Goal: Task Accomplishment & Management: Complete application form

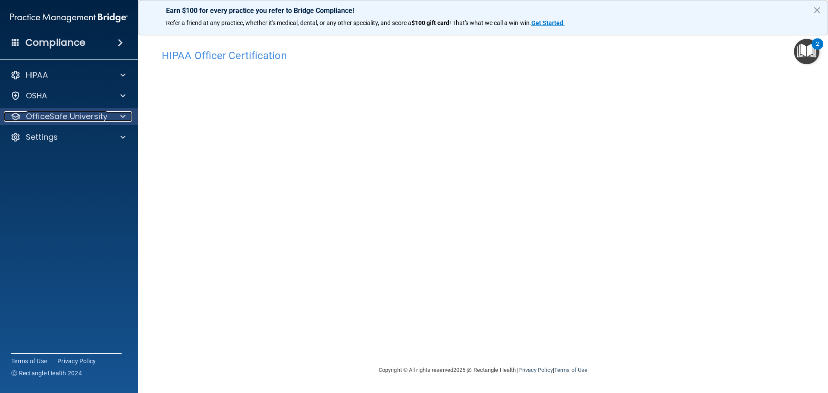
click at [121, 115] on span at bounding box center [122, 116] width 5 height 10
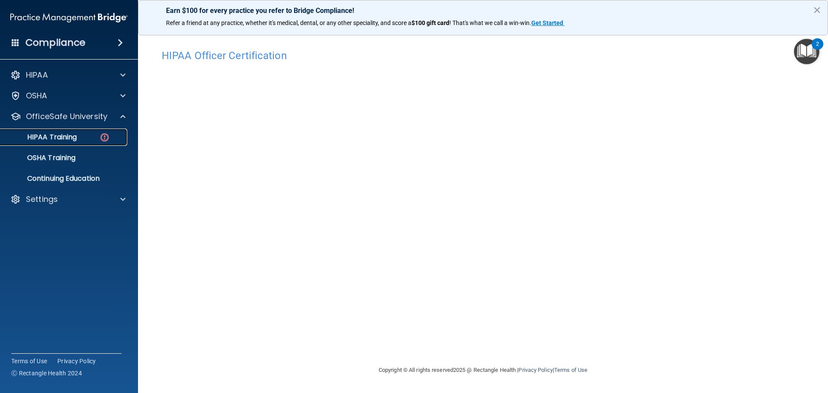
click at [90, 138] on div "HIPAA Training" at bounding box center [65, 137] width 118 height 9
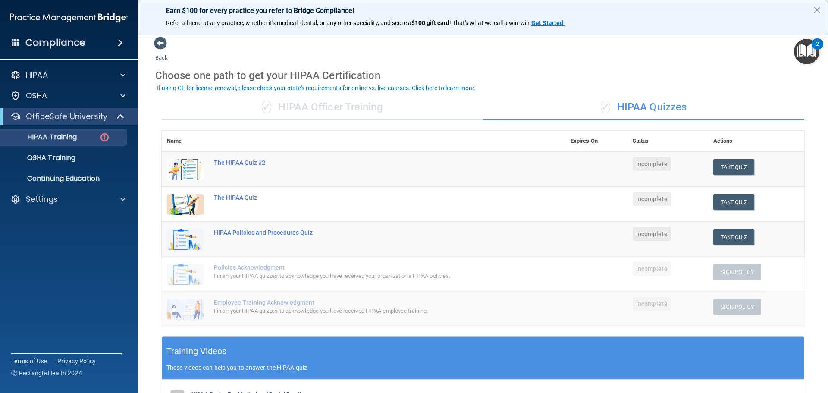
click at [378, 107] on div "✓ HIPAA Officer Training" at bounding box center [322, 107] width 321 height 26
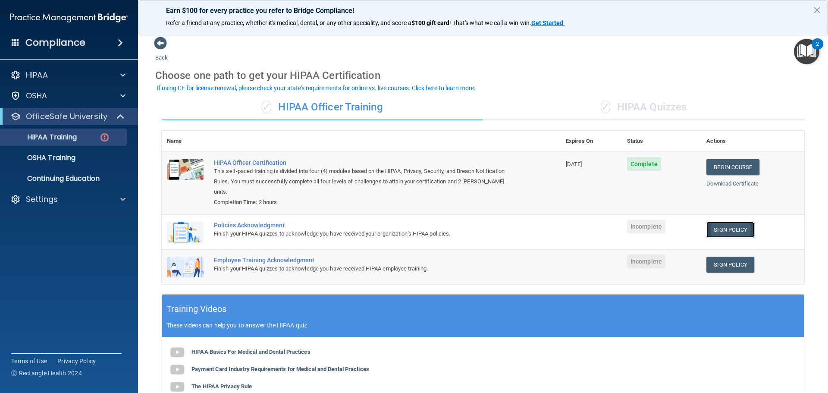
click at [715, 222] on link "Sign Policy" at bounding box center [730, 230] width 48 height 16
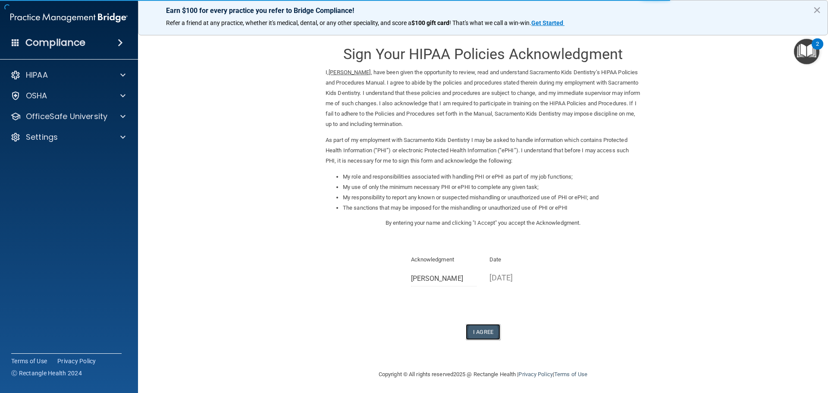
click at [481, 329] on button "I Agree" at bounding box center [483, 332] width 34 height 16
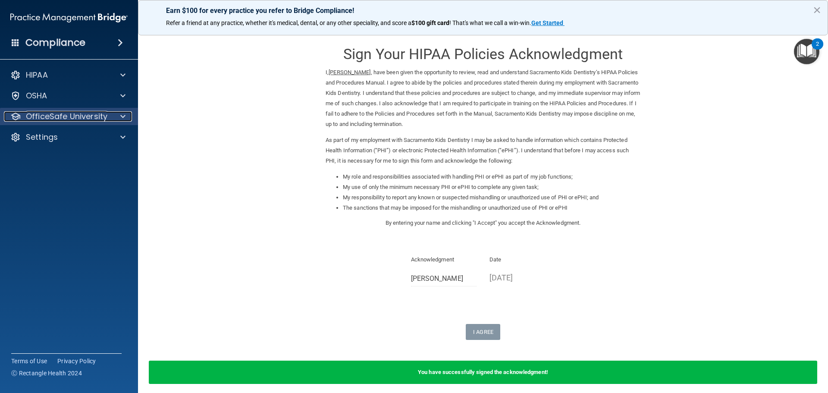
click at [117, 116] on div at bounding box center [122, 116] width 22 height 10
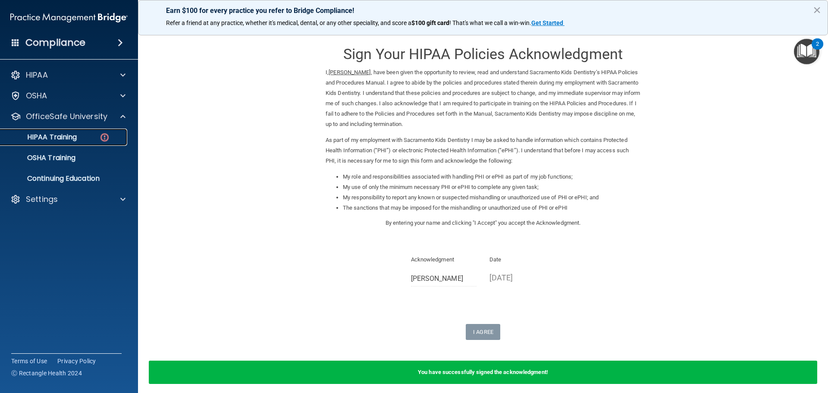
click at [85, 139] on div "HIPAA Training" at bounding box center [65, 137] width 118 height 9
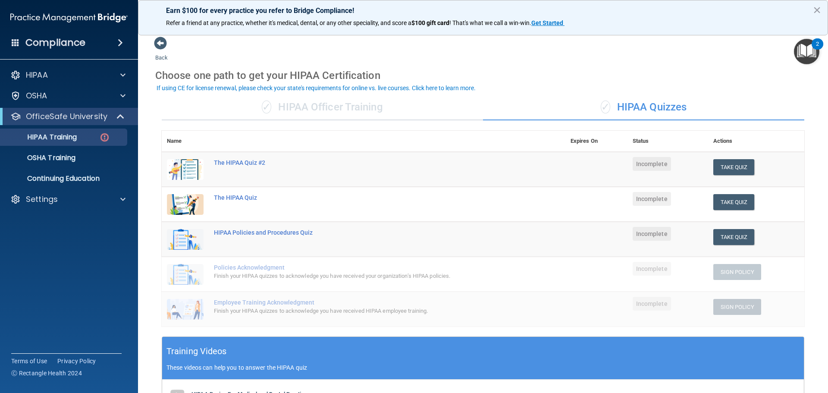
click at [384, 111] on div "✓ HIPAA Officer Training" at bounding box center [322, 107] width 321 height 26
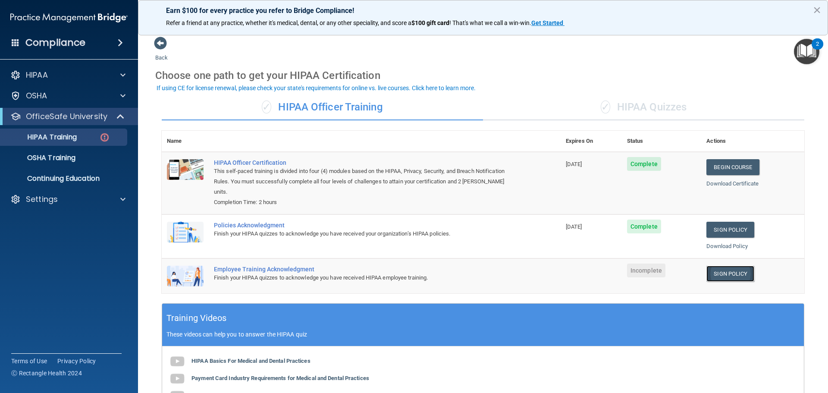
click at [723, 266] on link "Sign Policy" at bounding box center [730, 274] width 48 height 16
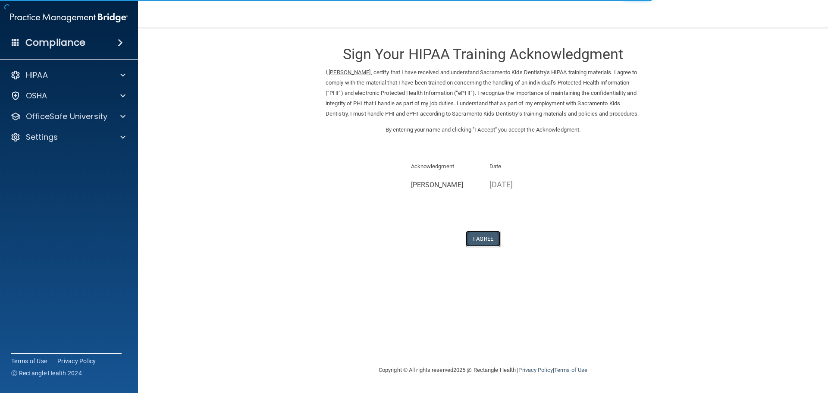
click at [488, 246] on button "I Agree" at bounding box center [483, 239] width 34 height 16
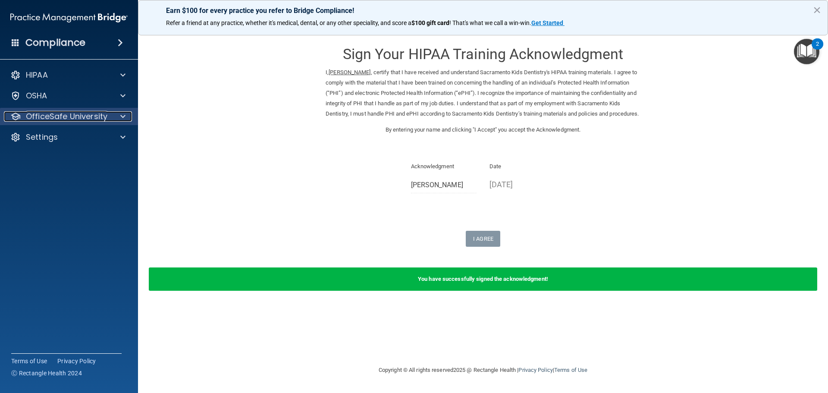
click at [88, 116] on p "OfficeSafe University" at bounding box center [67, 116] width 82 height 10
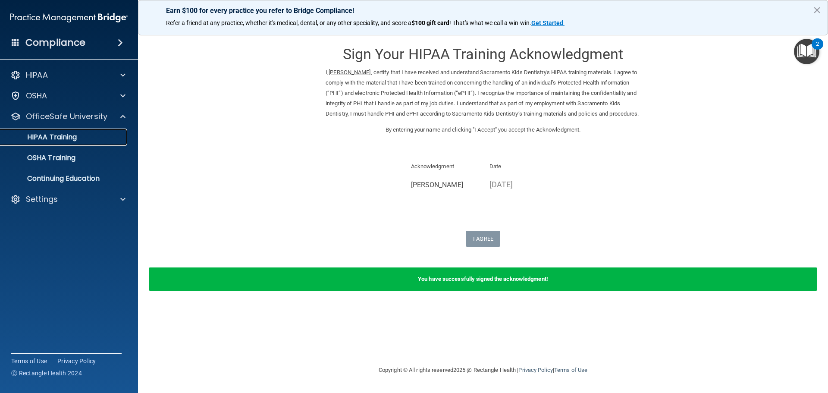
click at [75, 137] on p "HIPAA Training" at bounding box center [41, 137] width 71 height 9
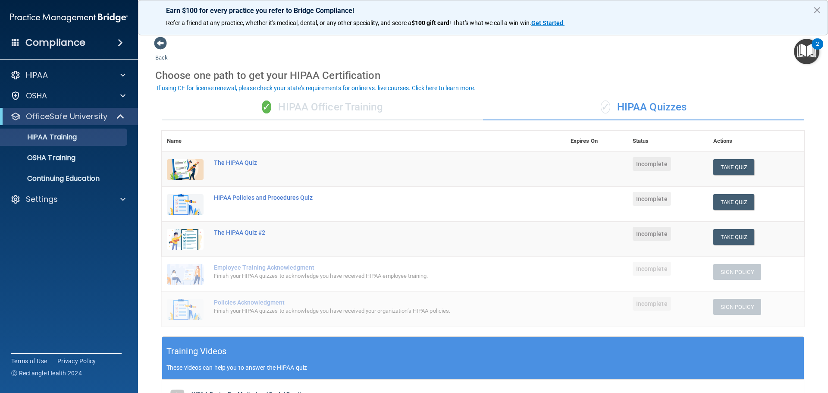
click at [379, 110] on div "✓ HIPAA Officer Training" at bounding box center [322, 107] width 321 height 26
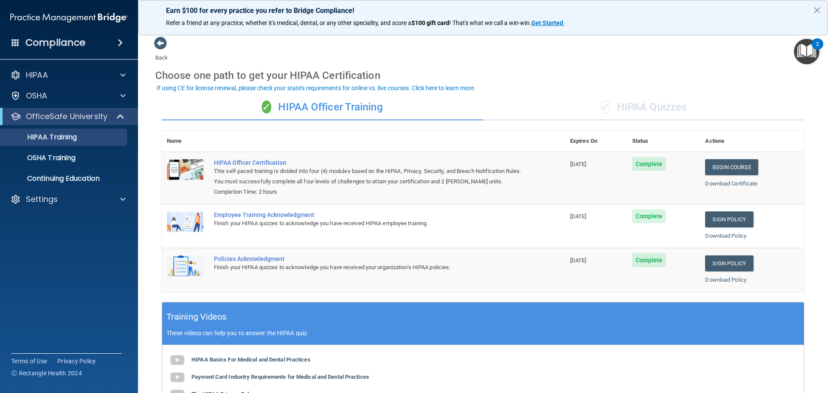
click at [640, 115] on div "✓ HIPAA Quizzes" at bounding box center [643, 107] width 321 height 26
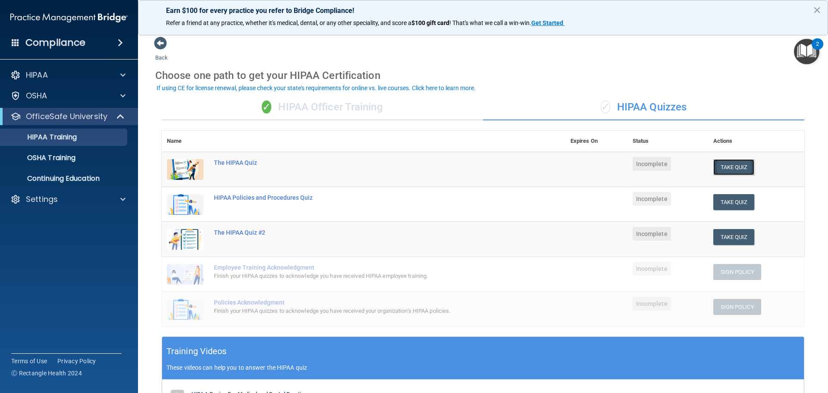
click at [727, 165] on button "Take Quiz" at bounding box center [733, 167] width 41 height 16
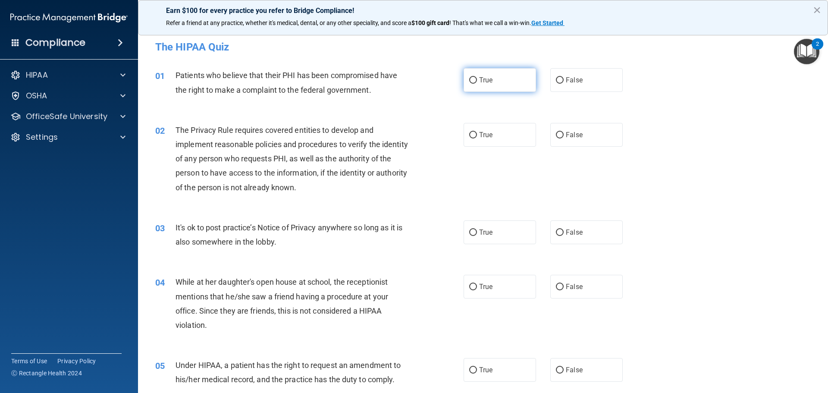
click at [474, 80] on label "True" at bounding box center [500, 80] width 72 height 24
click at [474, 80] on input "True" at bounding box center [473, 80] width 8 height 6
radio input "true"
click at [566, 81] on span "False" at bounding box center [574, 80] width 17 height 8
click at [562, 81] on input "False" at bounding box center [560, 80] width 8 height 6
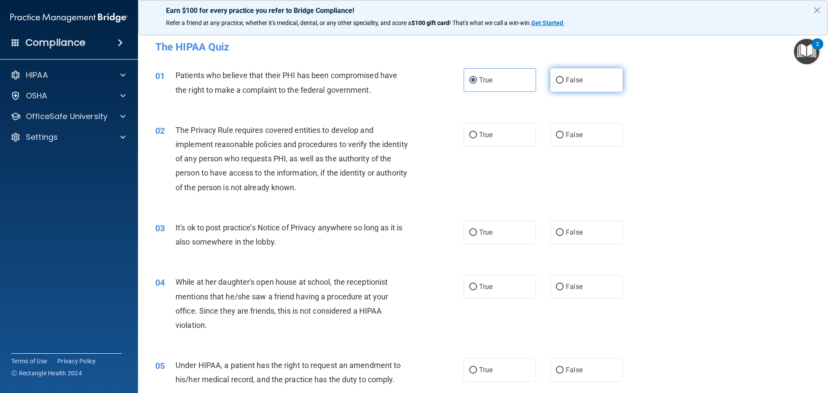
radio input "true"
radio input "false"
click at [487, 136] on span "True" at bounding box center [485, 135] width 13 height 8
click at [477, 136] on input "True" at bounding box center [473, 135] width 8 height 6
radio input "true"
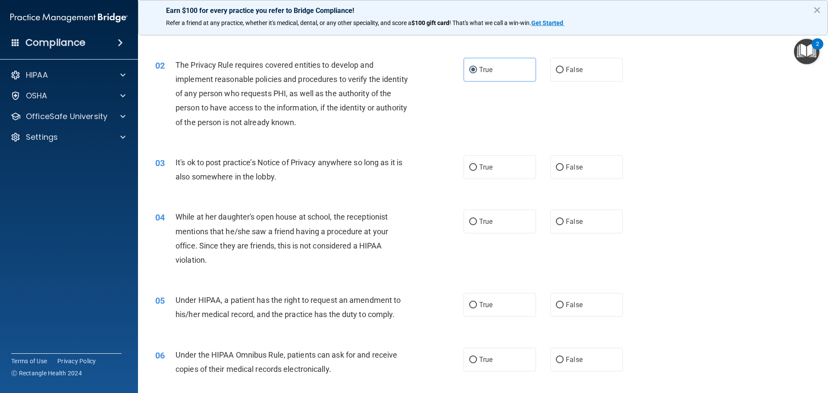
scroll to position [86, 0]
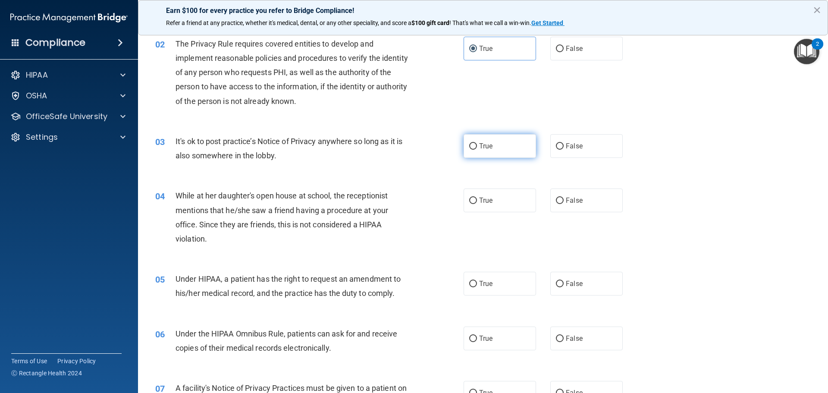
click at [513, 145] on label "True" at bounding box center [500, 146] width 72 height 24
click at [477, 145] on input "True" at bounding box center [473, 146] width 8 height 6
radio input "true"
click at [556, 201] on input "False" at bounding box center [560, 201] width 8 height 6
radio input "true"
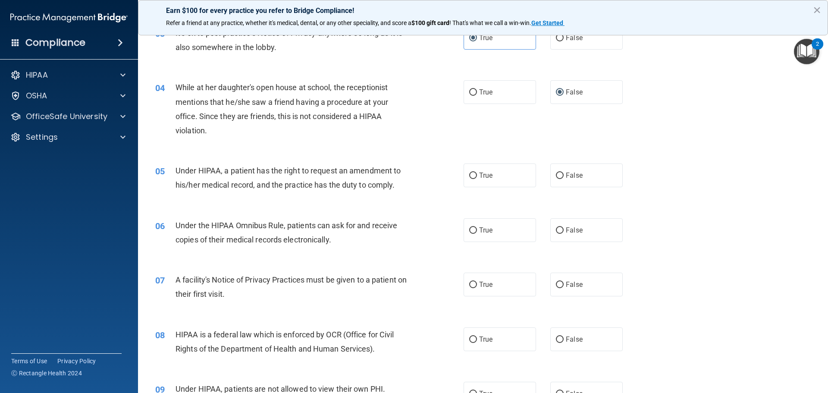
scroll to position [216, 0]
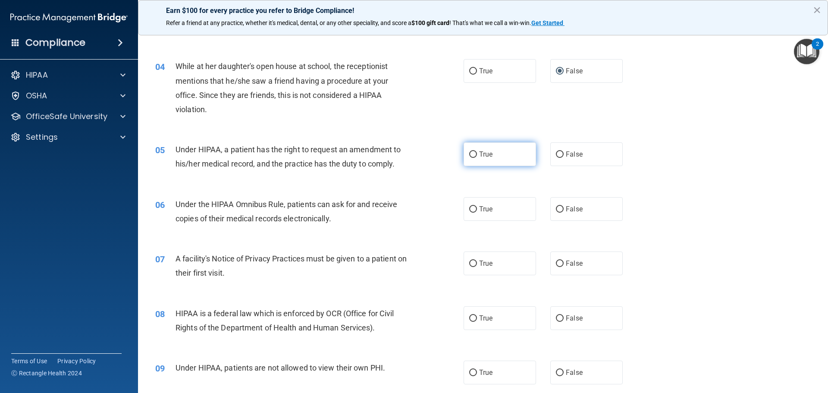
click at [481, 157] on span "True" at bounding box center [485, 154] width 13 height 8
click at [477, 157] on input "True" at bounding box center [473, 154] width 8 height 6
radio input "true"
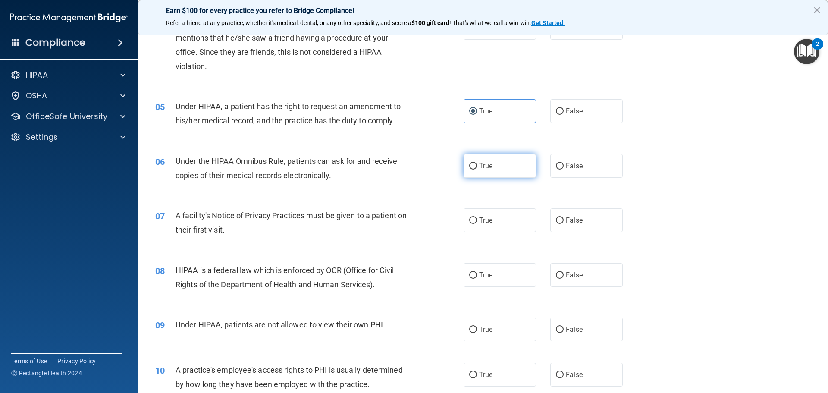
click at [489, 167] on span "True" at bounding box center [485, 166] width 13 height 8
click at [477, 167] on input "True" at bounding box center [473, 166] width 8 height 6
radio input "true"
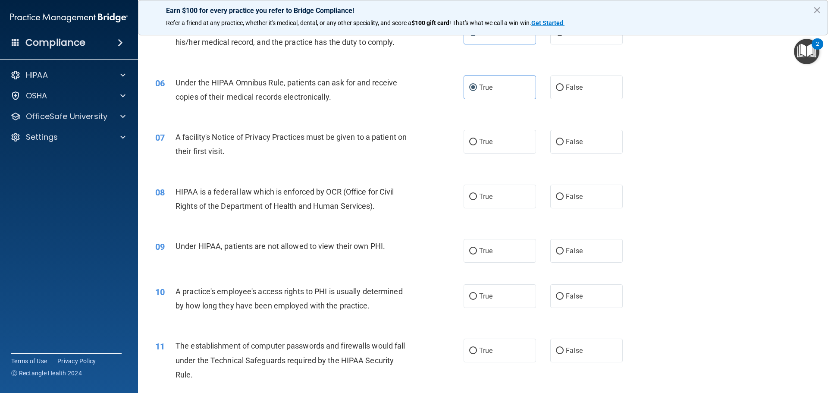
scroll to position [345, 0]
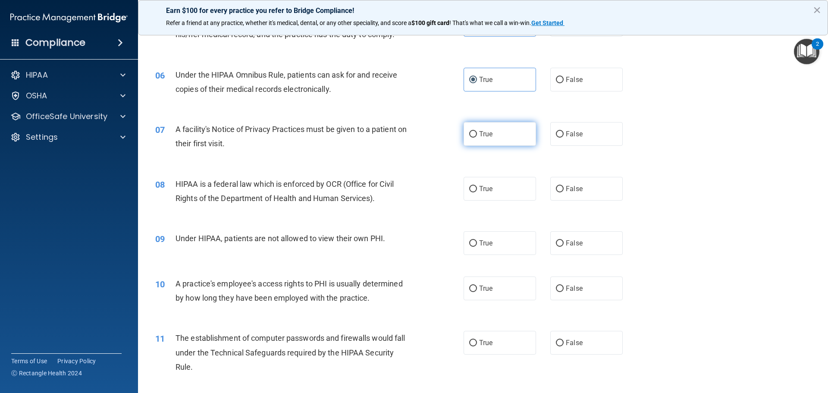
click at [479, 134] on span "True" at bounding box center [485, 134] width 13 height 8
click at [477, 134] on input "True" at bounding box center [473, 134] width 8 height 6
radio input "true"
click at [505, 185] on label "True" at bounding box center [500, 189] width 72 height 24
click at [477, 186] on input "True" at bounding box center [473, 189] width 8 height 6
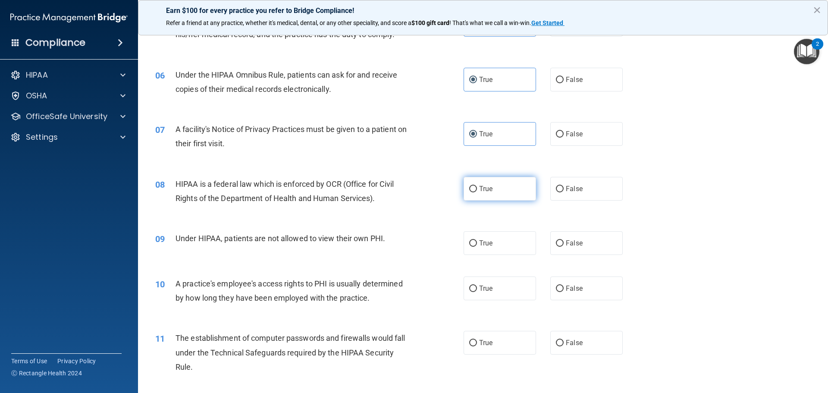
radio input "true"
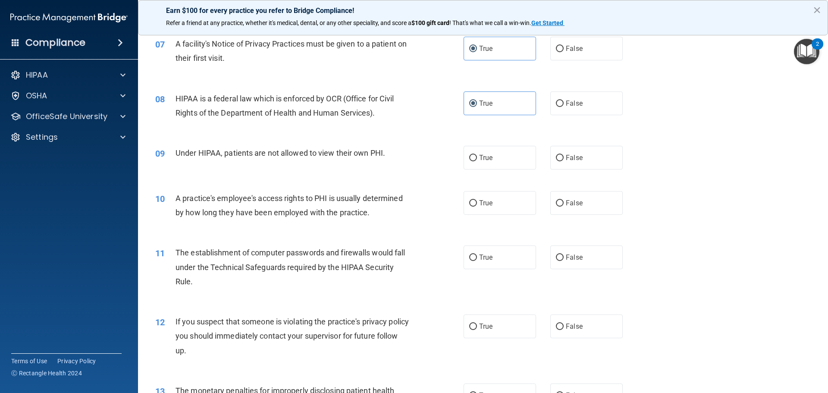
scroll to position [431, 0]
click at [566, 160] on span "False" at bounding box center [574, 157] width 17 height 8
click at [562, 160] on input "False" at bounding box center [560, 157] width 8 height 6
radio input "true"
click at [482, 200] on span "True" at bounding box center [485, 202] width 13 height 8
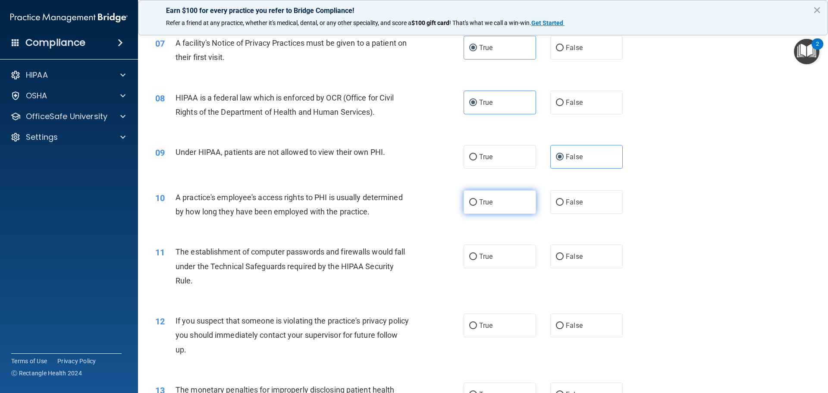
click at [477, 200] on input "True" at bounding box center [473, 202] width 8 height 6
radio input "true"
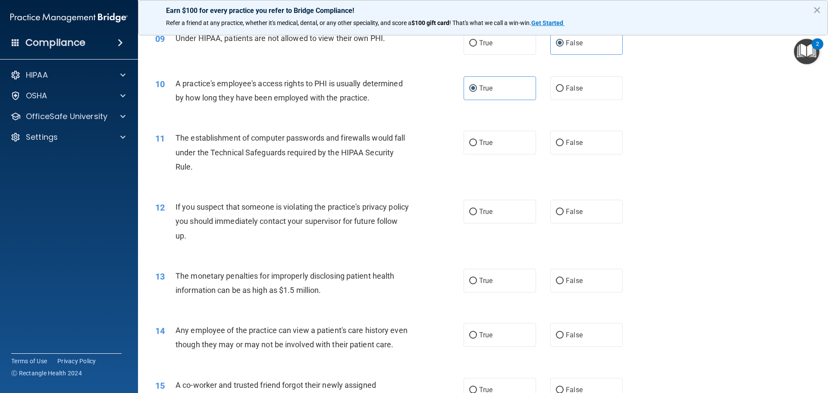
scroll to position [570, 0]
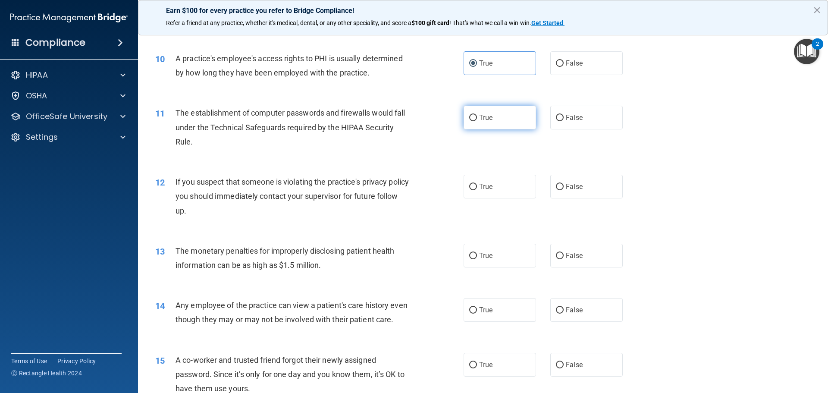
click at [482, 119] on span "True" at bounding box center [485, 117] width 13 height 8
click at [477, 119] on input "True" at bounding box center [473, 118] width 8 height 6
radio input "true"
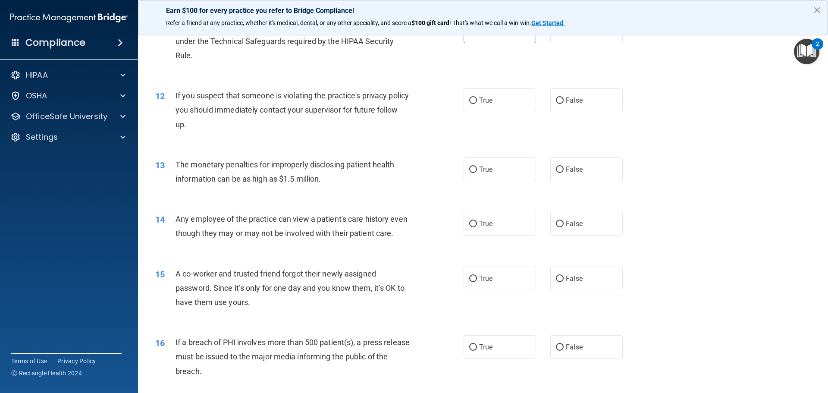
scroll to position [699, 0]
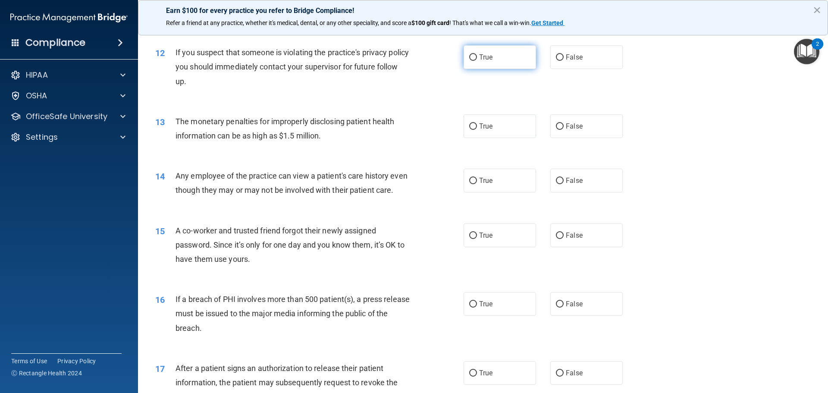
click at [475, 61] on label "True" at bounding box center [500, 57] width 72 height 24
click at [475, 61] on input "True" at bounding box center [473, 57] width 8 height 6
radio input "true"
click at [481, 129] on span "True" at bounding box center [485, 126] width 13 height 8
click at [477, 129] on input "True" at bounding box center [473, 126] width 8 height 6
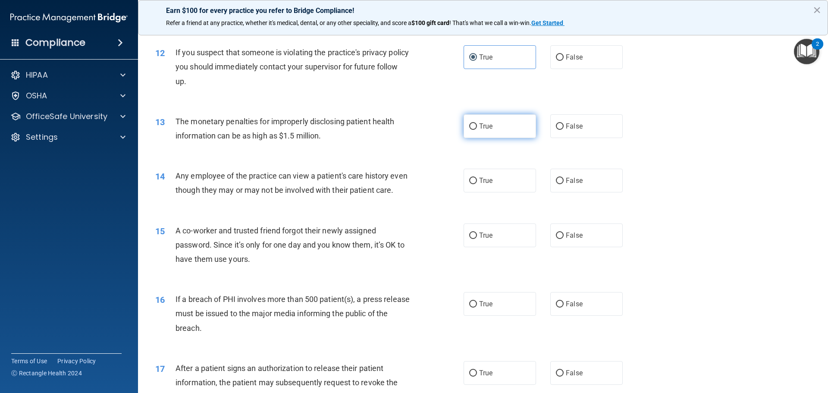
radio input "true"
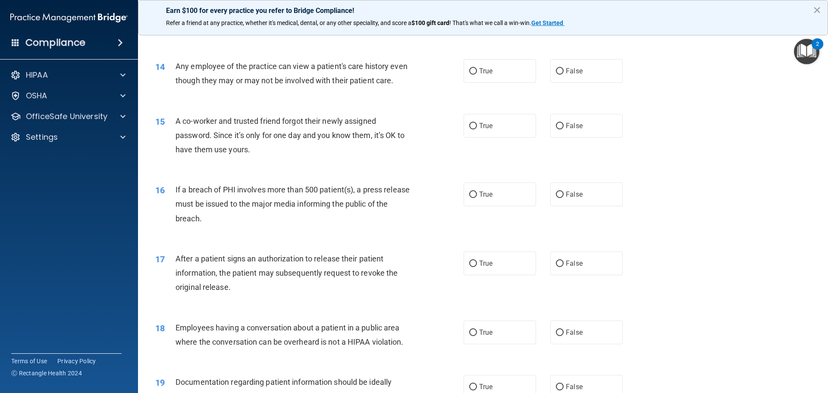
scroll to position [829, 0]
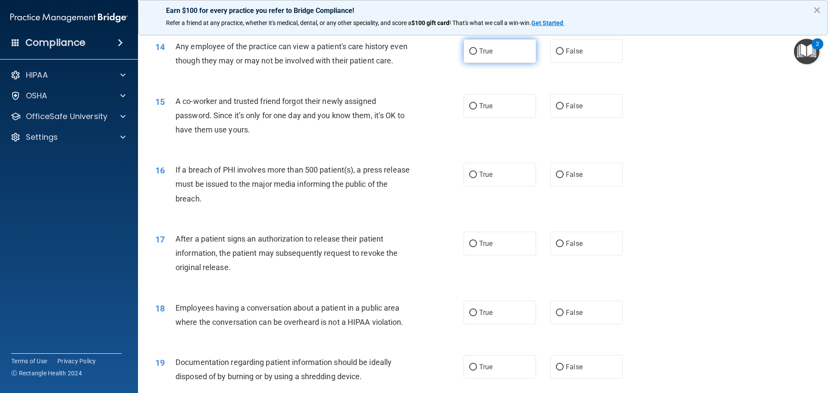
click at [480, 54] on span "True" at bounding box center [485, 51] width 13 height 8
click at [477, 54] on input "True" at bounding box center [473, 51] width 8 height 6
radio input "true"
click at [560, 118] on label "False" at bounding box center [586, 106] width 72 height 24
click at [560, 110] on input "False" at bounding box center [560, 106] width 8 height 6
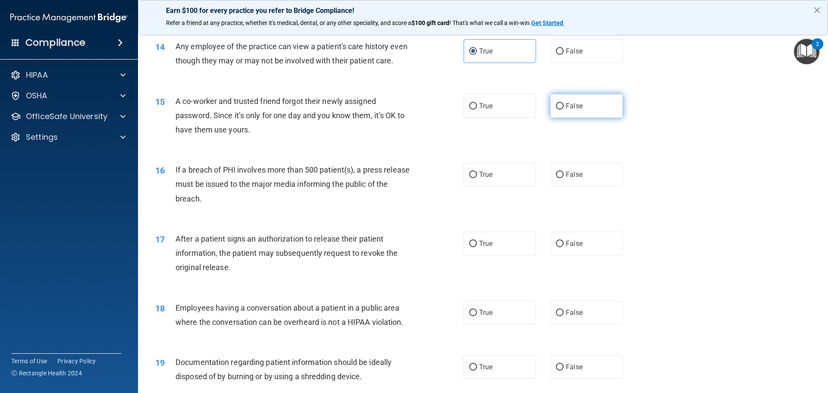
radio input "true"
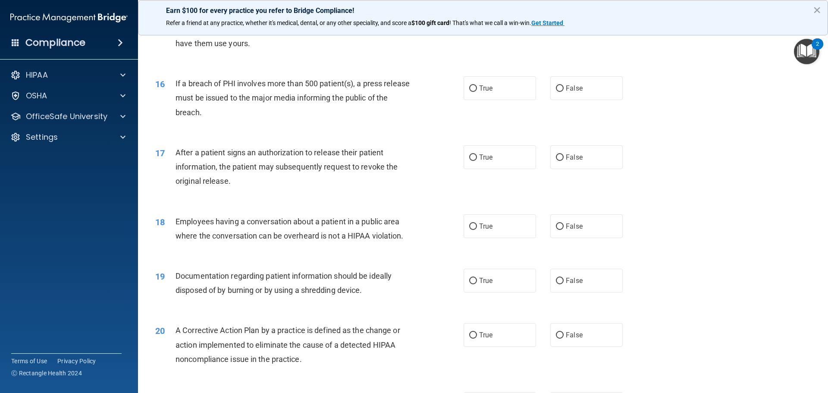
scroll to position [958, 0]
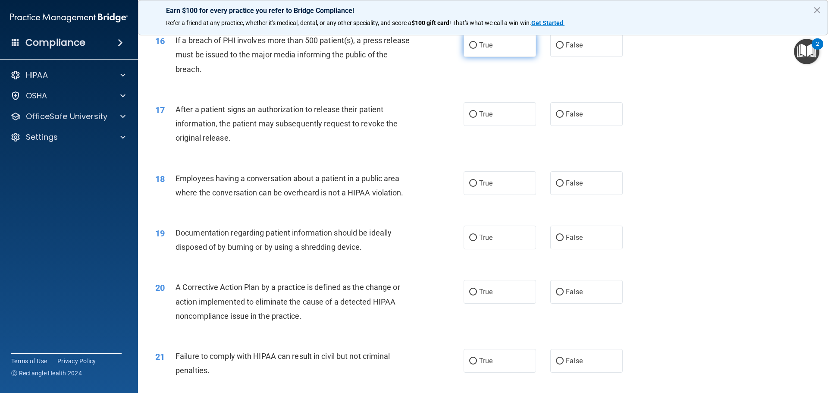
click at [476, 57] on label "True" at bounding box center [500, 45] width 72 height 24
click at [476, 49] on input "True" at bounding box center [473, 45] width 8 height 6
radio input "true"
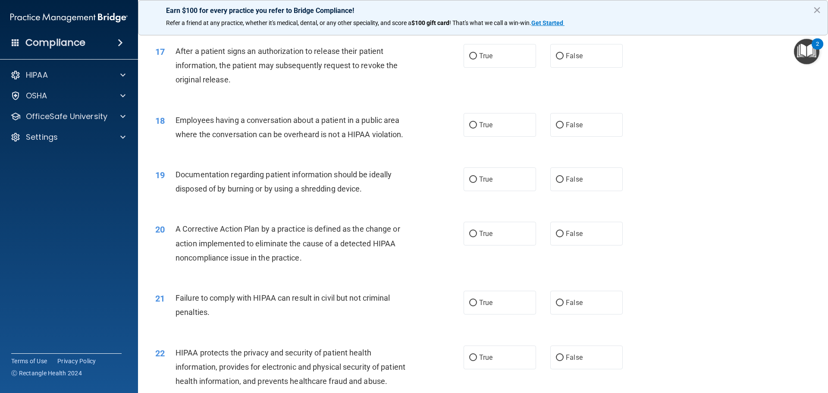
scroll to position [1001, 0]
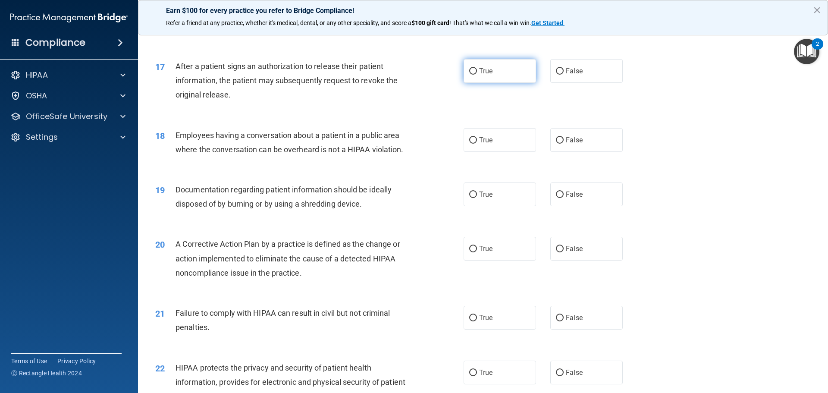
click at [489, 83] on label "True" at bounding box center [500, 71] width 72 height 24
click at [477, 75] on input "True" at bounding box center [473, 71] width 8 height 6
radio input "true"
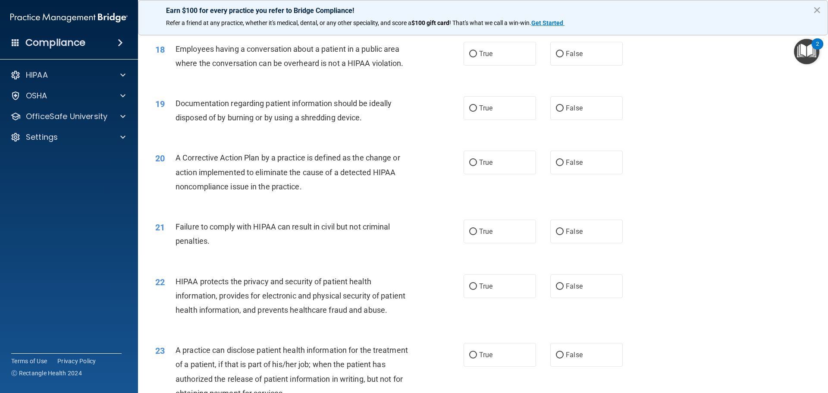
scroll to position [1044, 0]
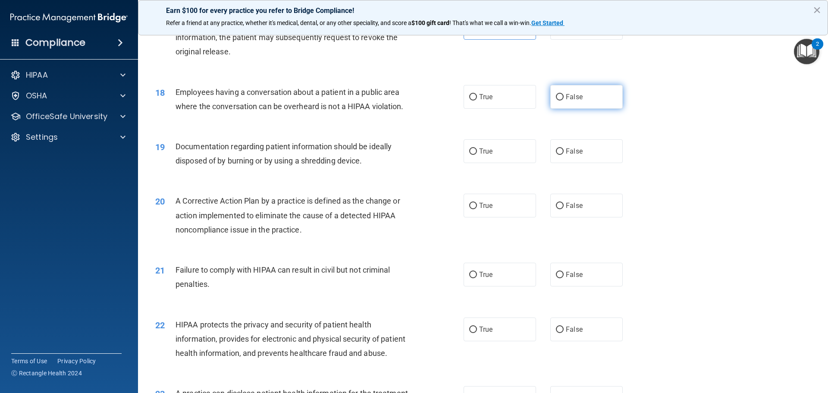
click at [564, 109] on label "False" at bounding box center [586, 97] width 72 height 24
click at [564, 100] on input "False" at bounding box center [560, 97] width 8 height 6
radio input "true"
click at [473, 155] on input "True" at bounding box center [473, 151] width 8 height 6
radio input "true"
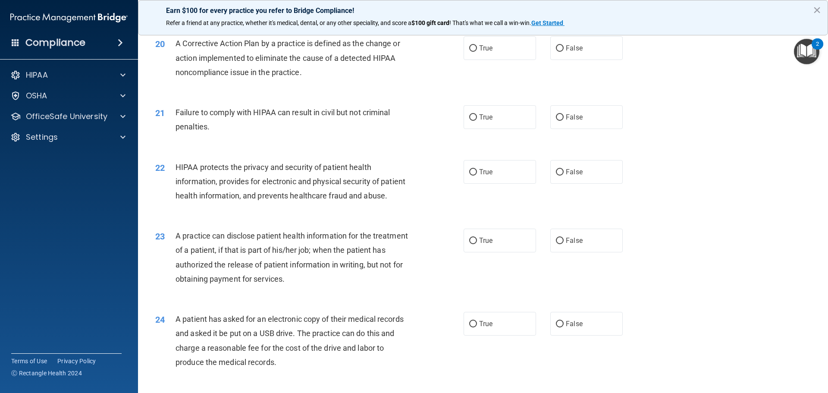
scroll to position [1217, 0]
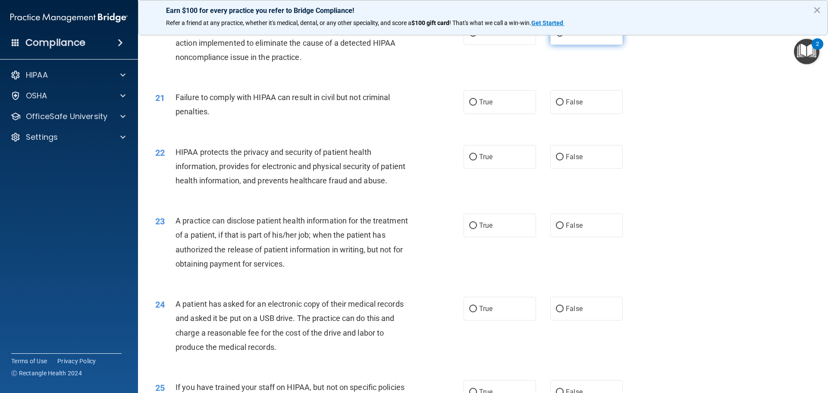
click at [559, 37] on input "False" at bounding box center [560, 33] width 8 height 6
radio input "true"
click at [574, 114] on label "False" at bounding box center [586, 102] width 72 height 24
click at [564, 106] on input "False" at bounding box center [560, 102] width 8 height 6
radio input "true"
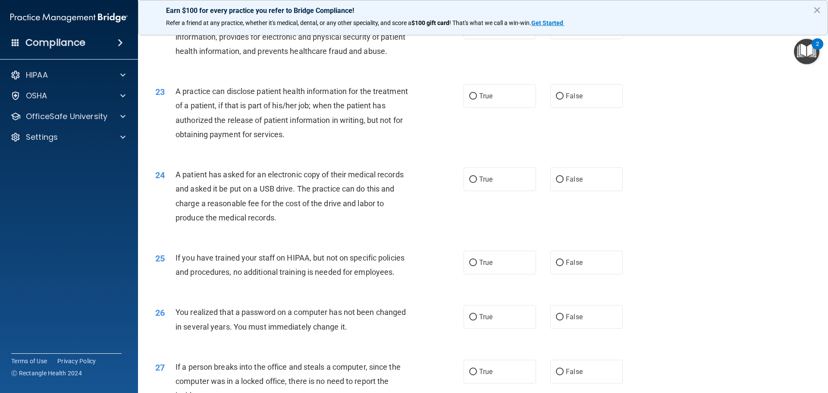
scroll to position [1303, 0]
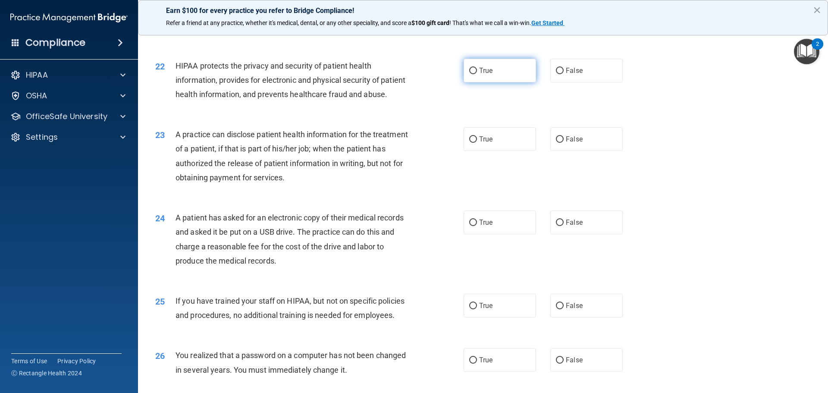
click at [470, 78] on label "True" at bounding box center [500, 71] width 72 height 24
click at [470, 74] on input "True" at bounding box center [473, 71] width 8 height 6
radio input "true"
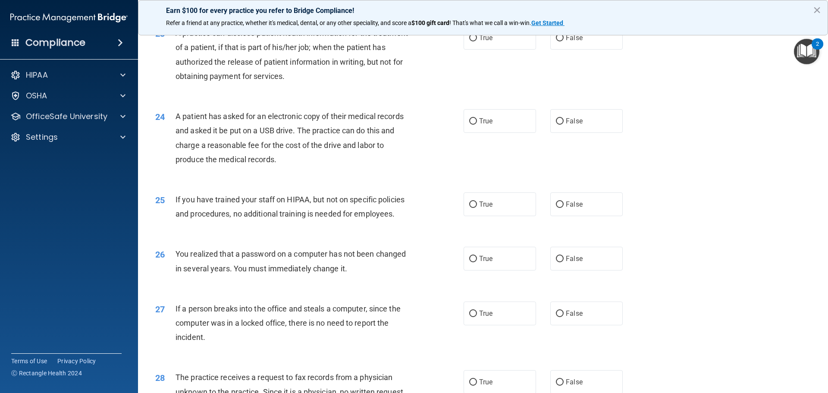
scroll to position [1389, 0]
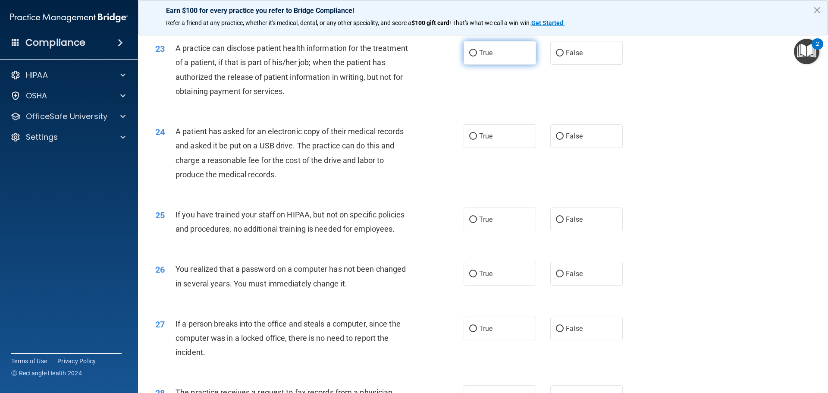
click at [471, 56] on input "True" at bounding box center [473, 53] width 8 height 6
radio input "true"
click at [556, 56] on input "False" at bounding box center [560, 53] width 8 height 6
radio input "true"
radio input "false"
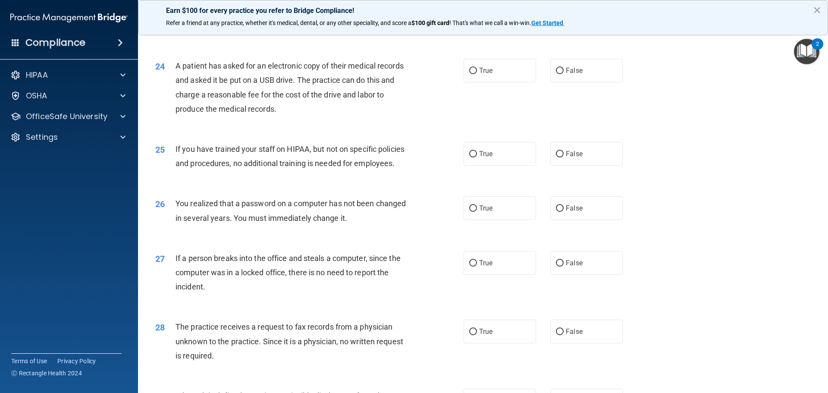
scroll to position [1476, 0]
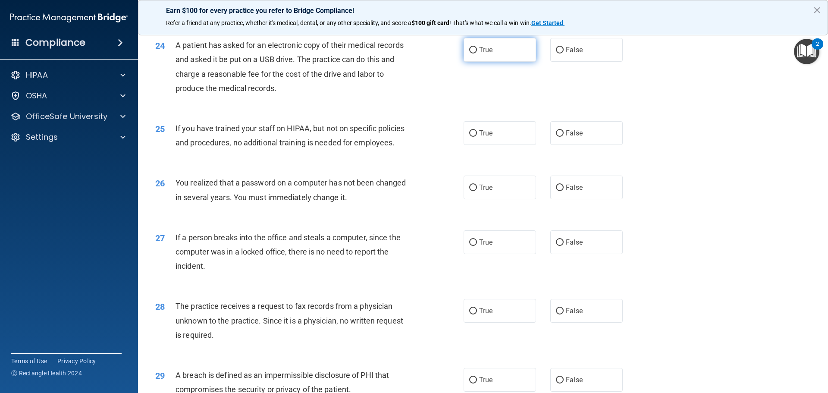
click at [477, 62] on label "True" at bounding box center [500, 50] width 72 height 24
click at [477, 53] on input "True" at bounding box center [473, 50] width 8 height 6
radio input "true"
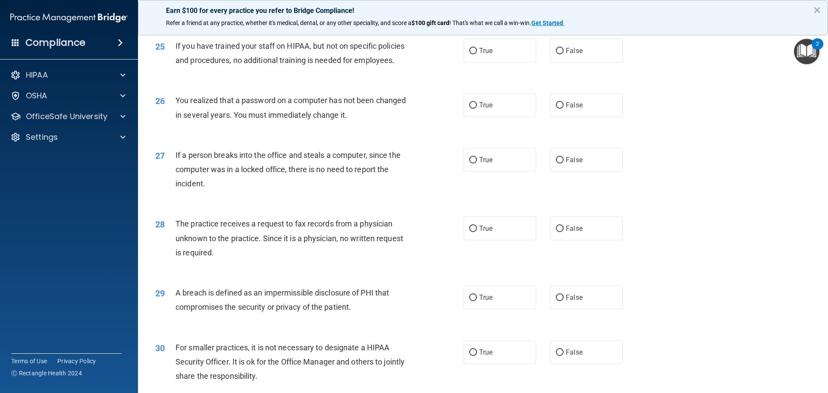
scroll to position [1562, 0]
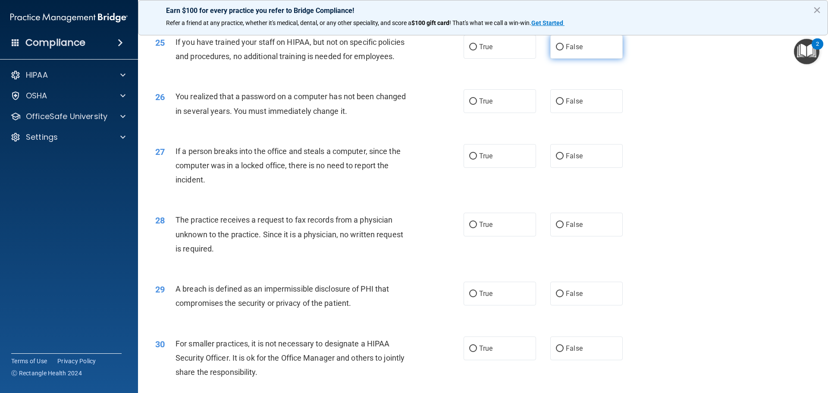
click at [566, 51] on span "False" at bounding box center [574, 47] width 17 height 8
click at [564, 50] on input "False" at bounding box center [560, 47] width 8 height 6
radio input "true"
click at [484, 51] on span "True" at bounding box center [485, 47] width 13 height 8
click at [477, 50] on input "True" at bounding box center [473, 47] width 8 height 6
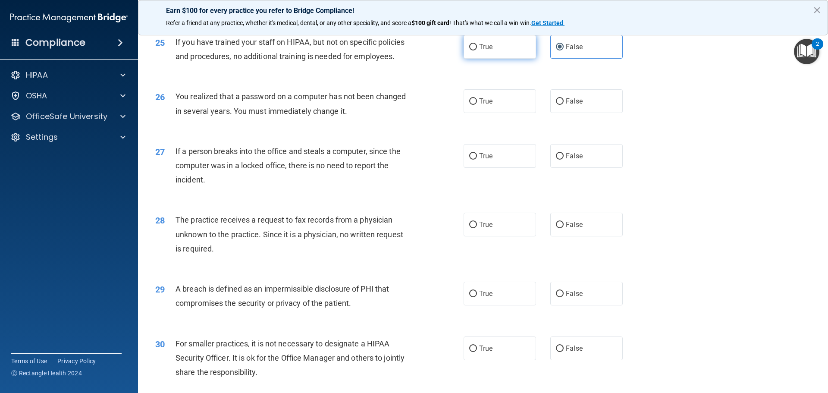
radio input "true"
drag, startPoint x: 565, startPoint y: 79, endPoint x: 550, endPoint y: 83, distance: 16.0
click at [564, 59] on label "False" at bounding box center [586, 47] width 72 height 24
click at [564, 50] on input "False" at bounding box center [560, 47] width 8 height 6
radio input "true"
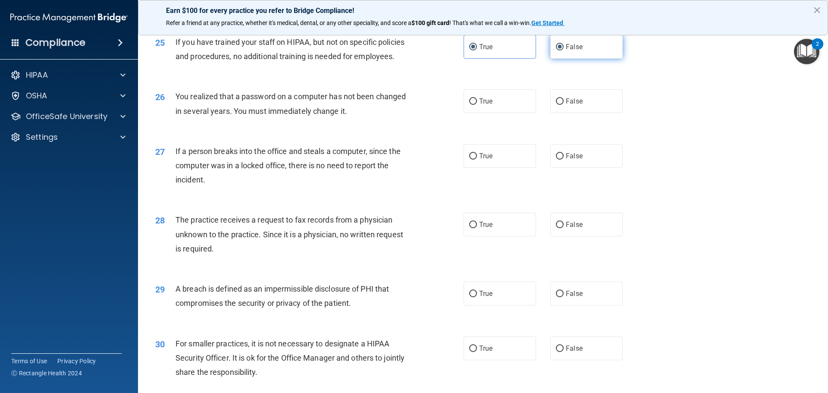
radio input "false"
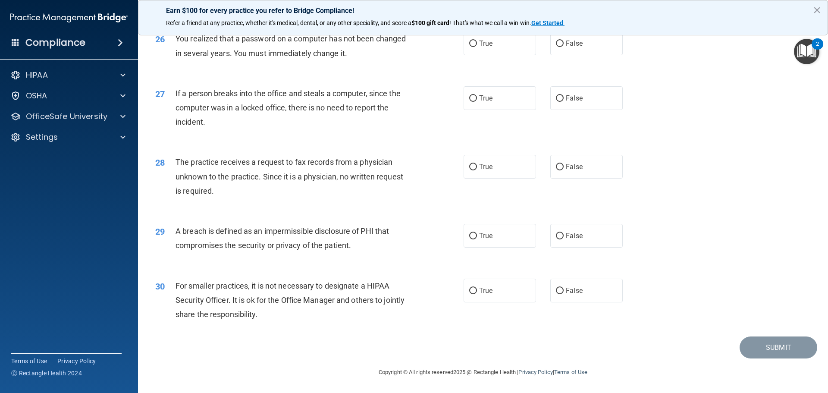
scroll to position [1605, 0]
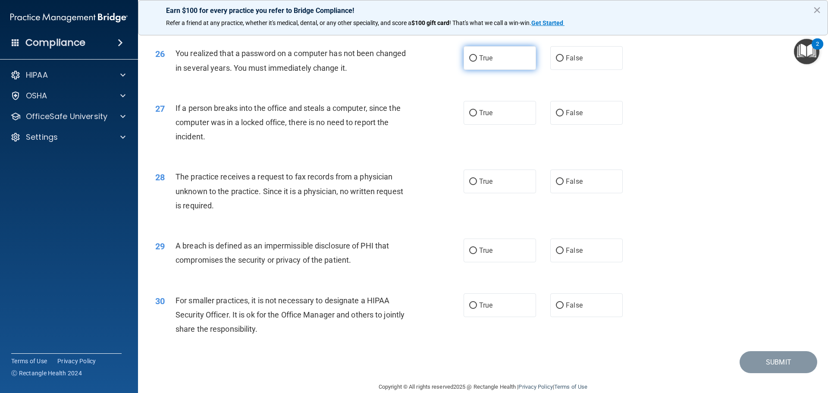
click at [485, 62] on span "True" at bounding box center [485, 58] width 13 height 8
click at [477, 62] on input "True" at bounding box center [473, 58] width 8 height 6
radio input "true"
click at [572, 125] on label "False" at bounding box center [586, 113] width 72 height 24
click at [564, 116] on input "False" at bounding box center [560, 113] width 8 height 6
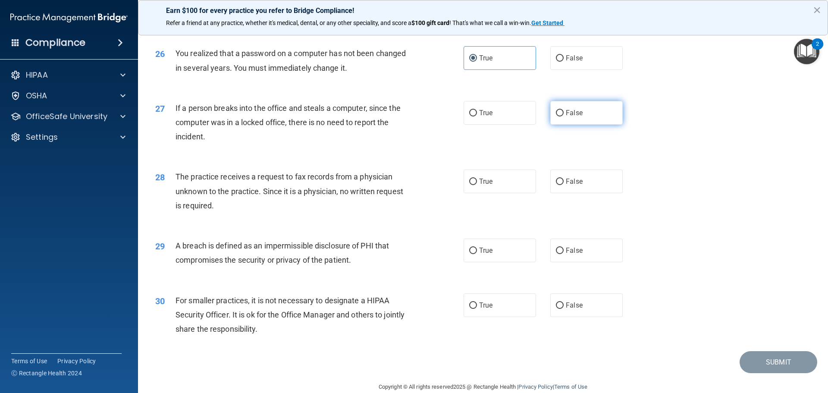
radio input "true"
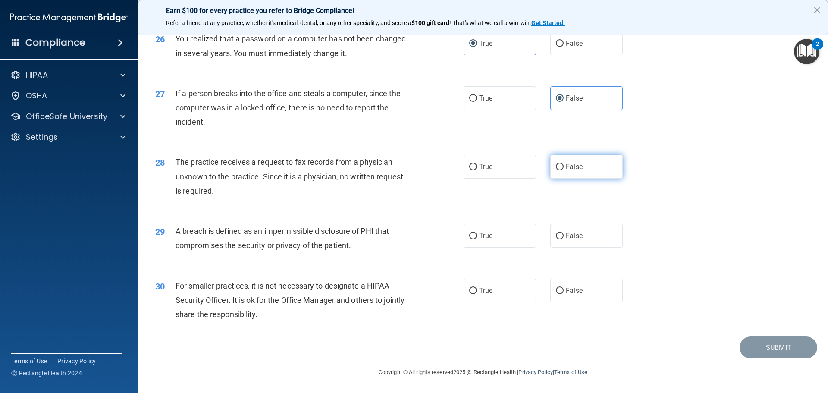
click at [576, 168] on span "False" at bounding box center [574, 167] width 17 height 8
click at [564, 168] on input "False" at bounding box center [560, 167] width 8 height 6
radio input "true"
click at [485, 237] on span "True" at bounding box center [485, 236] width 13 height 8
click at [477, 237] on input "True" at bounding box center [473, 236] width 8 height 6
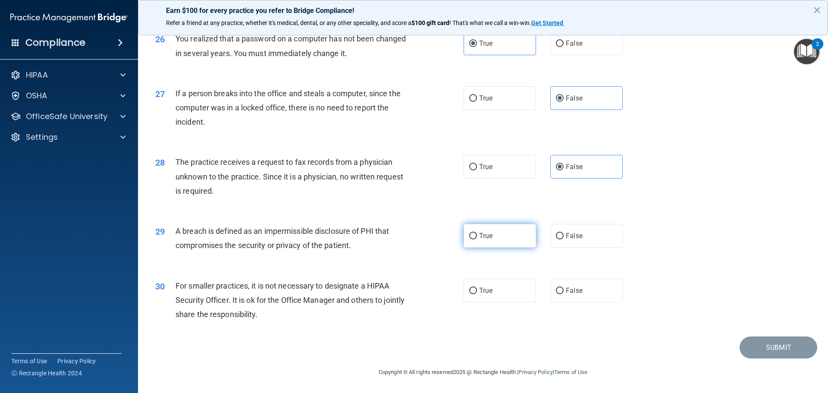
radio input "true"
click at [570, 295] on label "False" at bounding box center [586, 291] width 72 height 24
click at [564, 294] on input "False" at bounding box center [560, 291] width 8 height 6
radio input "true"
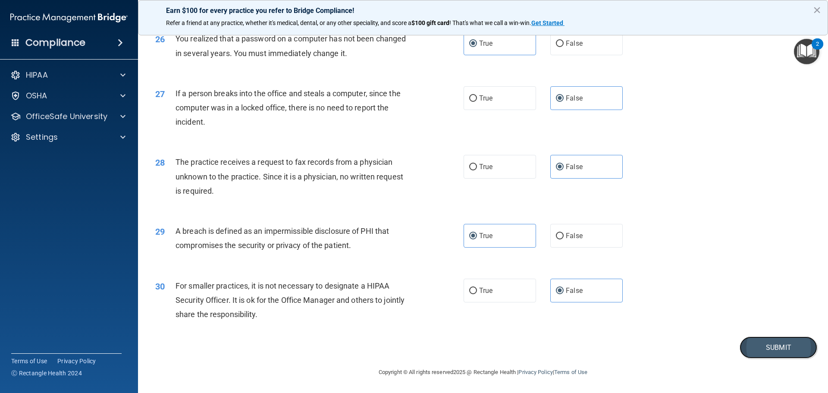
click at [747, 343] on button "Submit" at bounding box center [779, 347] width 78 height 22
click at [779, 347] on button "Submit" at bounding box center [779, 347] width 78 height 22
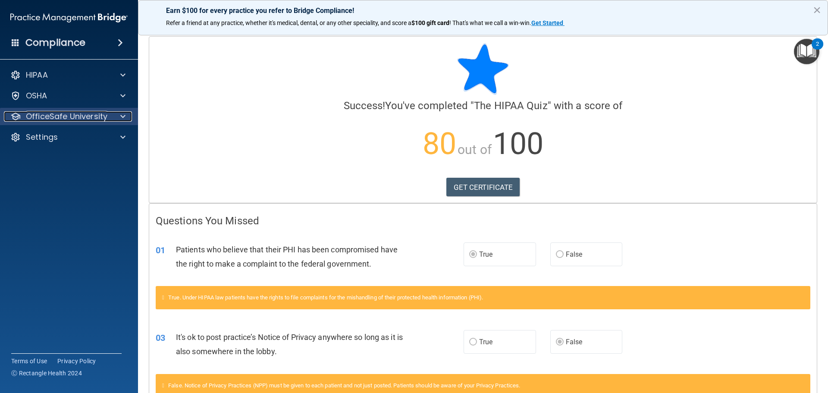
click at [93, 115] on p "OfficeSafe University" at bounding box center [67, 116] width 82 height 10
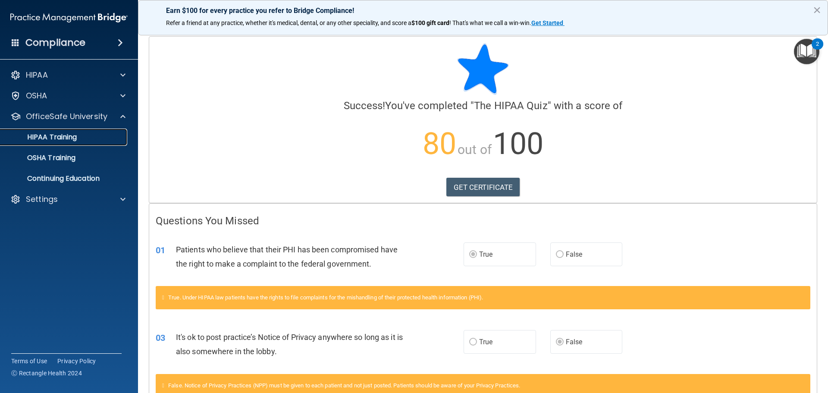
click at [92, 134] on div "HIPAA Training" at bounding box center [65, 137] width 118 height 9
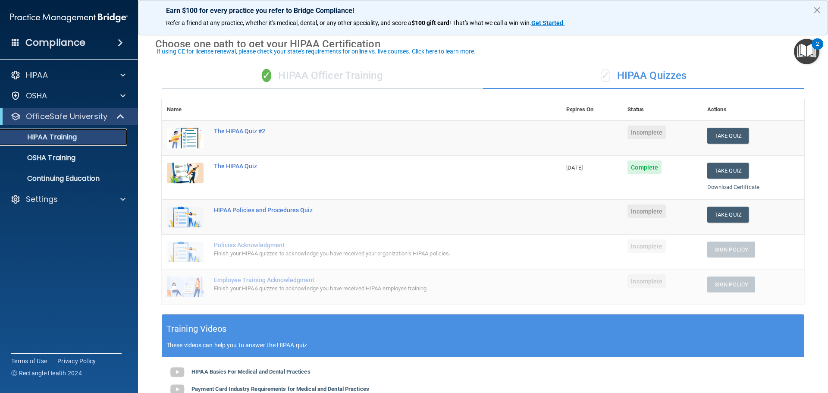
scroll to position [43, 0]
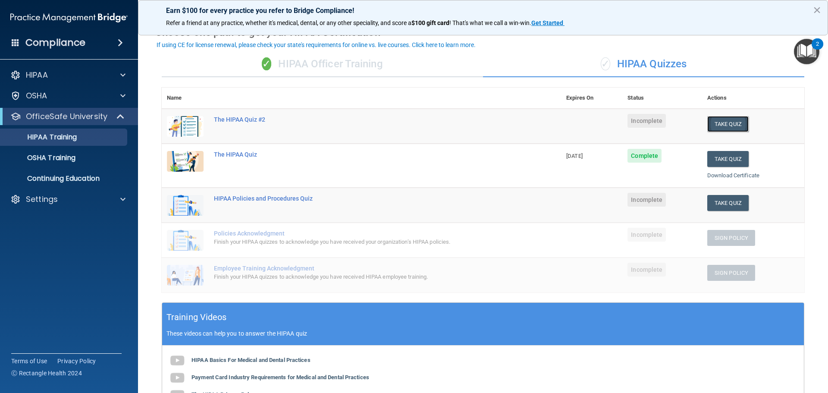
click at [723, 126] on button "Take Quiz" at bounding box center [727, 124] width 41 height 16
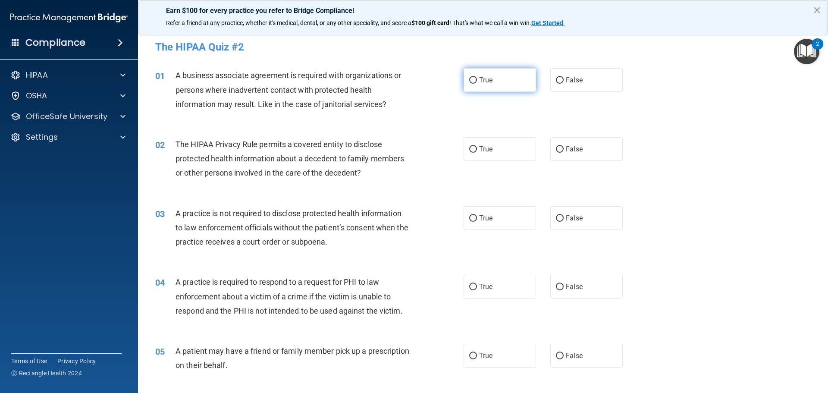
click at [480, 78] on span "True" at bounding box center [485, 80] width 13 height 8
click at [477, 78] on input "True" at bounding box center [473, 80] width 8 height 6
radio input "true"
click at [476, 151] on label "True" at bounding box center [500, 149] width 72 height 24
click at [476, 151] on input "True" at bounding box center [473, 149] width 8 height 6
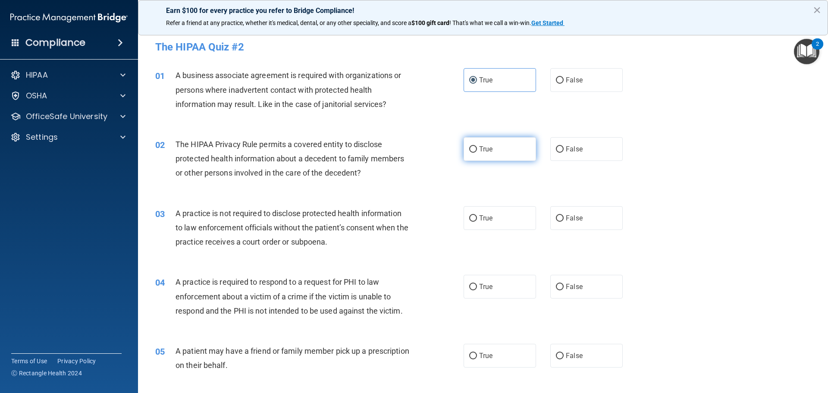
radio input "true"
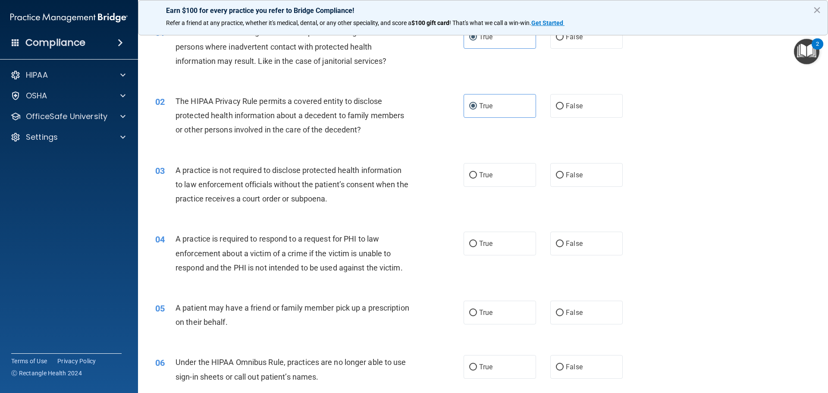
scroll to position [86, 0]
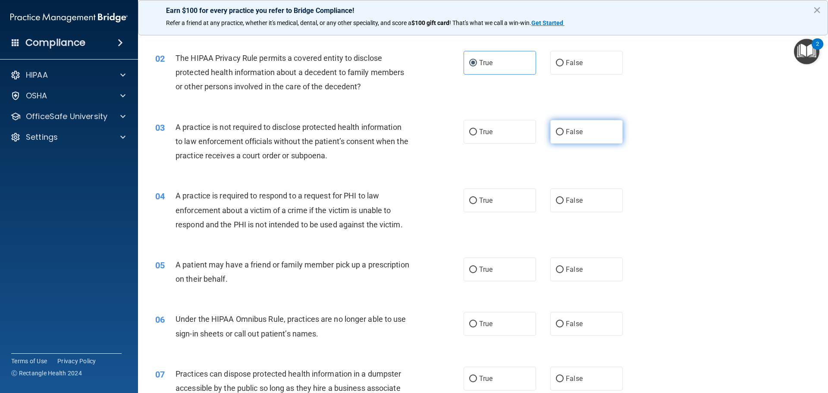
click at [572, 135] on span "False" at bounding box center [574, 132] width 17 height 8
click at [564, 135] on input "False" at bounding box center [560, 132] width 8 height 6
radio input "true"
click at [469, 199] on input "True" at bounding box center [473, 201] width 8 height 6
radio input "true"
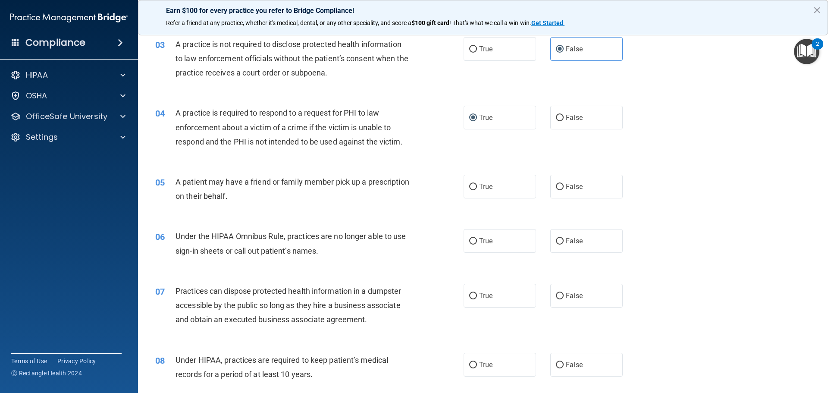
scroll to position [172, 0]
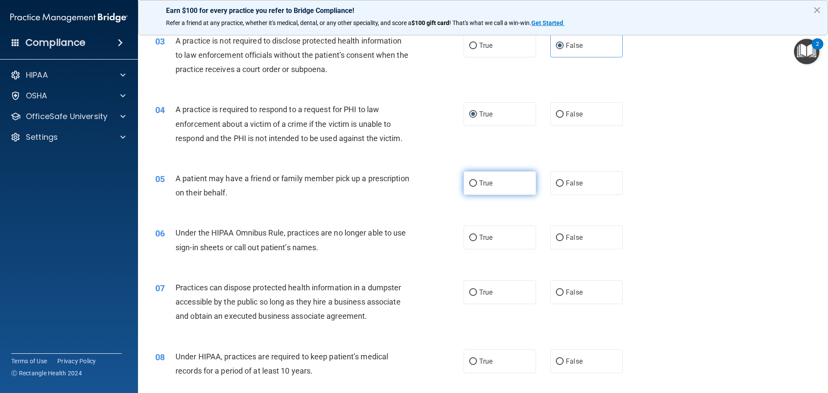
click at [481, 187] on span "True" at bounding box center [485, 183] width 13 height 8
click at [477, 187] on input "True" at bounding box center [473, 183] width 8 height 6
radio input "true"
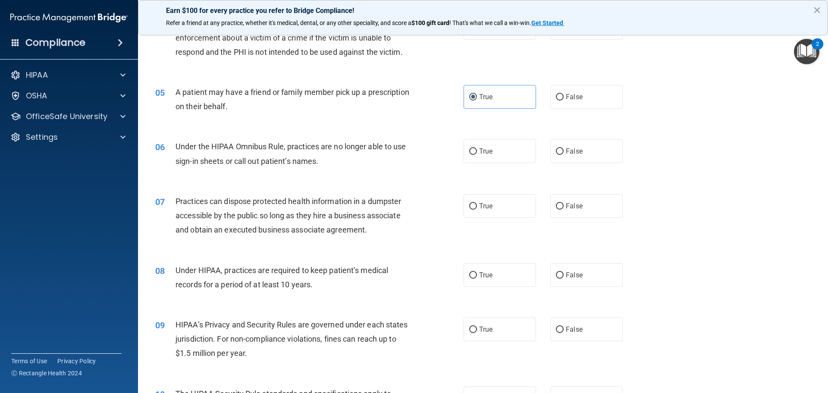
scroll to position [302, 0]
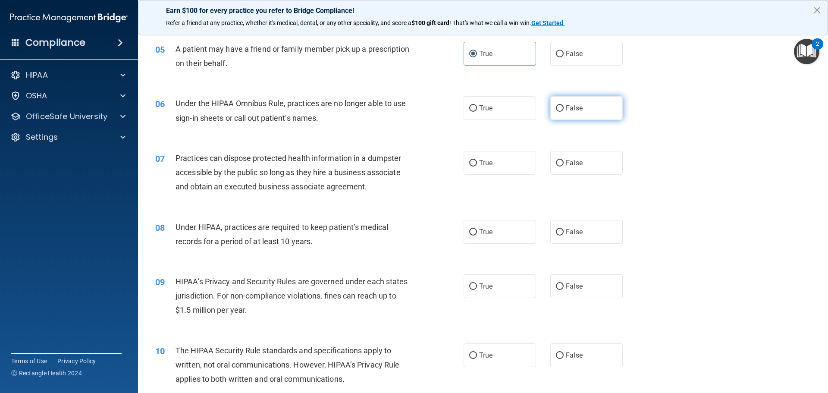
click at [558, 111] on input "False" at bounding box center [560, 108] width 8 height 6
radio input "true"
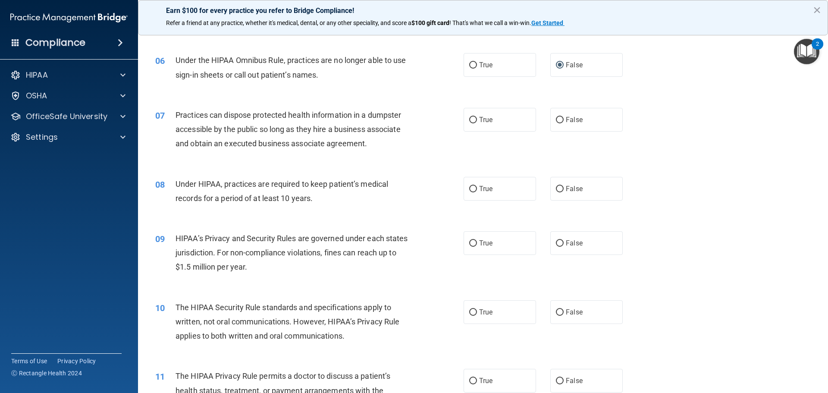
scroll to position [388, 0]
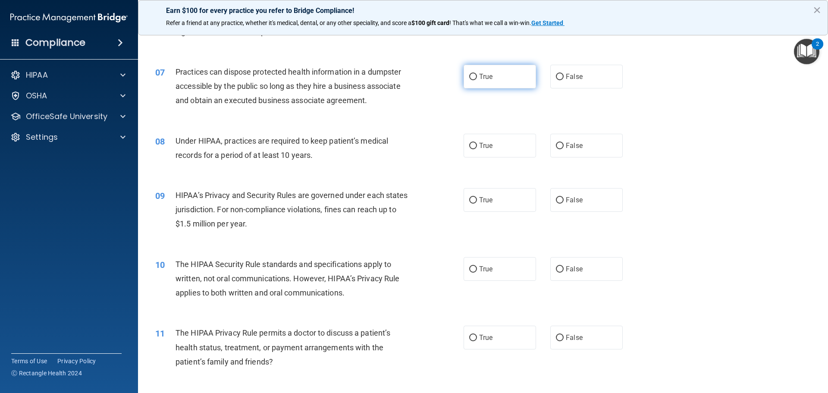
click at [469, 81] on label "True" at bounding box center [500, 77] width 72 height 24
click at [469, 80] on input "True" at bounding box center [473, 77] width 8 height 6
radio input "true"
click at [504, 147] on label "True" at bounding box center [500, 146] width 72 height 24
click at [477, 147] on input "True" at bounding box center [473, 146] width 8 height 6
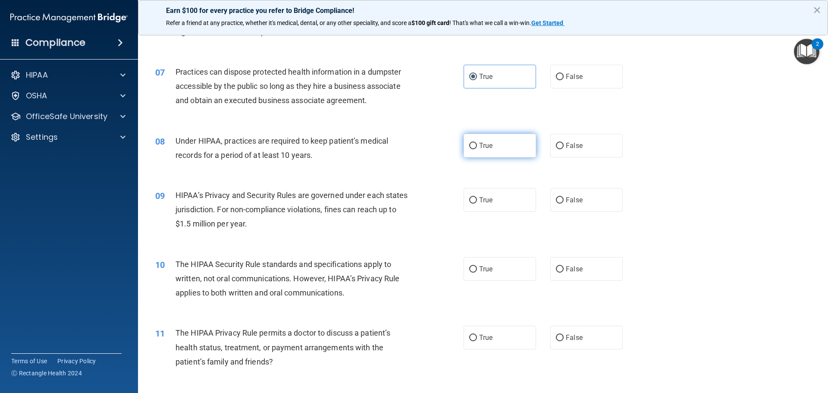
radio input "true"
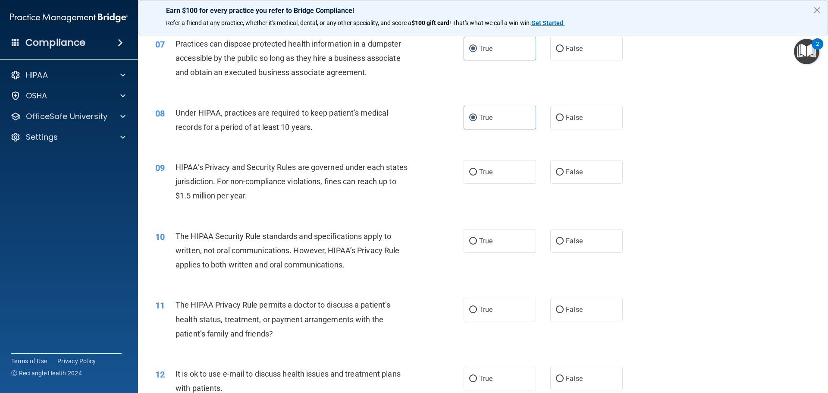
scroll to position [431, 0]
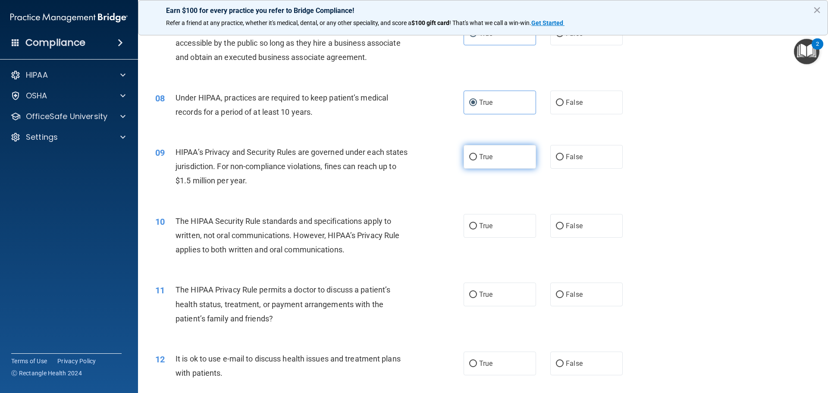
click at [481, 154] on span "True" at bounding box center [485, 157] width 13 height 8
click at [477, 154] on input "True" at bounding box center [473, 157] width 8 height 6
radio input "true"
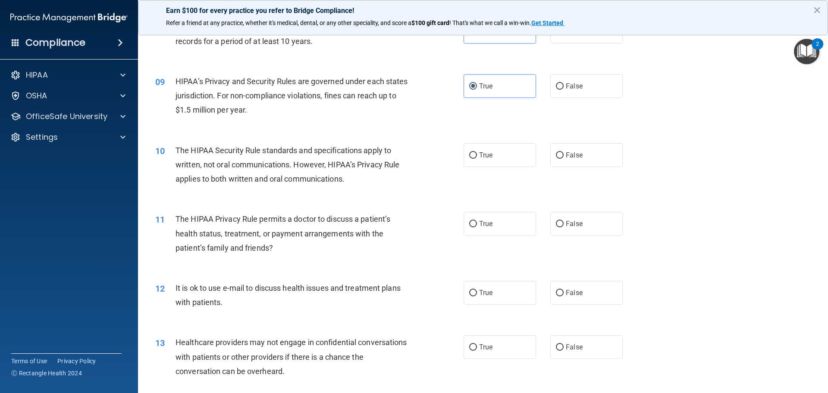
scroll to position [517, 0]
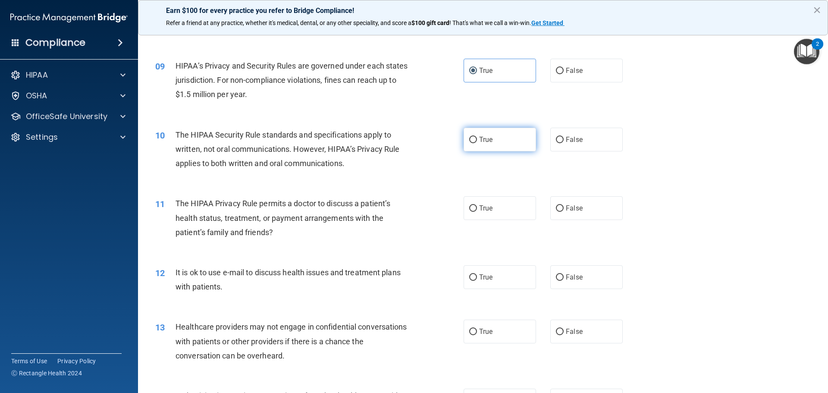
click at [489, 146] on label "True" at bounding box center [500, 140] width 72 height 24
click at [477, 143] on input "True" at bounding box center [473, 140] width 8 height 6
radio input "true"
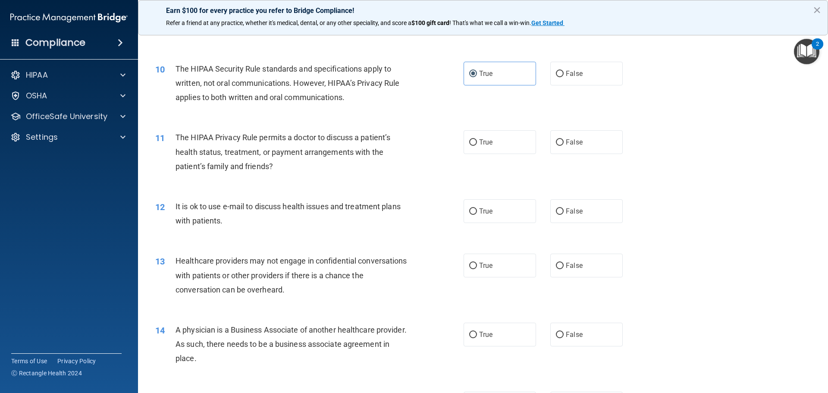
scroll to position [604, 0]
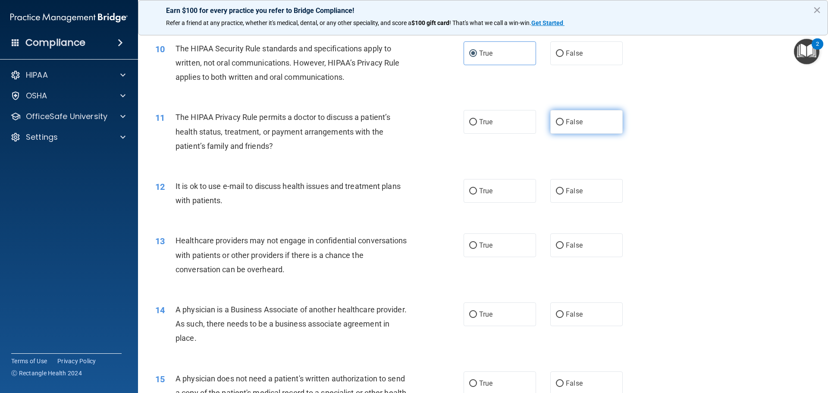
click at [556, 125] on input "False" at bounding box center [560, 122] width 8 height 6
radio input "true"
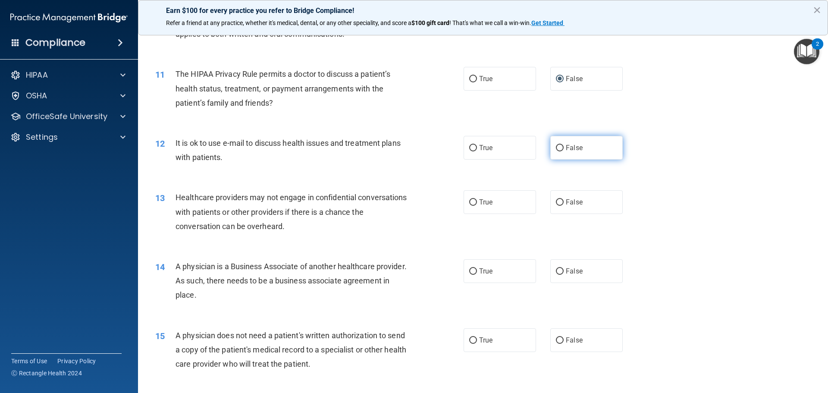
click at [580, 149] on label "False" at bounding box center [586, 148] width 72 height 24
click at [564, 149] on input "False" at bounding box center [560, 148] width 8 height 6
radio input "true"
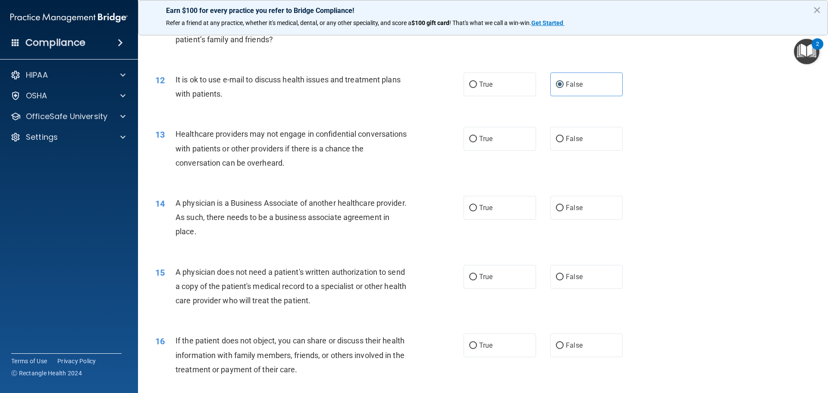
scroll to position [733, 0]
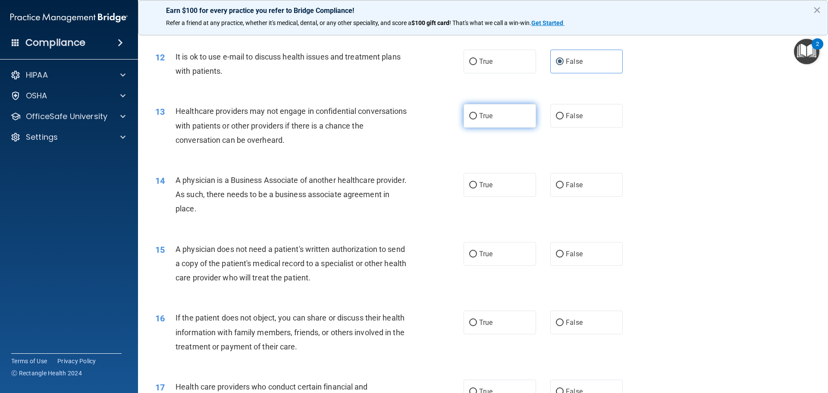
click at [498, 119] on label "True" at bounding box center [500, 116] width 72 height 24
click at [477, 119] on input "True" at bounding box center [473, 116] width 8 height 6
radio input "true"
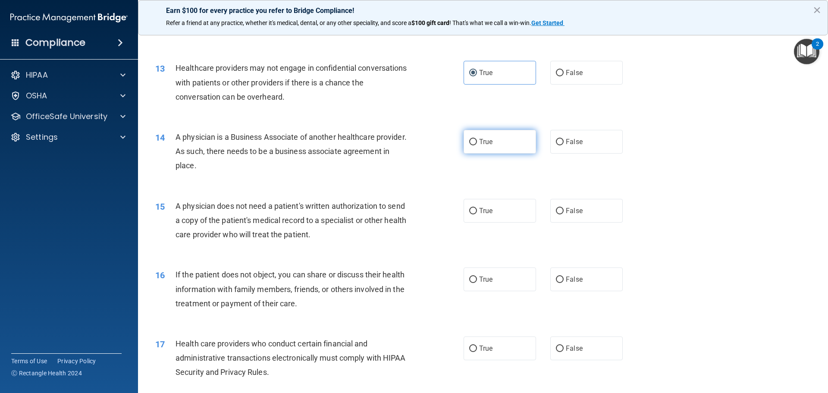
click at [499, 152] on label "True" at bounding box center [500, 142] width 72 height 24
click at [477, 145] on input "True" at bounding box center [473, 142] width 8 height 6
radio input "true"
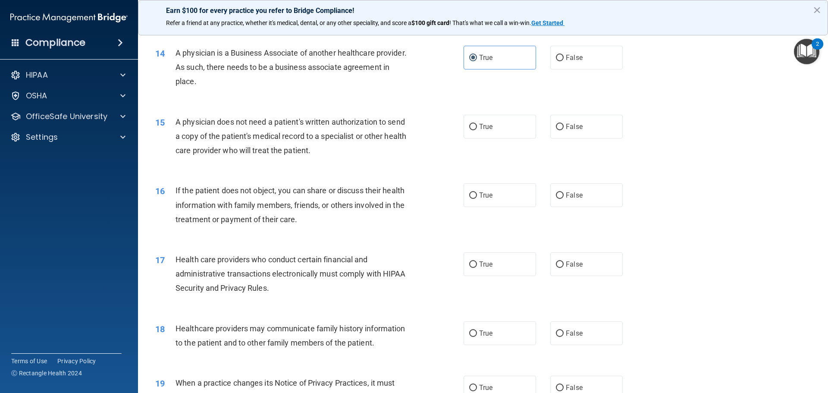
scroll to position [862, 0]
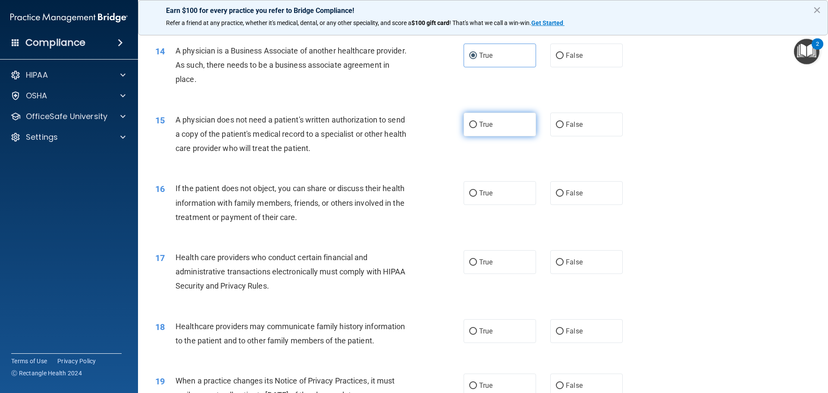
click at [484, 130] on label "True" at bounding box center [500, 125] width 72 height 24
click at [477, 128] on input "True" at bounding box center [473, 125] width 8 height 6
radio input "true"
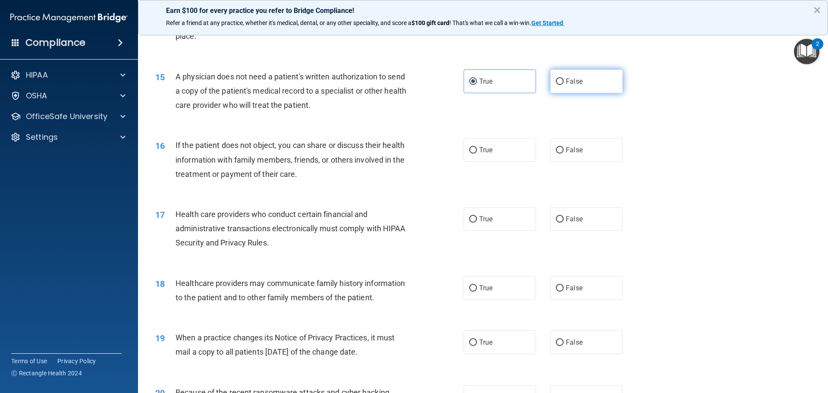
click at [571, 85] on span "False" at bounding box center [574, 81] width 17 height 8
click at [564, 85] on input "False" at bounding box center [560, 81] width 8 height 6
radio input "true"
radio input "false"
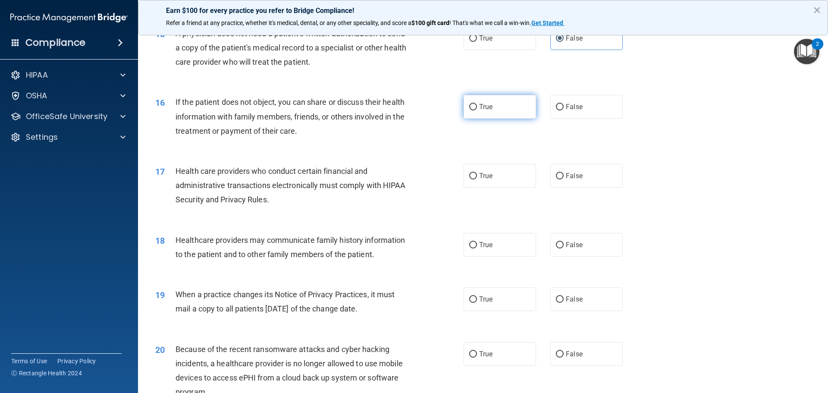
click at [481, 107] on span "True" at bounding box center [485, 107] width 13 height 8
click at [477, 107] on input "True" at bounding box center [473, 107] width 8 height 6
radio input "true"
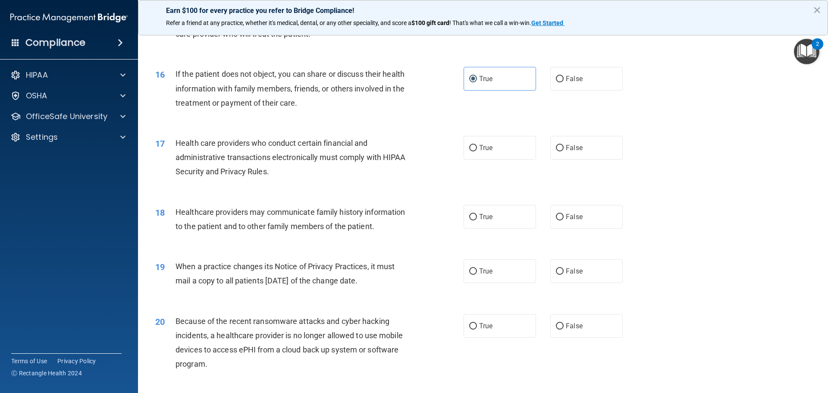
scroll to position [992, 0]
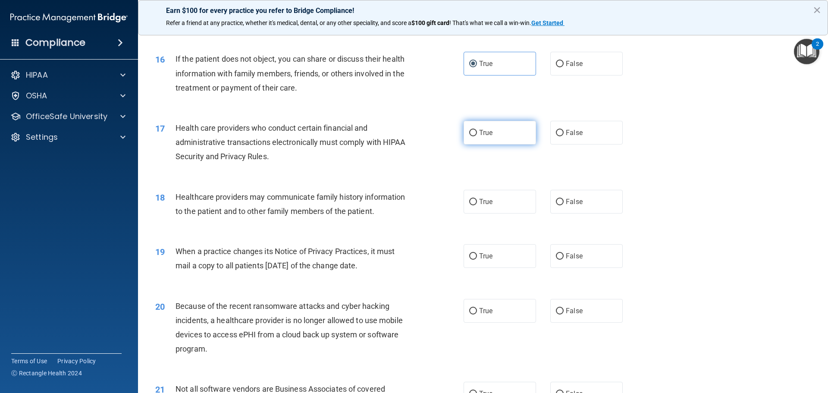
click at [506, 129] on label "True" at bounding box center [500, 133] width 72 height 24
click at [477, 130] on input "True" at bounding box center [473, 133] width 8 height 6
radio input "true"
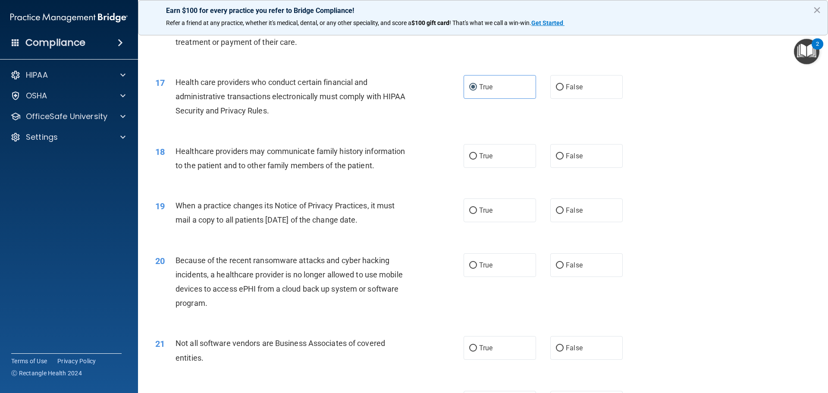
scroll to position [1078, 0]
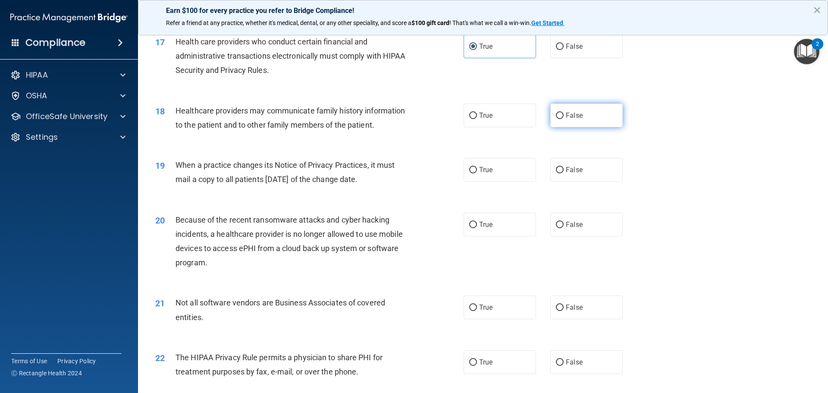
click at [566, 116] on span "False" at bounding box center [574, 115] width 17 height 8
click at [564, 116] on input "False" at bounding box center [560, 116] width 8 height 6
radio input "true"
click at [469, 114] on input "True" at bounding box center [473, 116] width 8 height 6
radio input "true"
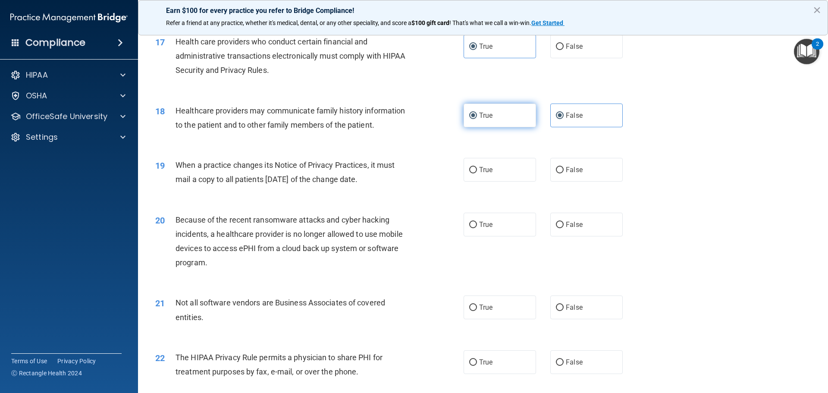
radio input "false"
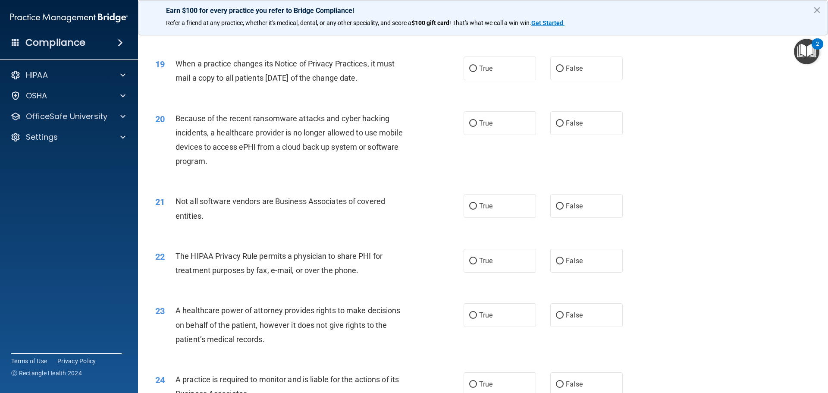
scroll to position [1164, 0]
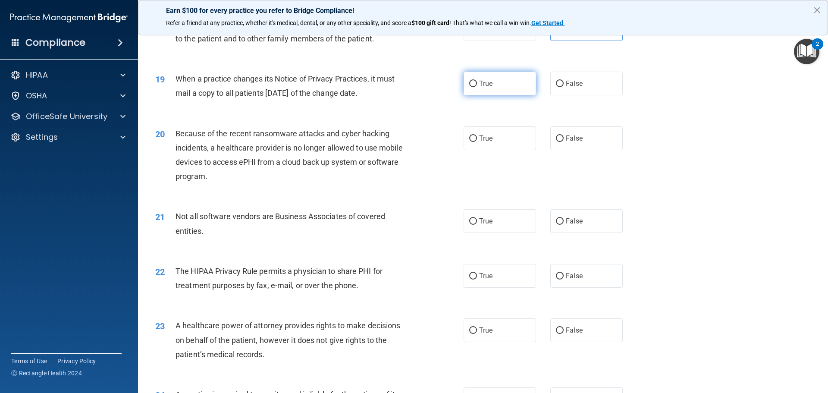
click at [494, 89] on label "True" at bounding box center [500, 84] width 72 height 24
click at [477, 87] on input "True" at bounding box center [473, 84] width 8 height 6
radio input "true"
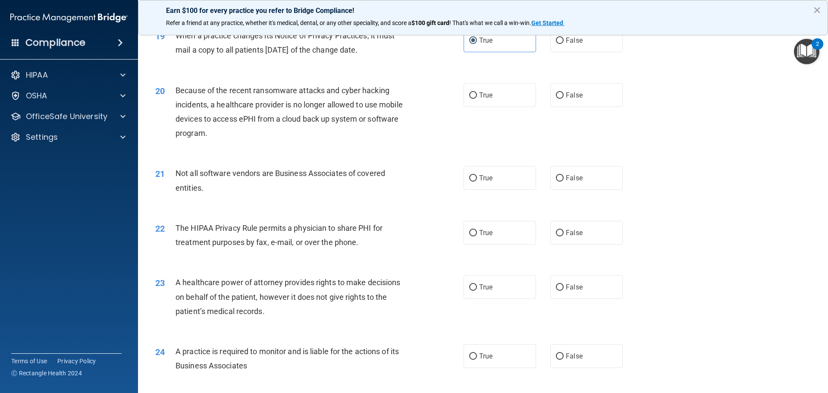
scroll to position [1251, 0]
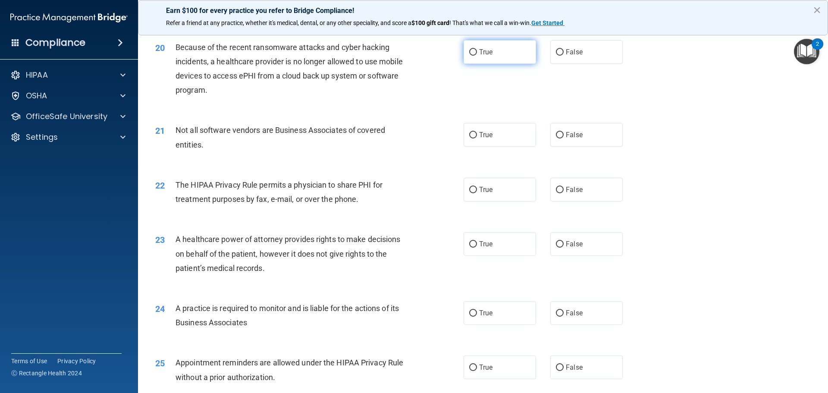
click at [484, 53] on span "True" at bounding box center [485, 52] width 13 height 8
click at [477, 53] on input "True" at bounding box center [473, 52] width 8 height 6
radio input "true"
click at [488, 141] on label "True" at bounding box center [500, 135] width 72 height 24
click at [477, 138] on input "True" at bounding box center [473, 135] width 8 height 6
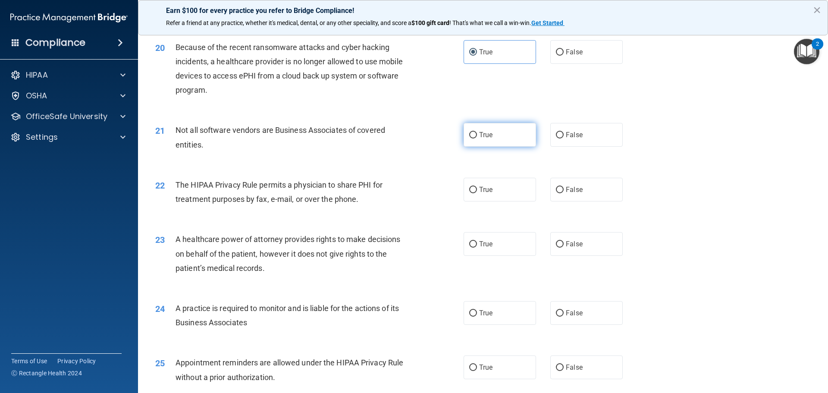
radio input "true"
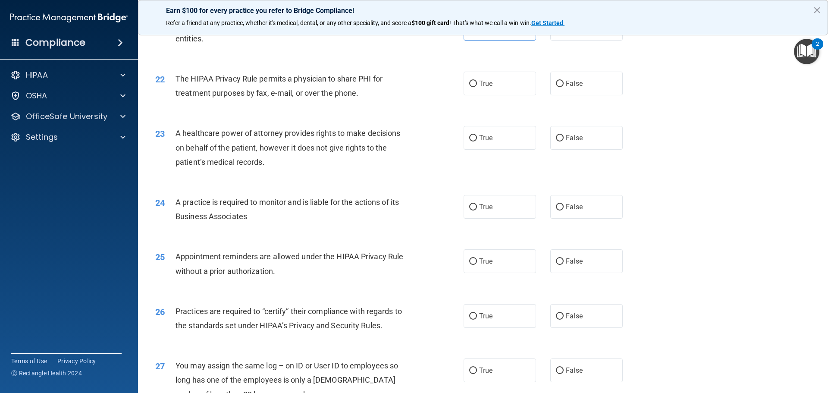
scroll to position [1380, 0]
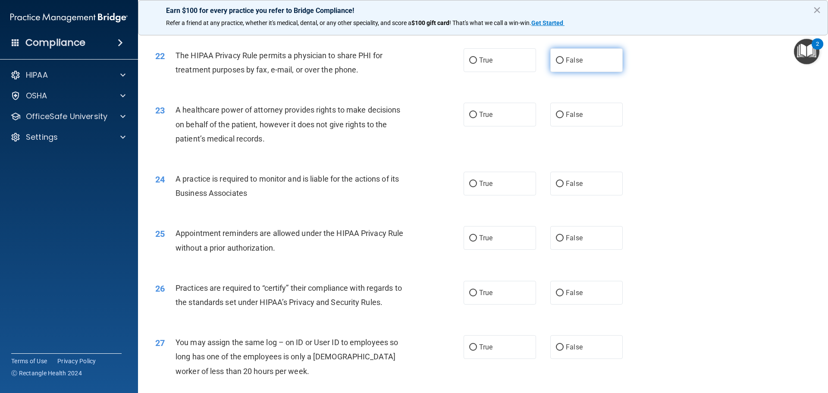
click at [562, 68] on label "False" at bounding box center [586, 60] width 72 height 24
click at [562, 64] on input "False" at bounding box center [560, 60] width 8 height 6
radio input "true"
click at [469, 61] on input "True" at bounding box center [473, 60] width 8 height 6
radio input "true"
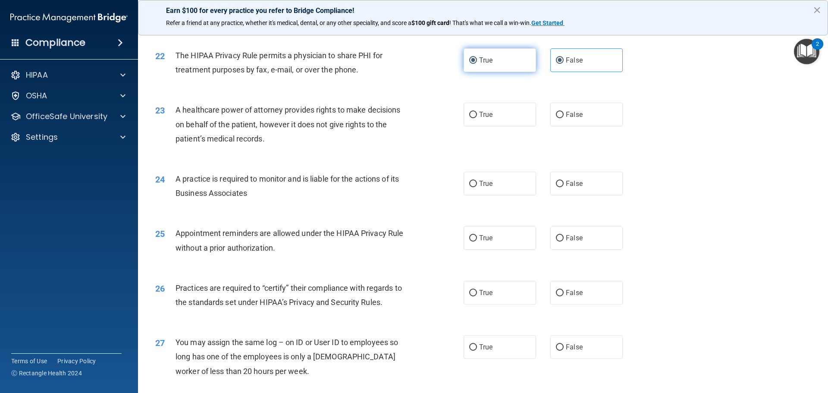
radio input "false"
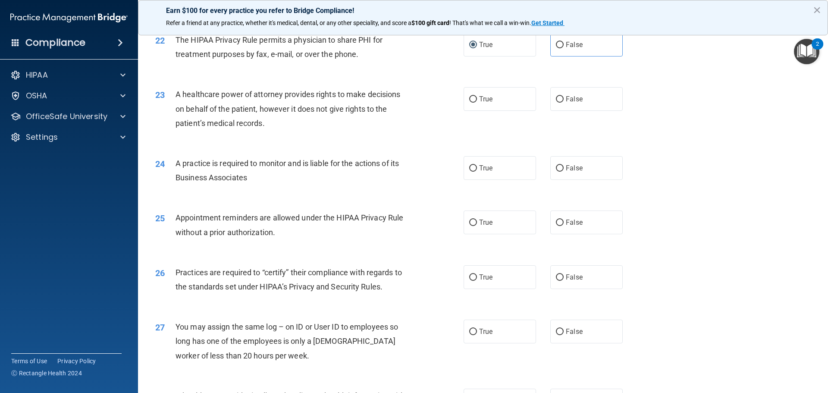
scroll to position [1423, 0]
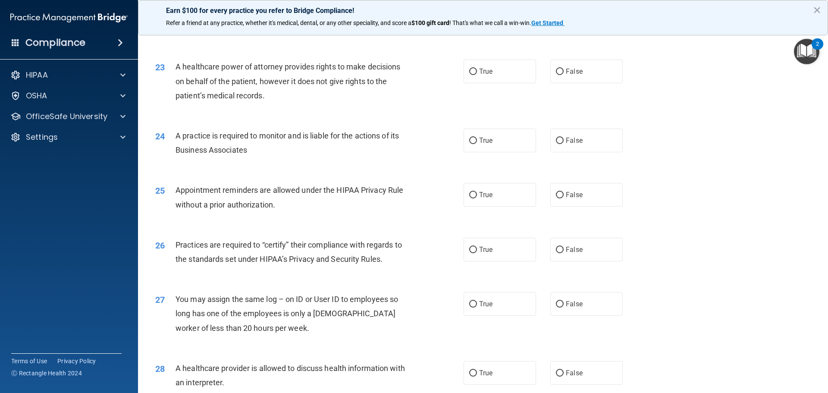
click at [438, 79] on div "23 A healthcare power of attorney provides rights to make decisions on behalf o…" at bounding box center [309, 83] width 334 height 47
click at [482, 75] on label "True" at bounding box center [500, 72] width 72 height 24
click at [477, 75] on input "True" at bounding box center [473, 72] width 8 height 6
radio input "true"
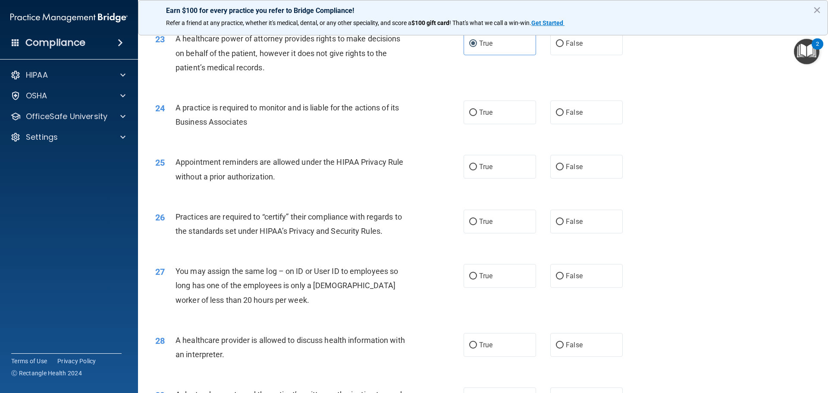
scroll to position [1466, 0]
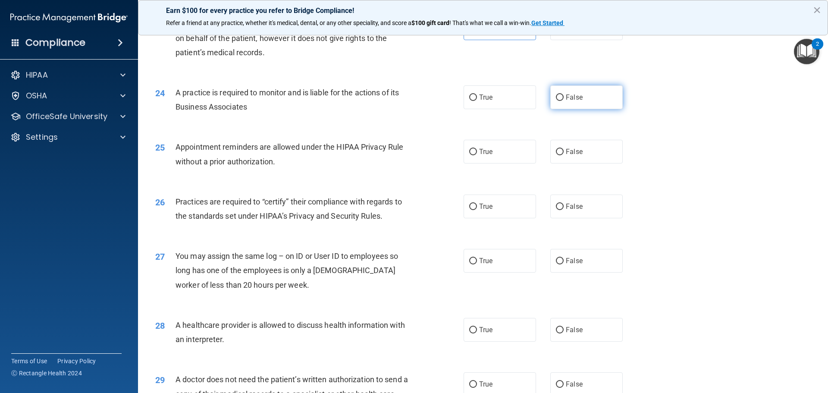
click at [556, 94] on input "False" at bounding box center [560, 97] width 8 height 6
radio input "true"
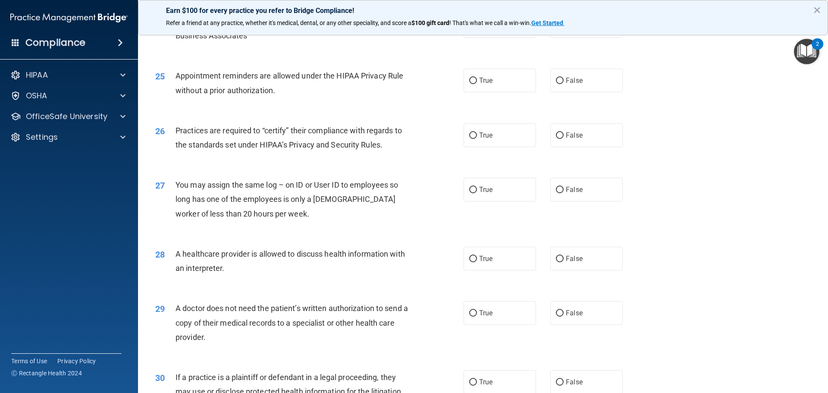
scroll to position [1552, 0]
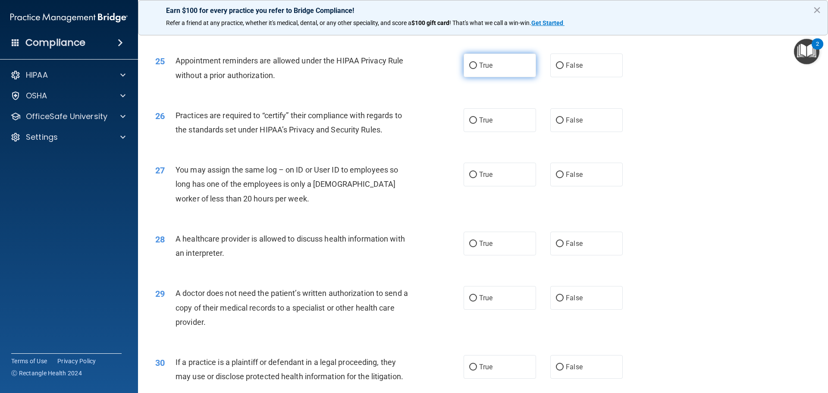
click at [473, 64] on input "True" at bounding box center [473, 66] width 8 height 6
radio input "true"
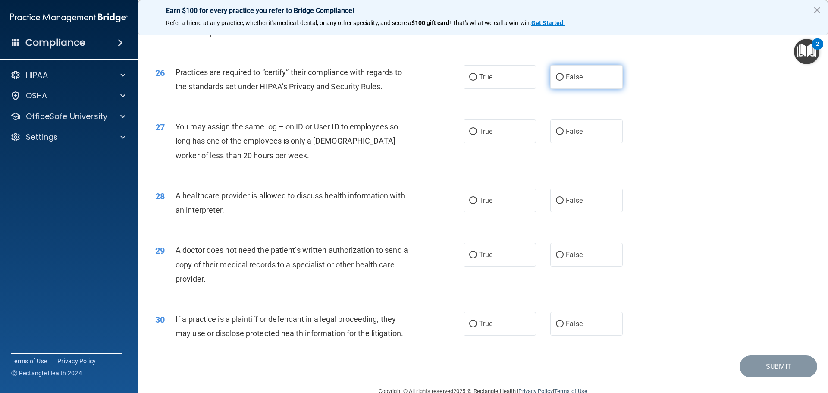
click at [556, 80] on input "False" at bounding box center [560, 77] width 8 height 6
radio input "true"
click at [560, 130] on label "False" at bounding box center [586, 131] width 72 height 24
click at [560, 130] on input "False" at bounding box center [560, 132] width 8 height 6
radio input "true"
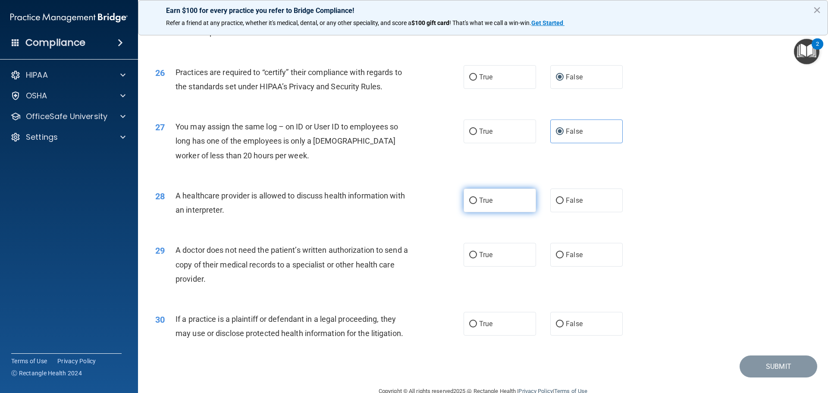
click at [474, 201] on label "True" at bounding box center [500, 200] width 72 height 24
click at [474, 201] on input "True" at bounding box center [473, 201] width 8 height 6
radio input "true"
click at [478, 259] on label "True" at bounding box center [500, 255] width 72 height 24
click at [477, 258] on input "True" at bounding box center [473, 255] width 8 height 6
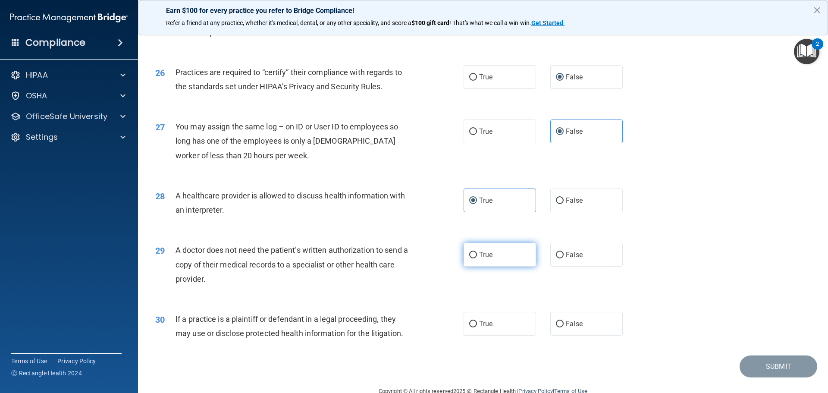
radio input "true"
click at [290, 302] on div "30 If a practice is a plaintiff or defendant in a legal proceeding, they may us…" at bounding box center [483, 328] width 668 height 54
click at [498, 324] on label "True" at bounding box center [500, 324] width 72 height 24
click at [477, 324] on input "True" at bounding box center [473, 324] width 8 height 6
radio input "true"
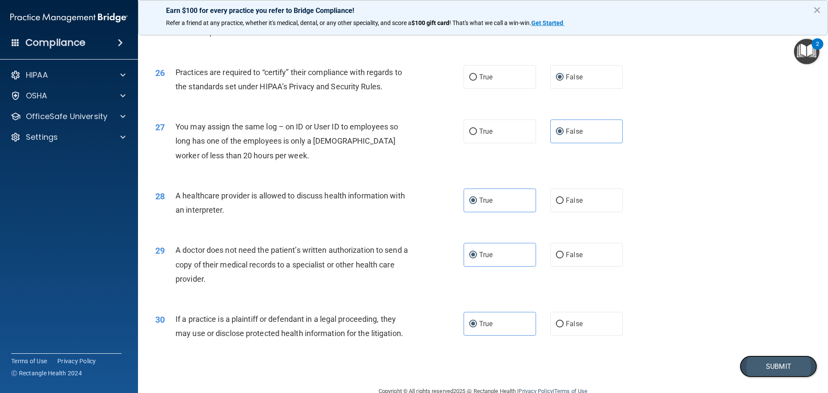
click at [769, 365] on button "Submit" at bounding box center [779, 366] width 78 height 22
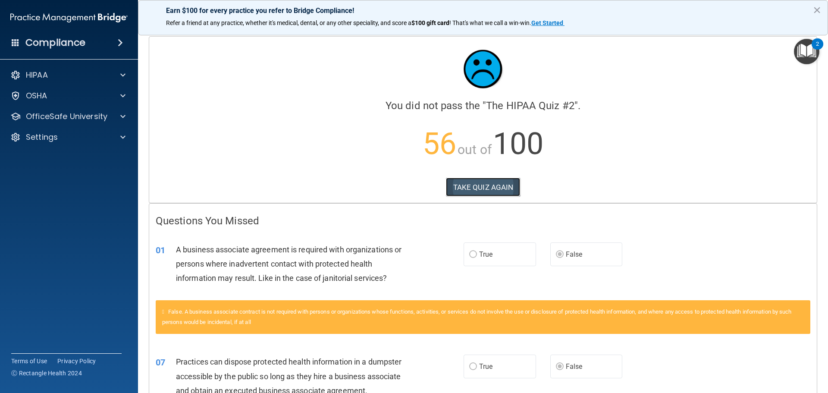
click at [499, 191] on button "TAKE QUIZ AGAIN" at bounding box center [483, 187] width 75 height 19
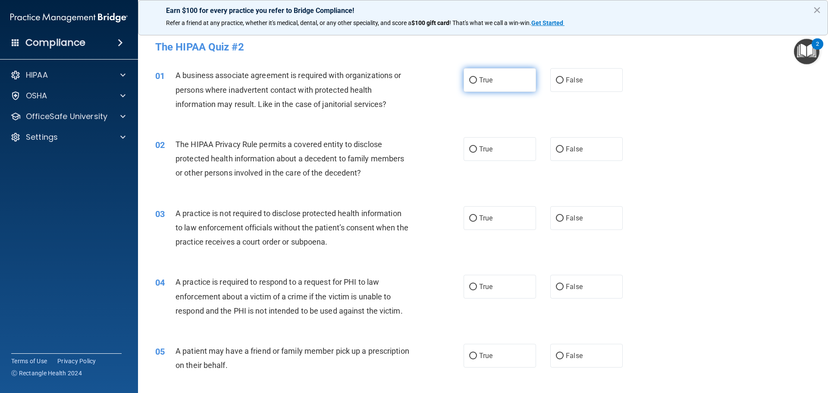
click at [485, 83] on span "True" at bounding box center [485, 80] width 13 height 8
click at [477, 83] on input "True" at bounding box center [473, 80] width 8 height 6
radio input "true"
click at [489, 158] on label "True" at bounding box center [500, 149] width 72 height 24
click at [477, 153] on input "True" at bounding box center [473, 149] width 8 height 6
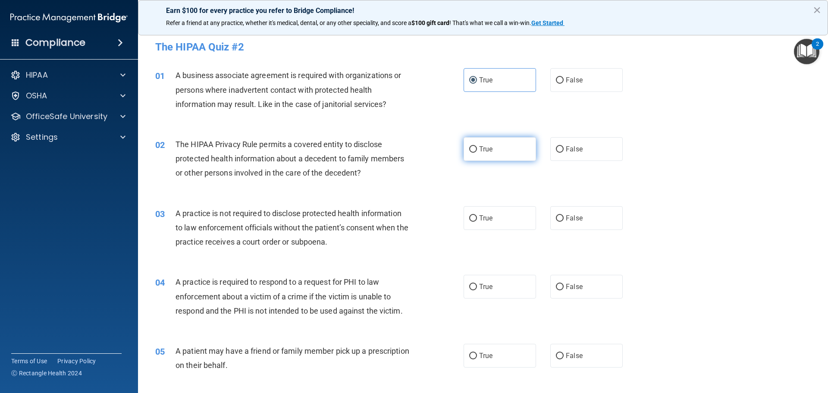
radio input "true"
click at [602, 223] on label "False" at bounding box center [586, 218] width 72 height 24
click at [564, 222] on input "False" at bounding box center [560, 218] width 8 height 6
radio input "true"
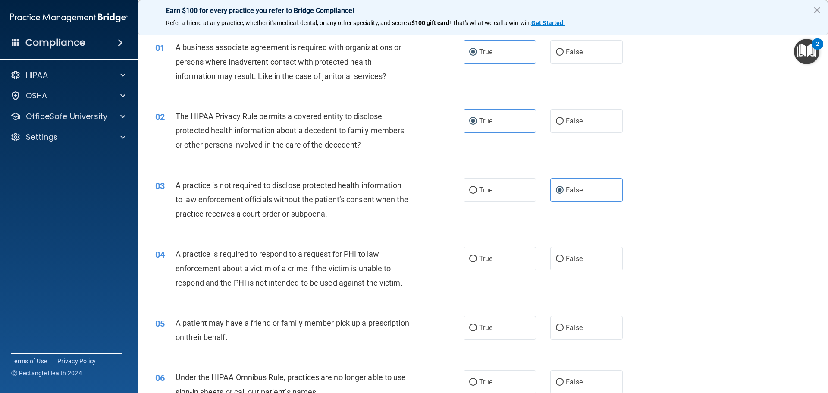
scroll to position [43, 0]
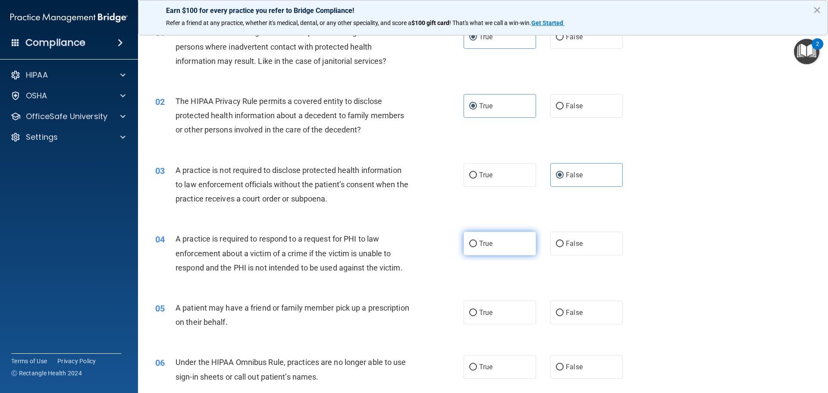
click at [524, 240] on label "True" at bounding box center [500, 244] width 72 height 24
click at [477, 241] on input "True" at bounding box center [473, 244] width 8 height 6
radio input "true"
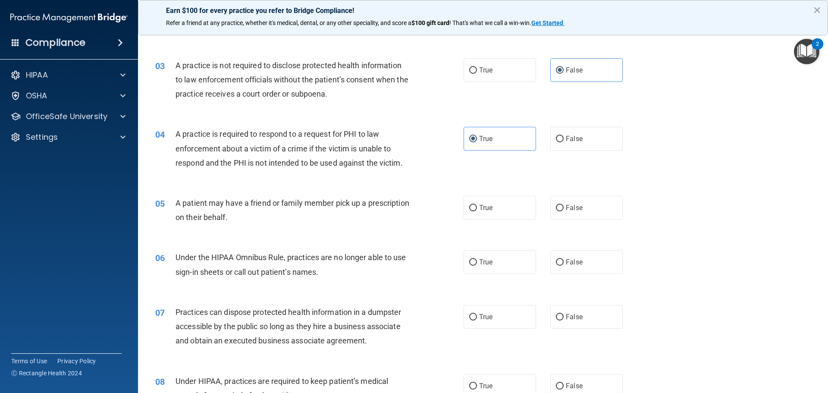
scroll to position [172, 0]
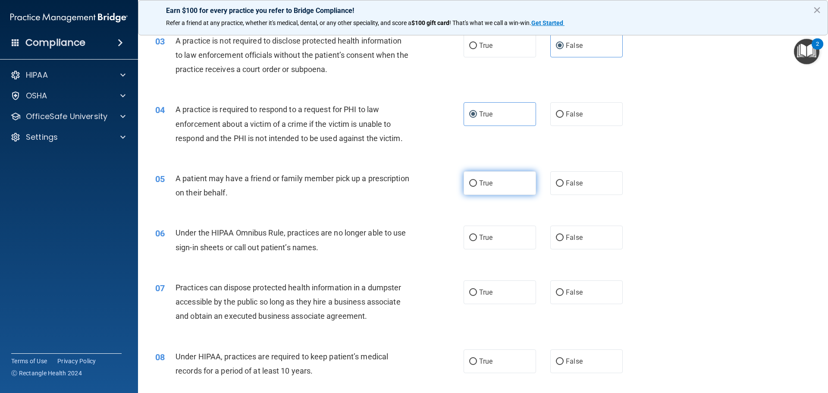
click at [497, 186] on label "True" at bounding box center [500, 183] width 72 height 24
click at [477, 186] on input "True" at bounding box center [473, 183] width 8 height 6
radio input "true"
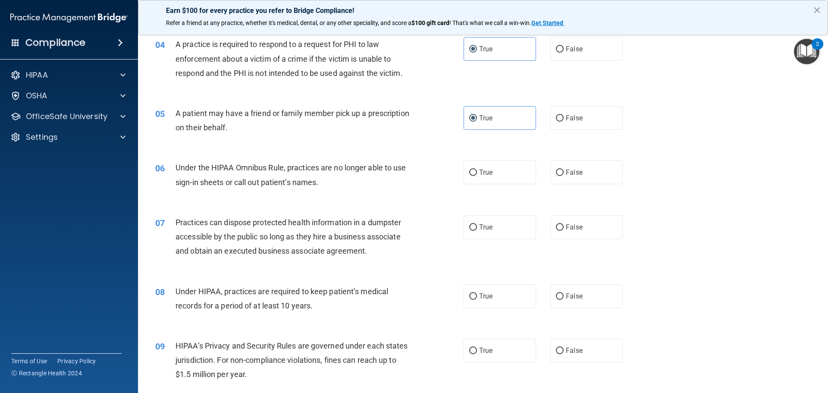
scroll to position [259, 0]
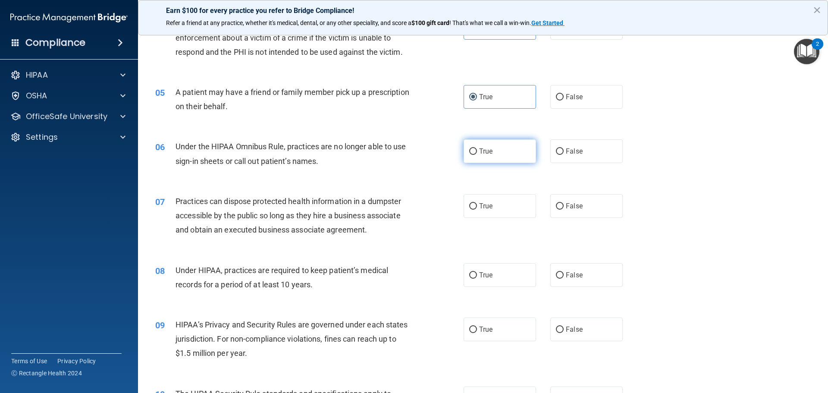
click at [515, 148] on label "True" at bounding box center [500, 151] width 72 height 24
click at [477, 148] on input "True" at bounding box center [473, 151] width 8 height 6
radio input "true"
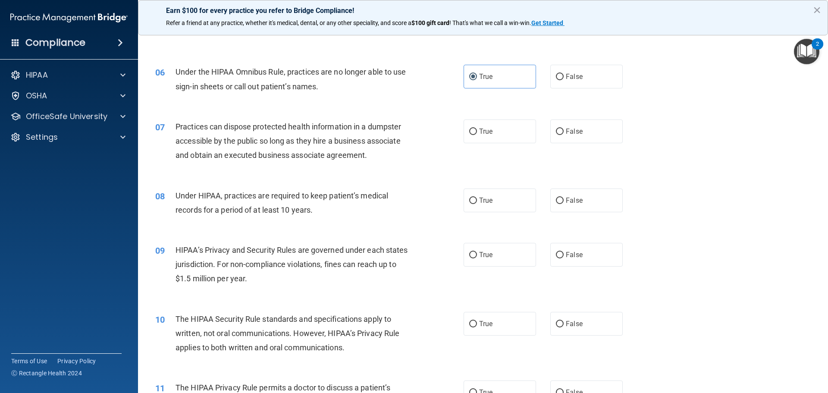
scroll to position [345, 0]
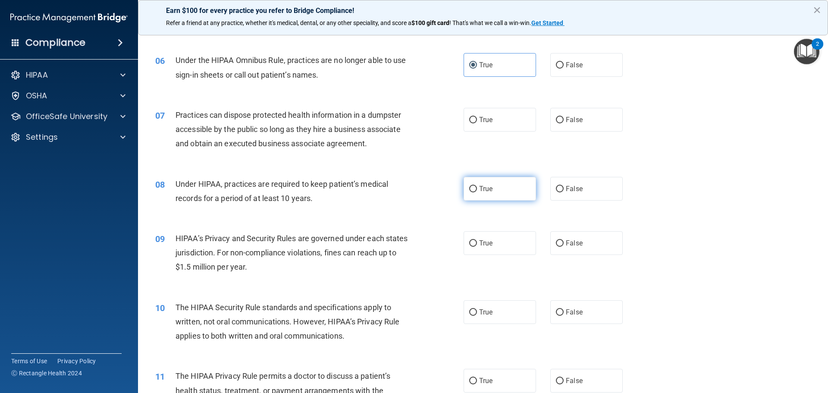
click at [508, 190] on label "True" at bounding box center [500, 189] width 72 height 24
click at [477, 190] on input "True" at bounding box center [473, 189] width 8 height 6
radio input "true"
click at [558, 119] on input "False" at bounding box center [560, 120] width 8 height 6
radio input "true"
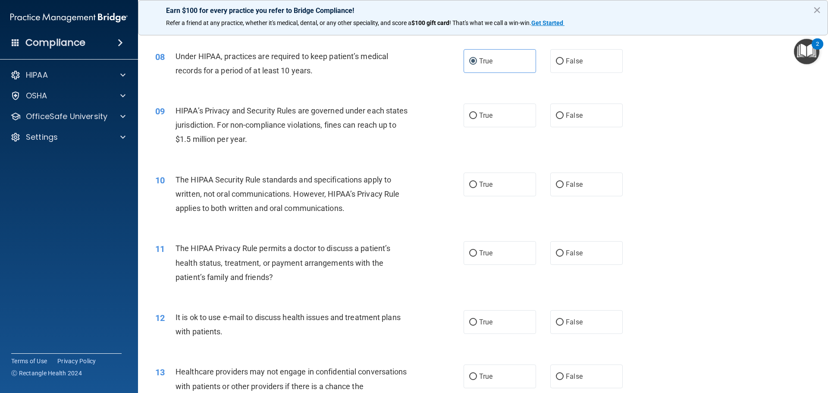
scroll to position [474, 0]
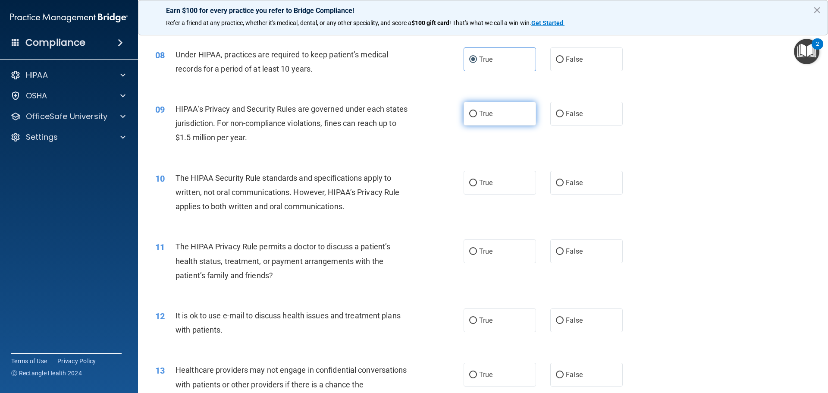
click at [509, 115] on label "True" at bounding box center [500, 114] width 72 height 24
click at [477, 115] on input "True" at bounding box center [473, 114] width 8 height 6
radio input "true"
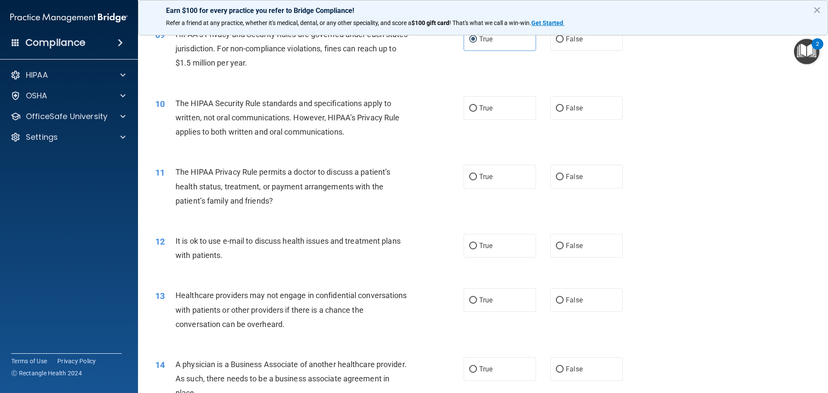
scroll to position [561, 0]
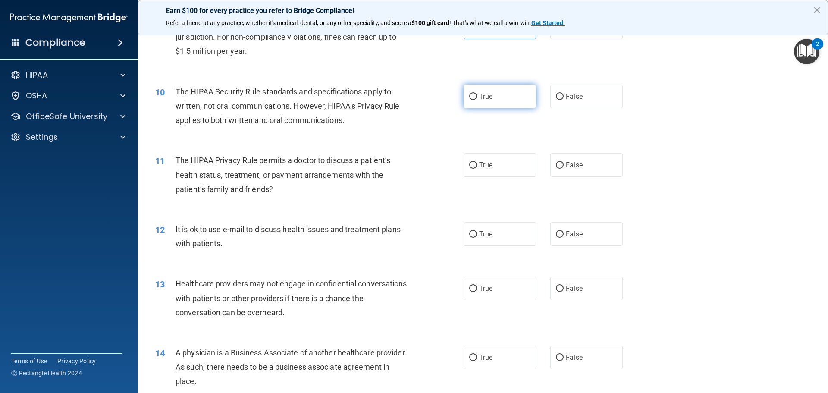
click at [492, 102] on label "True" at bounding box center [500, 97] width 72 height 24
click at [477, 100] on input "True" at bounding box center [473, 97] width 8 height 6
radio input "true"
click at [571, 174] on label "False" at bounding box center [586, 165] width 72 height 24
click at [564, 169] on input "False" at bounding box center [560, 165] width 8 height 6
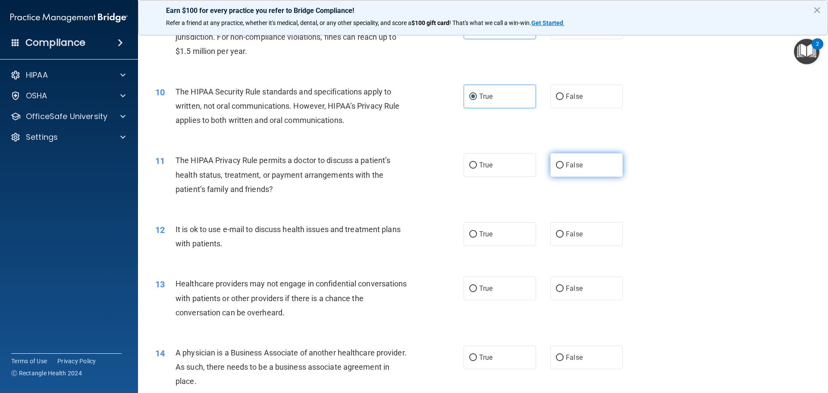
radio input "true"
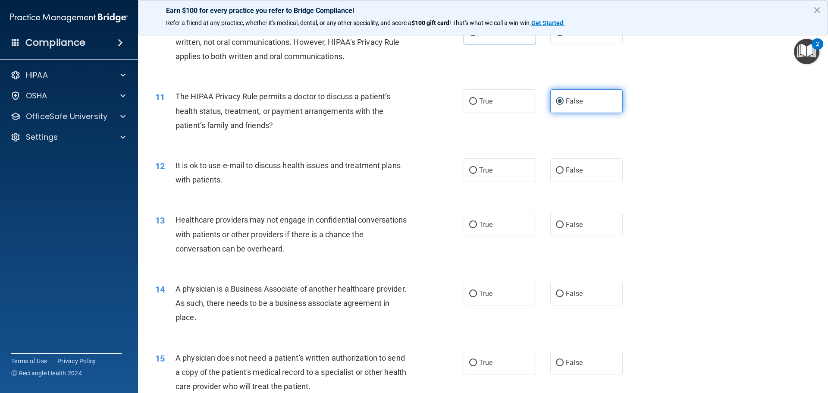
scroll to position [647, 0]
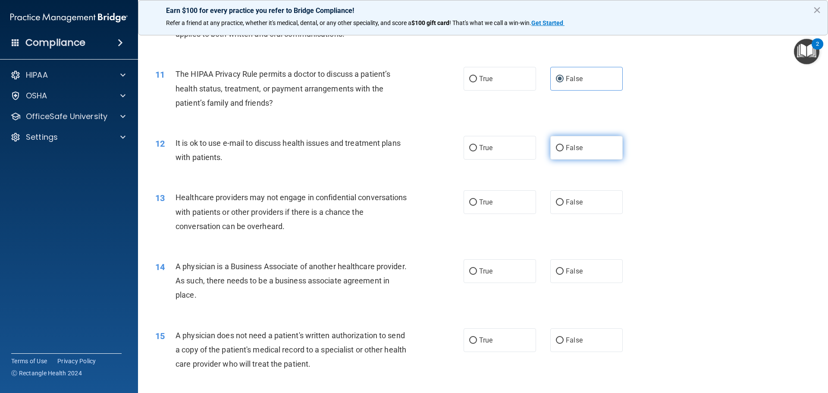
click at [566, 152] on label "False" at bounding box center [586, 148] width 72 height 24
click at [564, 151] on input "False" at bounding box center [560, 148] width 8 height 6
radio input "true"
click at [498, 208] on label "True" at bounding box center [500, 202] width 72 height 24
click at [477, 206] on input "True" at bounding box center [473, 202] width 8 height 6
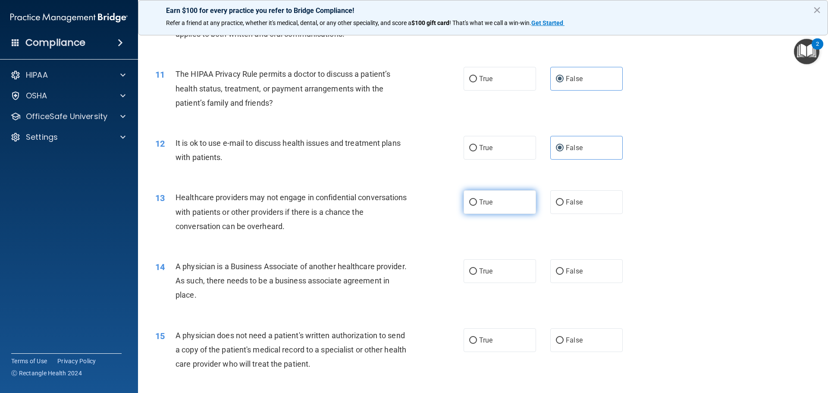
radio input "true"
click at [492, 275] on label "True" at bounding box center [500, 271] width 72 height 24
click at [477, 275] on input "True" at bounding box center [473, 271] width 8 height 6
radio input "true"
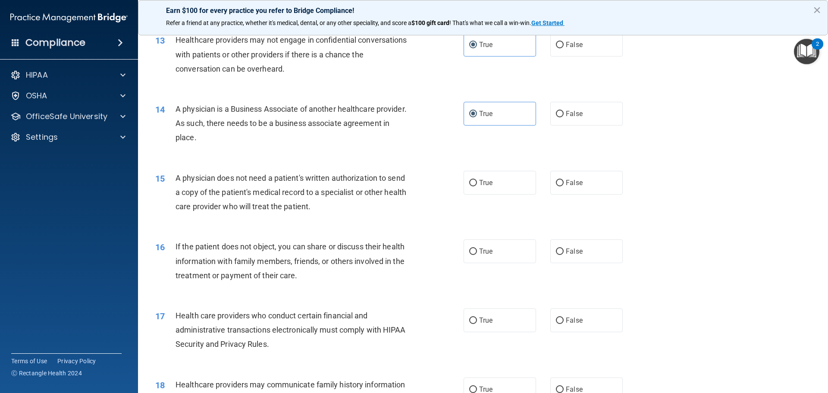
scroll to position [819, 0]
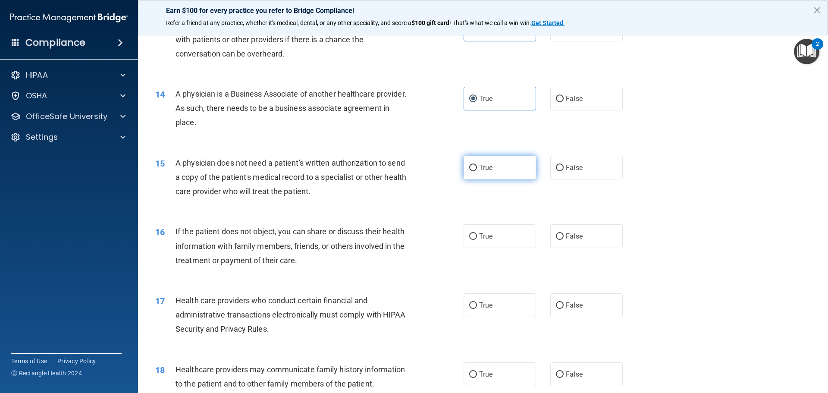
click at [508, 168] on label "True" at bounding box center [500, 168] width 72 height 24
click at [477, 168] on input "True" at bounding box center [473, 168] width 8 height 6
radio input "true"
click at [503, 235] on label "True" at bounding box center [500, 236] width 72 height 24
click at [477, 235] on input "True" at bounding box center [473, 236] width 8 height 6
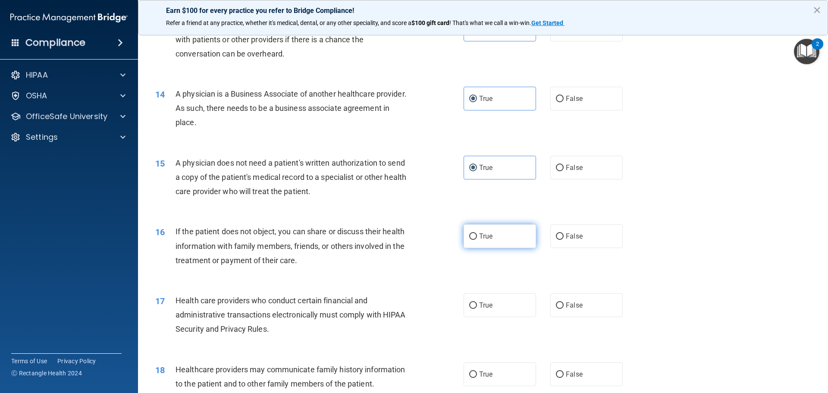
radio input "true"
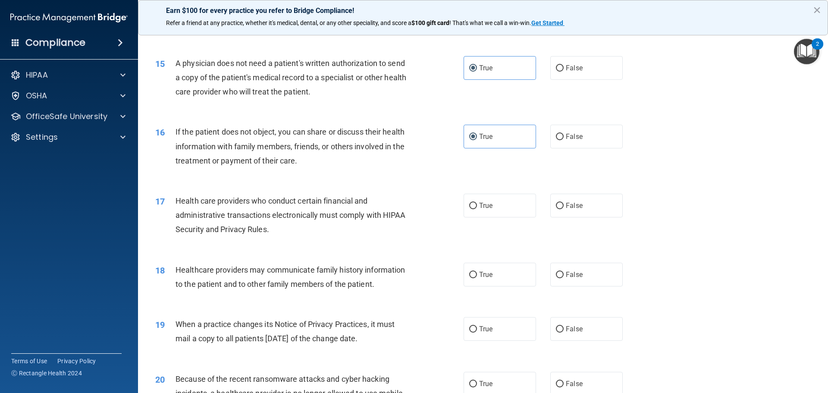
scroll to position [949, 0]
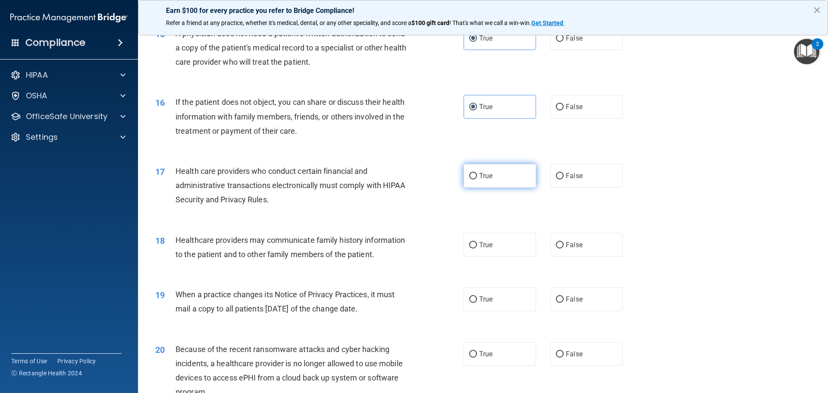
click at [467, 182] on label "True" at bounding box center [500, 176] width 72 height 24
click at [469, 179] on input "True" at bounding box center [473, 176] width 8 height 6
radio input "true"
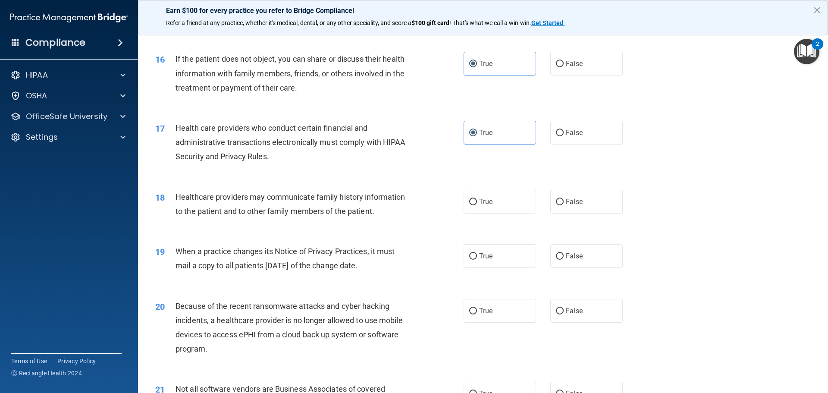
scroll to position [1035, 0]
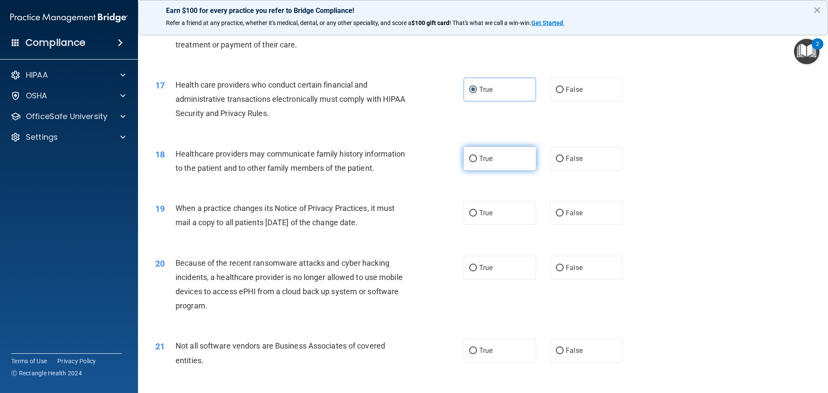
click at [507, 160] on label "True" at bounding box center [500, 159] width 72 height 24
click at [477, 160] on input "True" at bounding box center [473, 159] width 8 height 6
radio input "true"
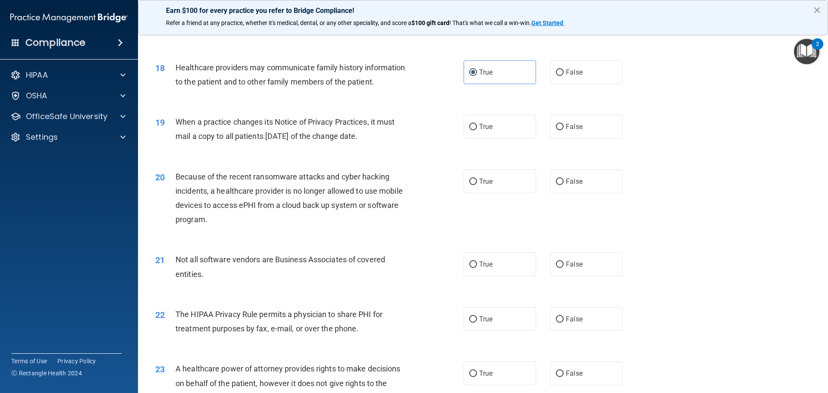
scroll to position [1164, 0]
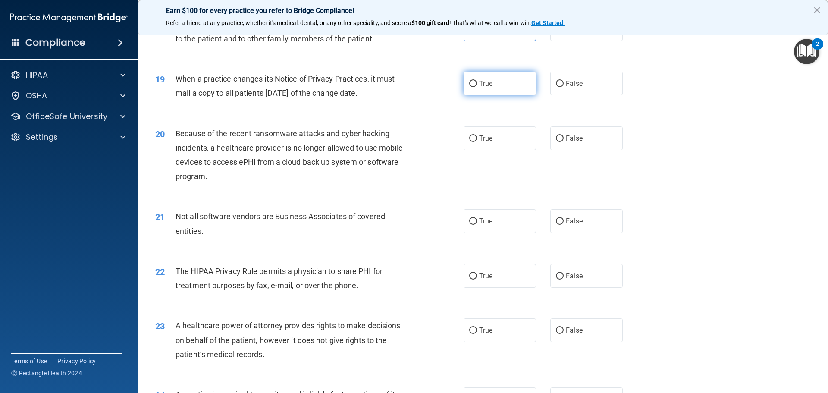
click at [493, 81] on label "True" at bounding box center [500, 84] width 72 height 24
click at [477, 81] on input "True" at bounding box center [473, 84] width 8 height 6
radio input "true"
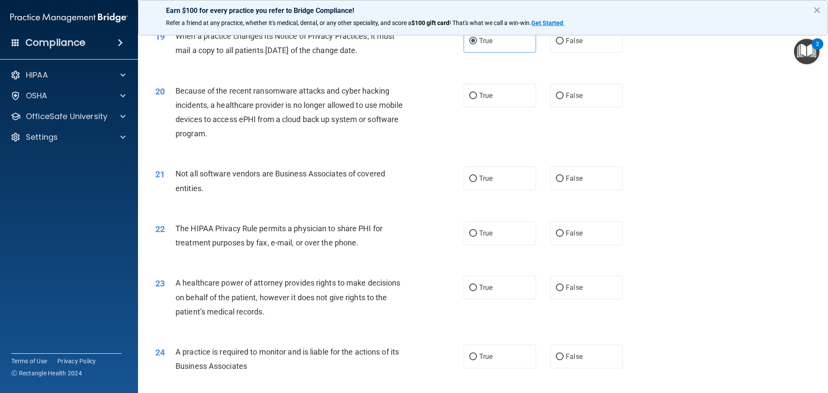
scroll to position [1207, 0]
click at [472, 97] on input "True" at bounding box center [473, 95] width 8 height 6
radio input "true"
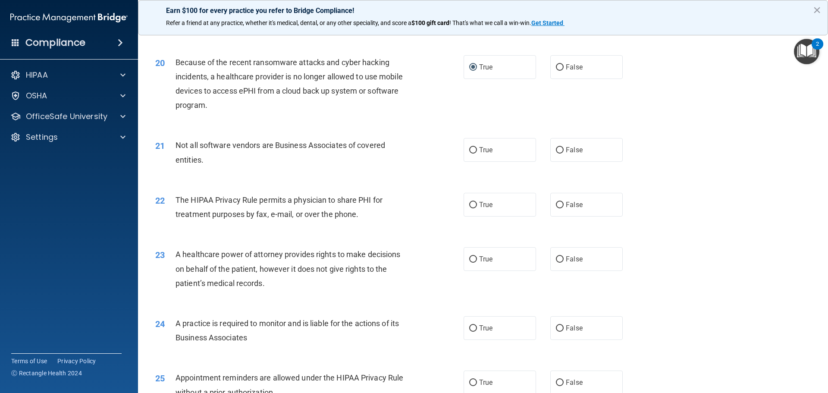
scroll to position [1251, 0]
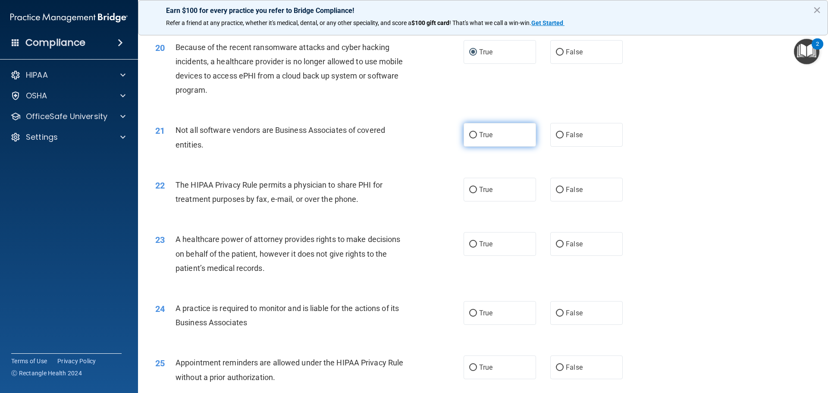
click at [482, 134] on span "True" at bounding box center [485, 135] width 13 height 8
click at [477, 134] on input "True" at bounding box center [473, 135] width 8 height 6
radio input "true"
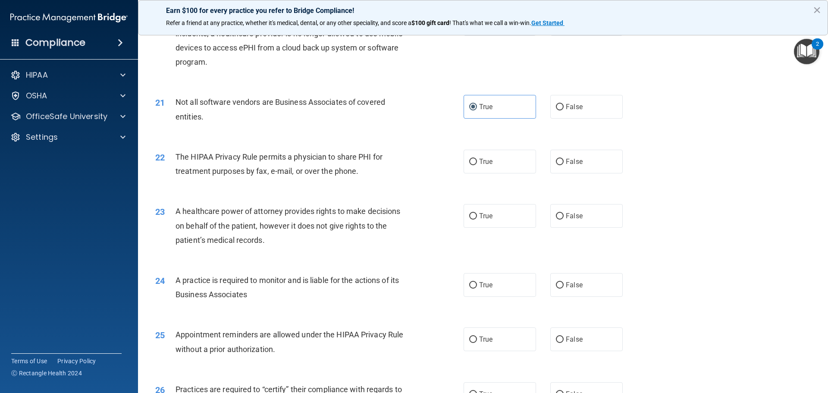
scroll to position [1294, 0]
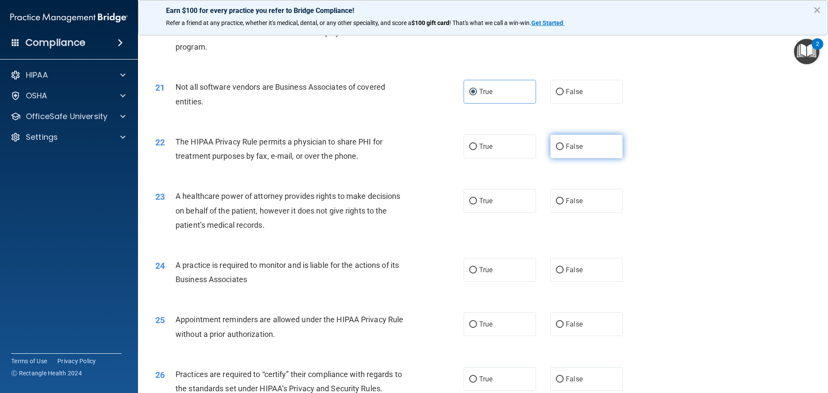
click at [582, 154] on label "False" at bounding box center [586, 147] width 72 height 24
click at [564, 150] on input "False" at bounding box center [560, 147] width 8 height 6
radio input "true"
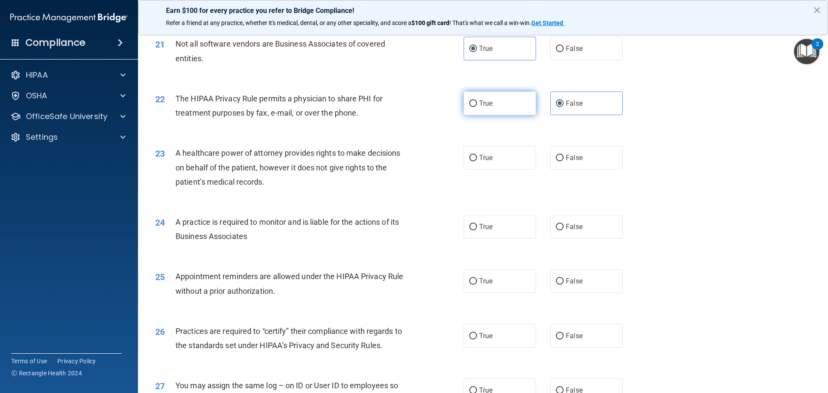
click at [469, 106] on input "True" at bounding box center [473, 103] width 8 height 6
radio input "true"
radio input "false"
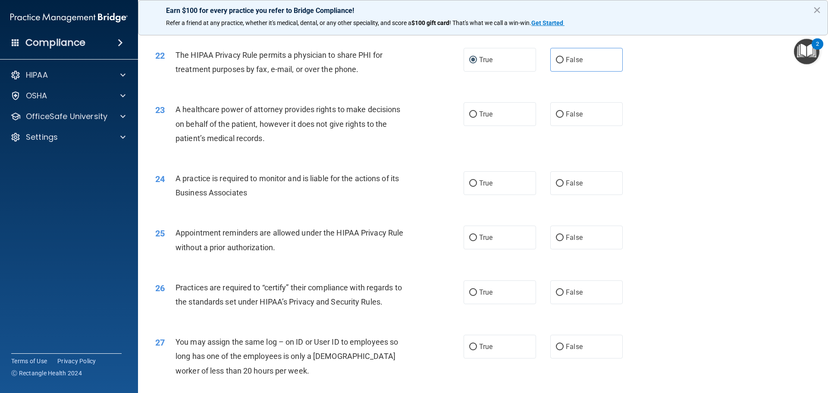
scroll to position [1423, 0]
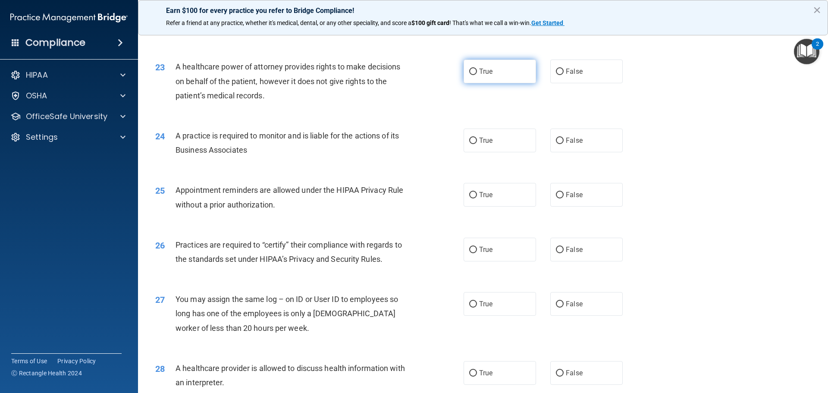
click at [476, 77] on label "True" at bounding box center [500, 72] width 72 height 24
click at [476, 75] on input "True" at bounding box center [473, 72] width 8 height 6
radio input "true"
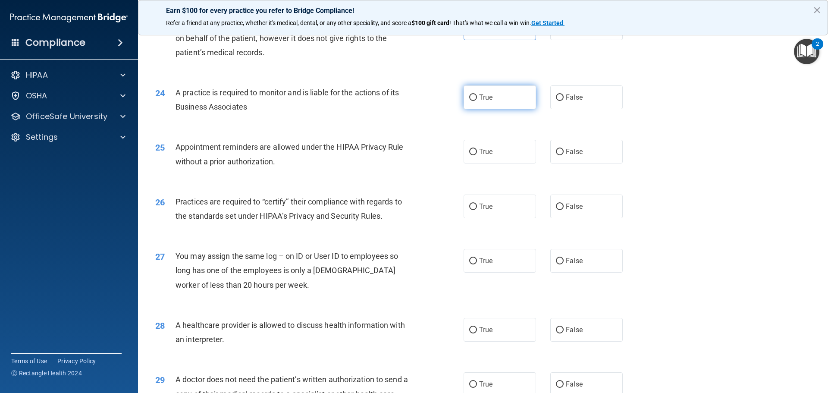
click at [465, 100] on label "True" at bounding box center [500, 97] width 72 height 24
click at [469, 100] on input "True" at bounding box center [473, 97] width 8 height 6
radio input "true"
click at [576, 260] on span "False" at bounding box center [574, 261] width 17 height 8
click at [564, 260] on input "False" at bounding box center [560, 261] width 8 height 6
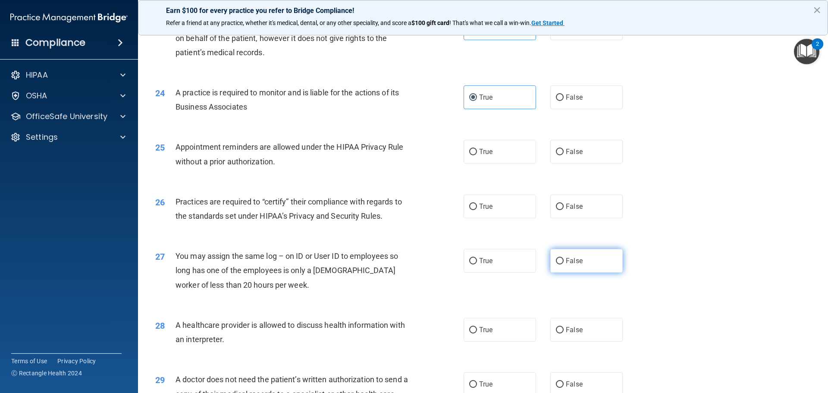
radio input "true"
click at [465, 156] on label "True" at bounding box center [500, 152] width 72 height 24
click at [469, 155] on input "True" at bounding box center [473, 152] width 8 height 6
radio input "true"
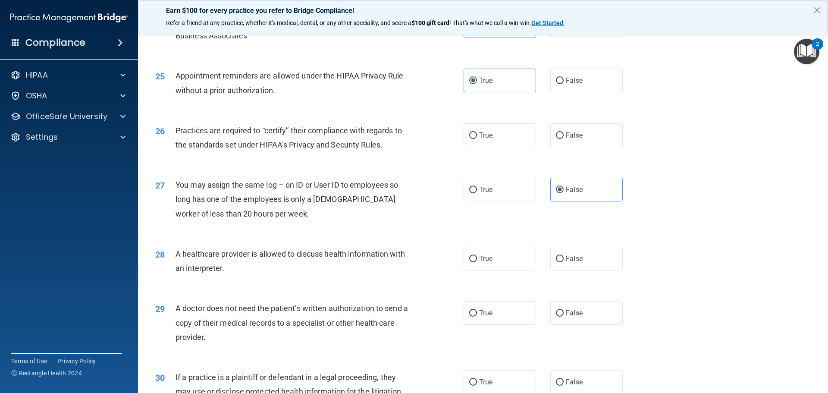
scroll to position [1552, 0]
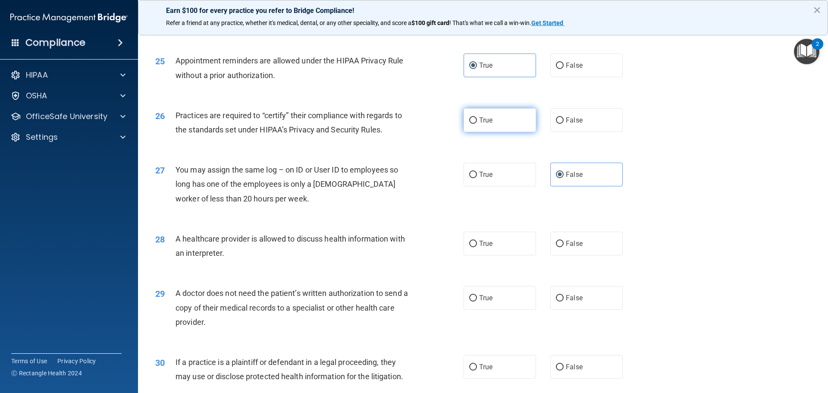
click at [479, 123] on span "True" at bounding box center [485, 120] width 13 height 8
click at [477, 123] on input "True" at bounding box center [473, 120] width 8 height 6
radio input "true"
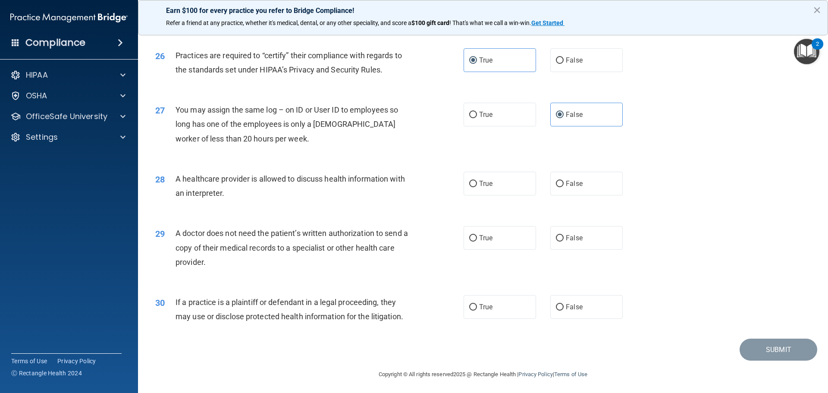
scroll to position [1615, 0]
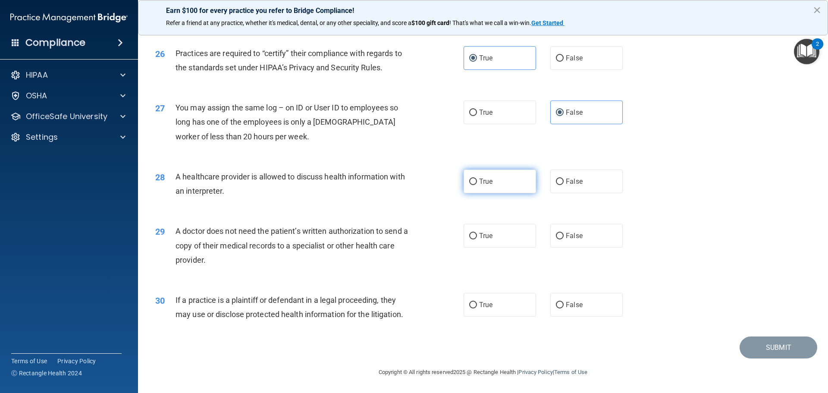
click at [479, 179] on span "True" at bounding box center [485, 181] width 13 height 8
click at [477, 179] on input "True" at bounding box center [473, 182] width 8 height 6
radio input "true"
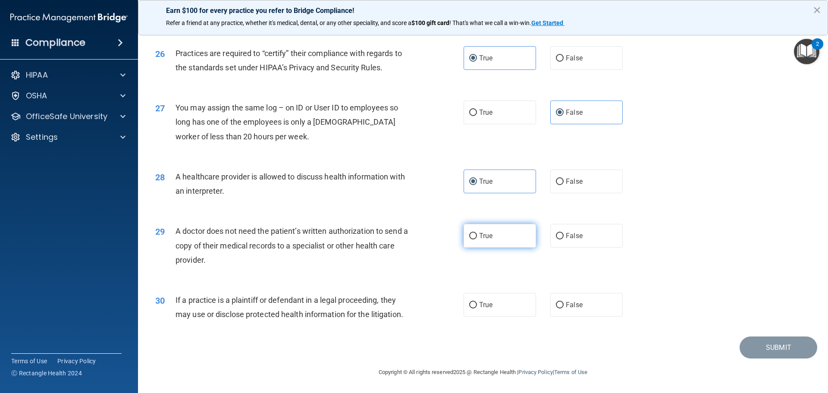
click at [503, 244] on label "True" at bounding box center [500, 236] width 72 height 24
click at [477, 239] on input "True" at bounding box center [473, 236] width 8 height 6
radio input "true"
click at [588, 307] on label "False" at bounding box center [586, 305] width 72 height 24
click at [564, 307] on input "False" at bounding box center [560, 305] width 8 height 6
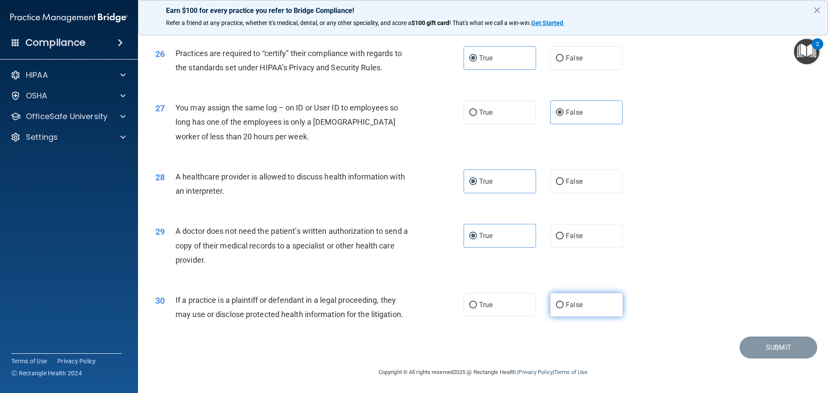
radio input "true"
click at [776, 347] on button "Submit" at bounding box center [779, 347] width 78 height 22
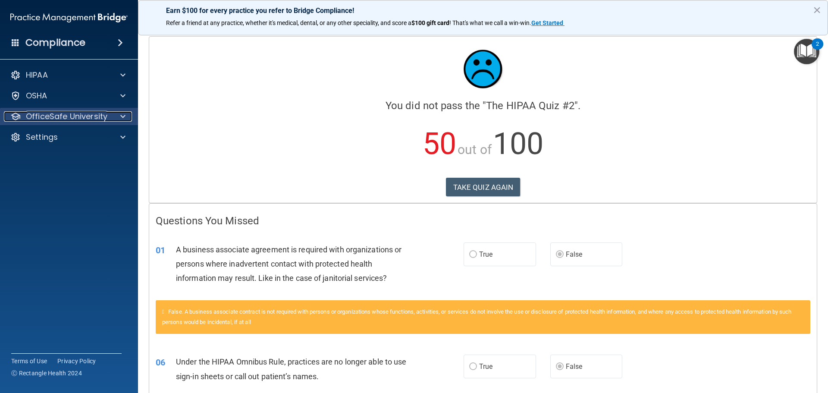
click at [47, 113] on p "OfficeSafe University" at bounding box center [67, 116] width 82 height 10
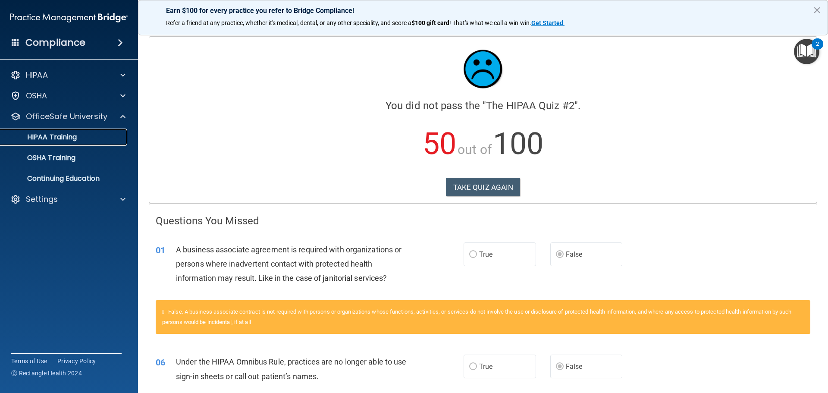
click at [91, 139] on div "HIPAA Training" at bounding box center [65, 137] width 118 height 9
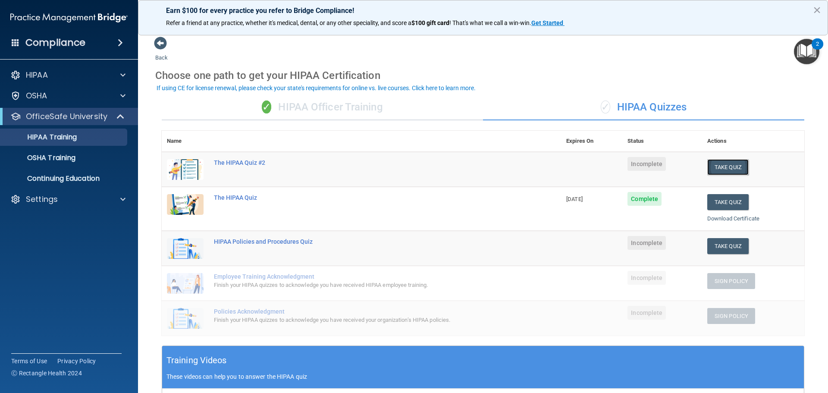
click at [709, 164] on button "Take Quiz" at bounding box center [727, 167] width 41 height 16
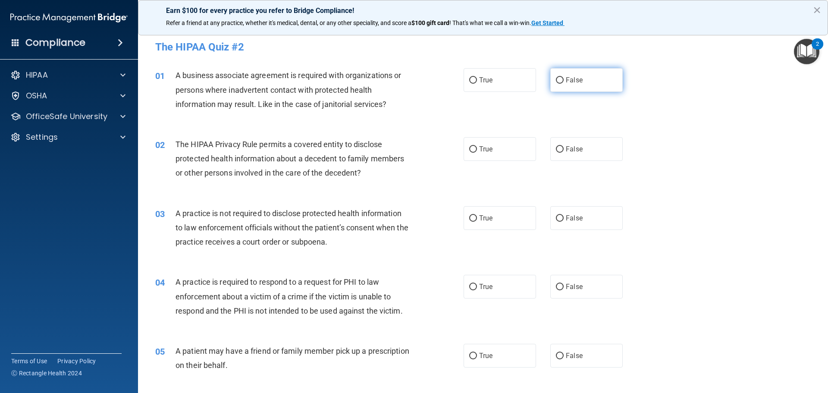
click at [581, 88] on label "False" at bounding box center [586, 80] width 72 height 24
click at [564, 84] on input "False" at bounding box center [560, 80] width 8 height 6
radio input "true"
click at [500, 83] on label "True" at bounding box center [500, 80] width 72 height 24
click at [477, 83] on input "True" at bounding box center [473, 80] width 8 height 6
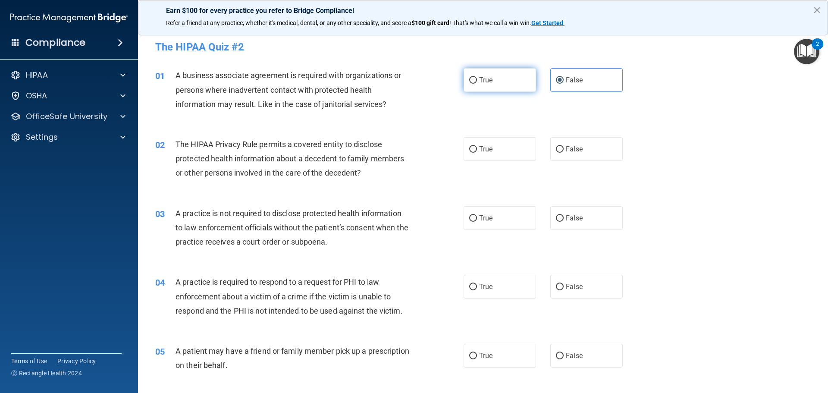
radio input "true"
radio input "false"
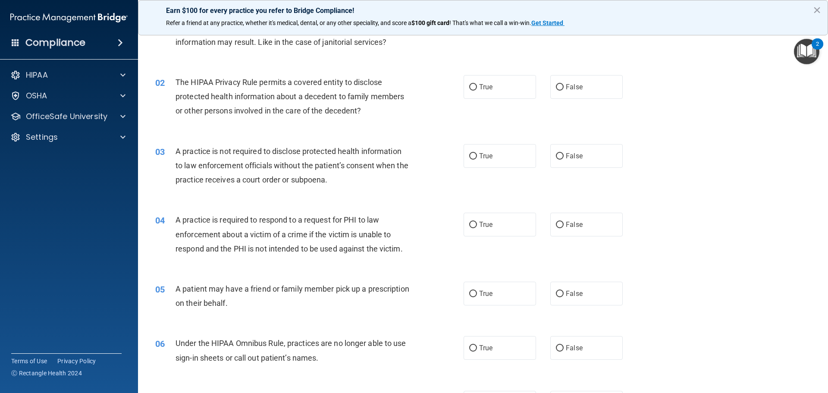
scroll to position [86, 0]
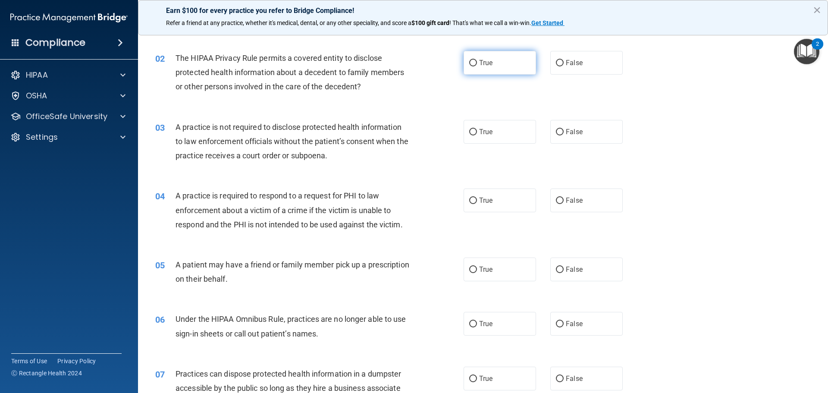
click at [502, 63] on label "True" at bounding box center [500, 63] width 72 height 24
click at [477, 63] on input "True" at bounding box center [473, 63] width 8 height 6
radio input "true"
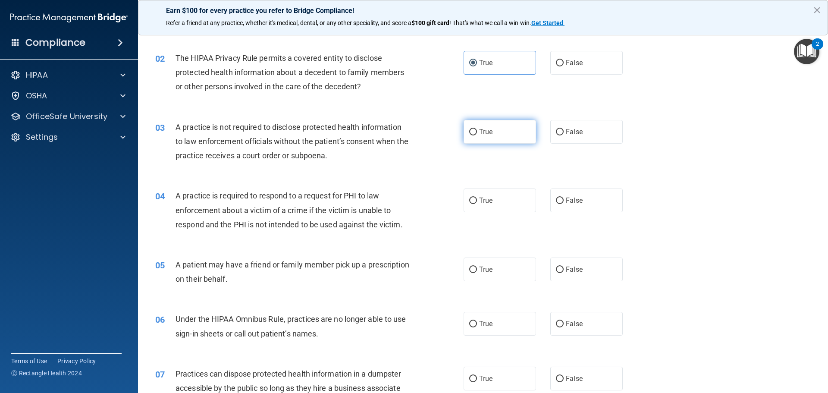
click at [488, 130] on span "True" at bounding box center [485, 132] width 13 height 8
click at [477, 130] on input "True" at bounding box center [473, 132] width 8 height 6
radio input "true"
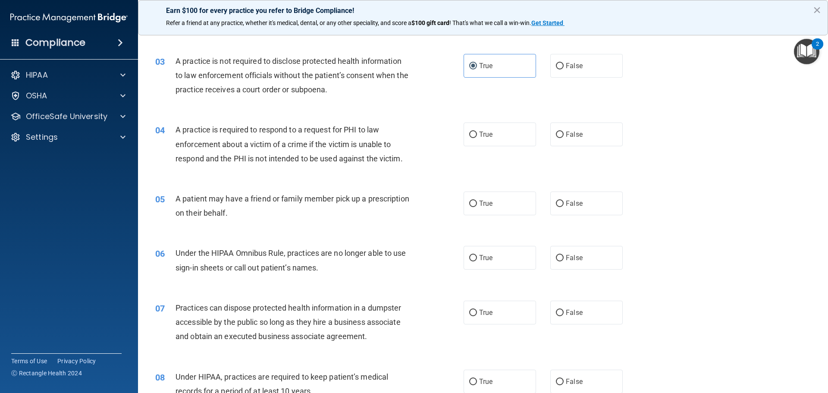
scroll to position [172, 0]
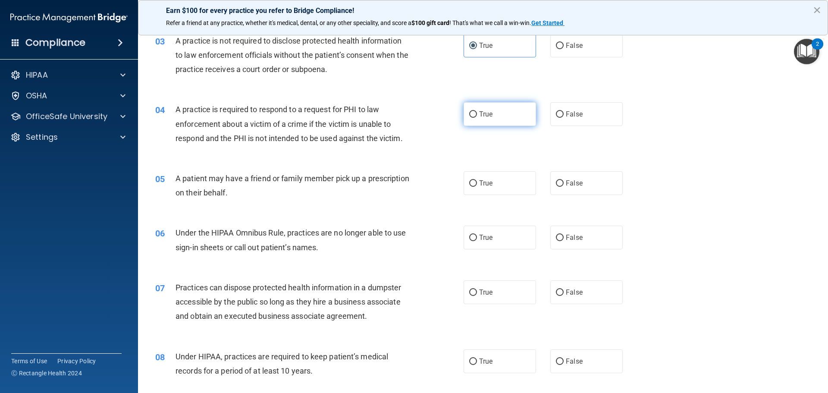
click at [495, 110] on label "True" at bounding box center [500, 114] width 72 height 24
click at [477, 111] on input "True" at bounding box center [473, 114] width 8 height 6
radio input "true"
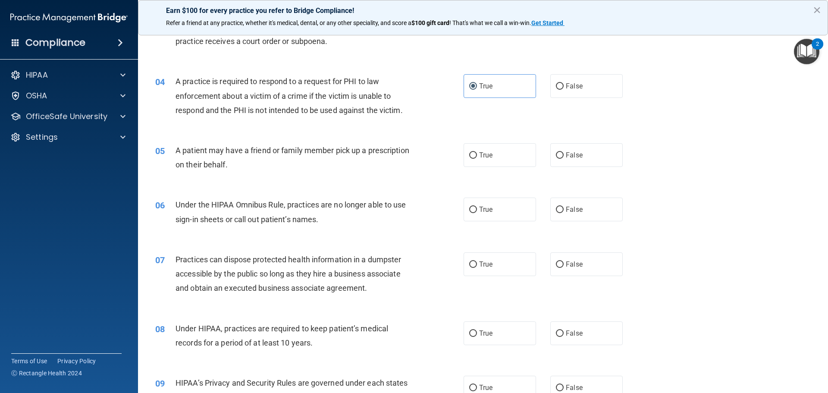
scroll to position [216, 0]
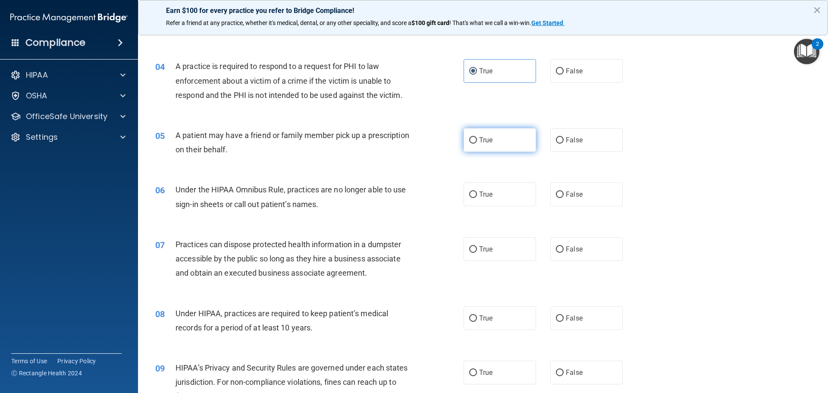
click at [482, 147] on label "True" at bounding box center [500, 140] width 72 height 24
click at [477, 144] on input "True" at bounding box center [473, 140] width 8 height 6
radio input "true"
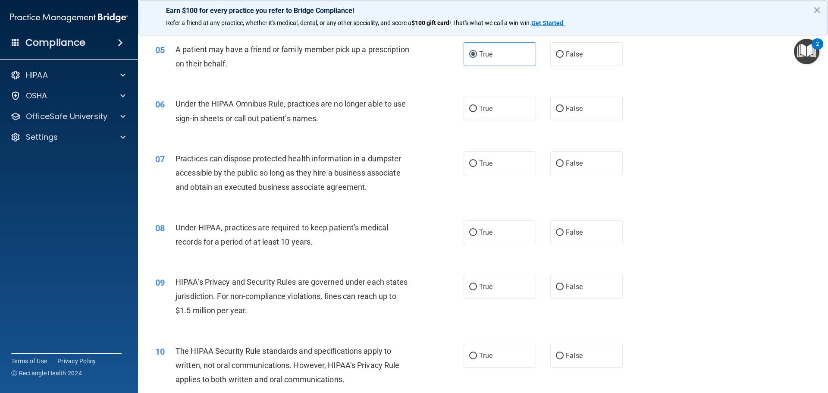
scroll to position [302, 0]
click at [557, 117] on label "False" at bounding box center [586, 108] width 72 height 24
click at [557, 112] on input "False" at bounding box center [560, 108] width 8 height 6
radio input "true"
click at [481, 160] on span "True" at bounding box center [485, 163] width 13 height 8
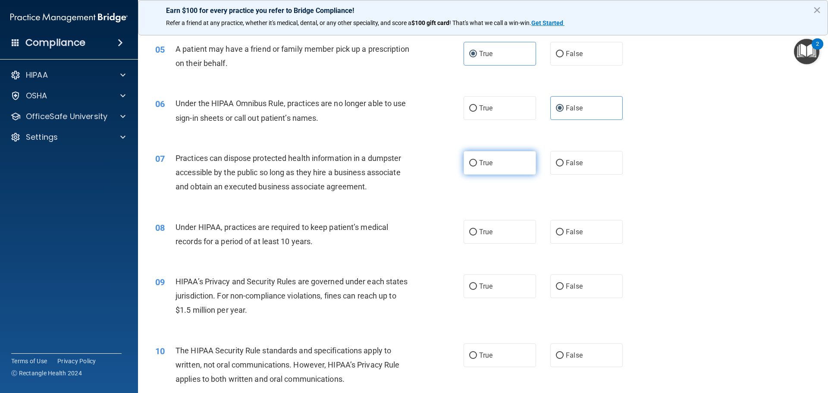
click at [477, 160] on input "True" at bounding box center [473, 163] width 8 height 6
radio input "true"
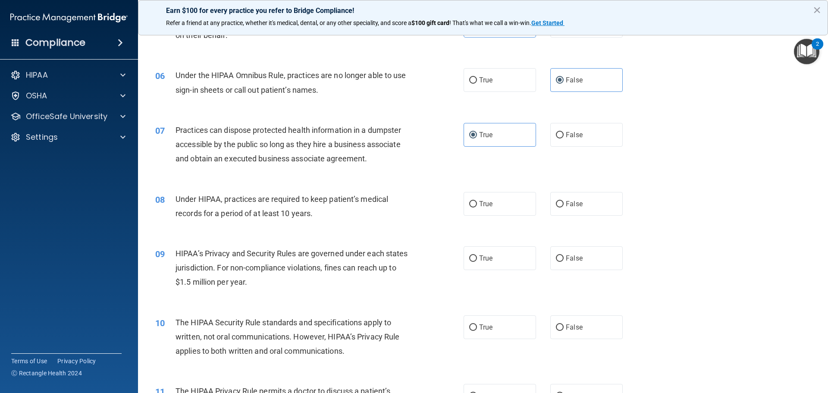
scroll to position [345, 0]
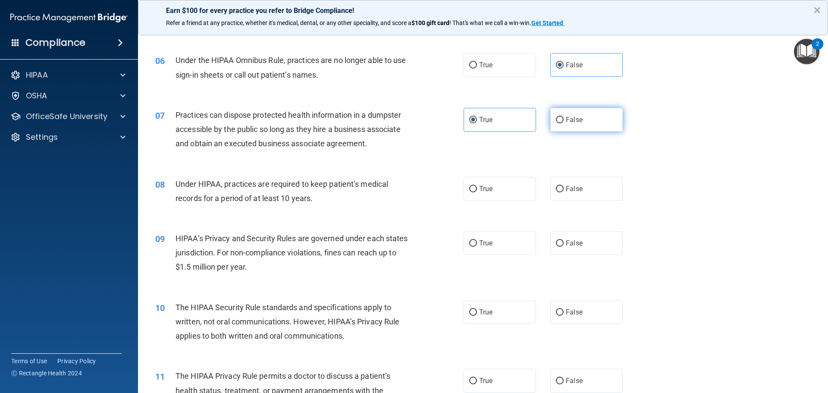
click at [578, 126] on label "False" at bounding box center [586, 120] width 72 height 24
click at [564, 123] on input "False" at bounding box center [560, 120] width 8 height 6
radio input "true"
radio input "false"
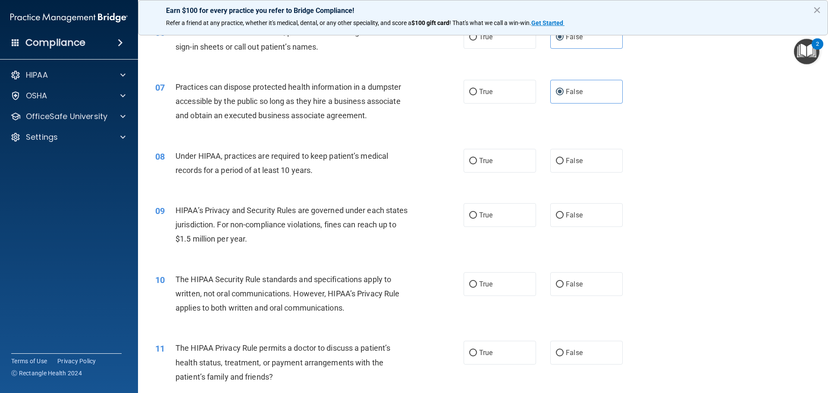
scroll to position [388, 0]
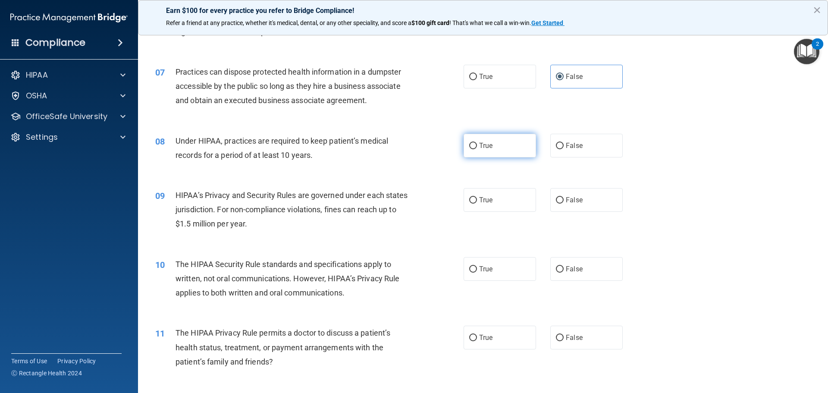
click at [500, 150] on label "True" at bounding box center [500, 146] width 72 height 24
click at [477, 149] on input "True" at bounding box center [473, 146] width 8 height 6
radio input "true"
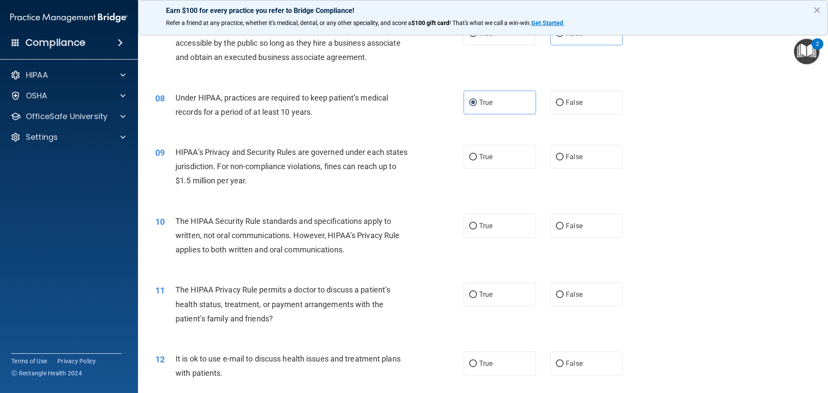
scroll to position [474, 0]
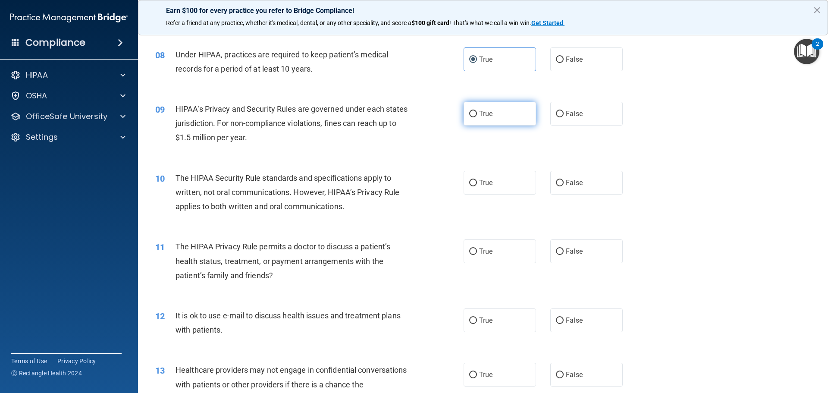
click at [493, 122] on label "True" at bounding box center [500, 114] width 72 height 24
click at [477, 117] on input "True" at bounding box center [473, 114] width 8 height 6
radio input "true"
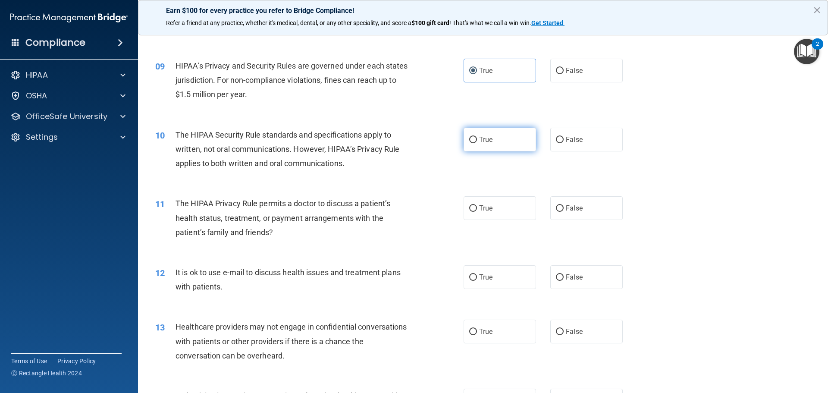
click at [492, 143] on label "True" at bounding box center [500, 140] width 72 height 24
click at [477, 143] on input "True" at bounding box center [473, 140] width 8 height 6
radio input "true"
click at [569, 136] on span "False" at bounding box center [574, 139] width 17 height 8
click at [564, 137] on input "False" at bounding box center [560, 140] width 8 height 6
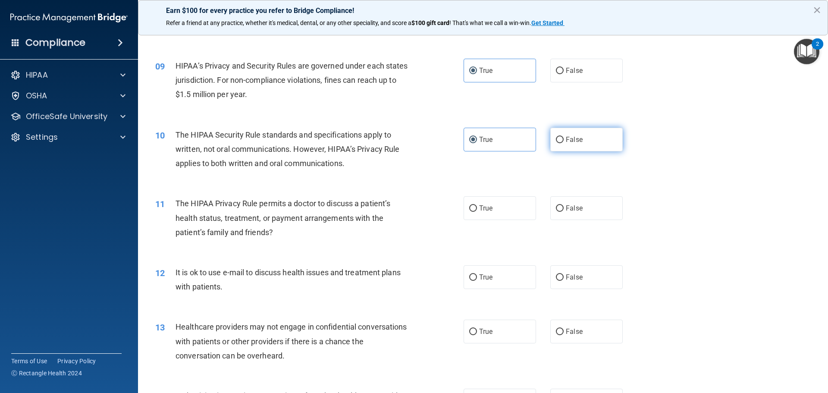
radio input "true"
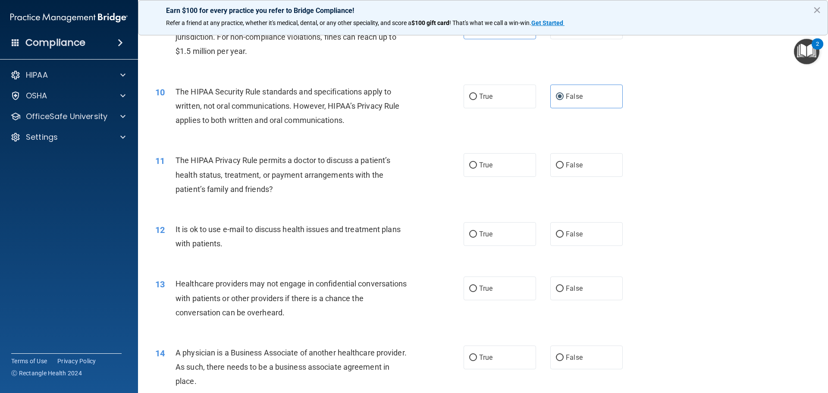
scroll to position [604, 0]
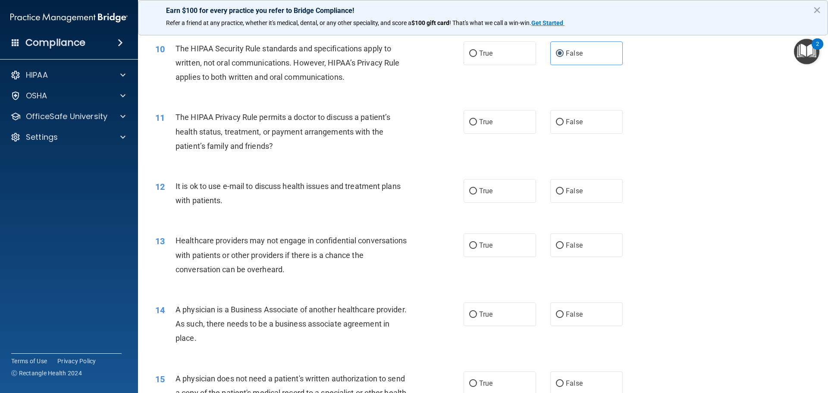
click at [457, 53] on div "10 The HIPAA Security Rule standards and specifications apply to written, not o…" at bounding box center [309, 64] width 334 height 47
click at [465, 53] on label "True" at bounding box center [500, 53] width 72 height 24
click at [469, 53] on input "True" at bounding box center [473, 53] width 8 height 6
radio input "true"
radio input "false"
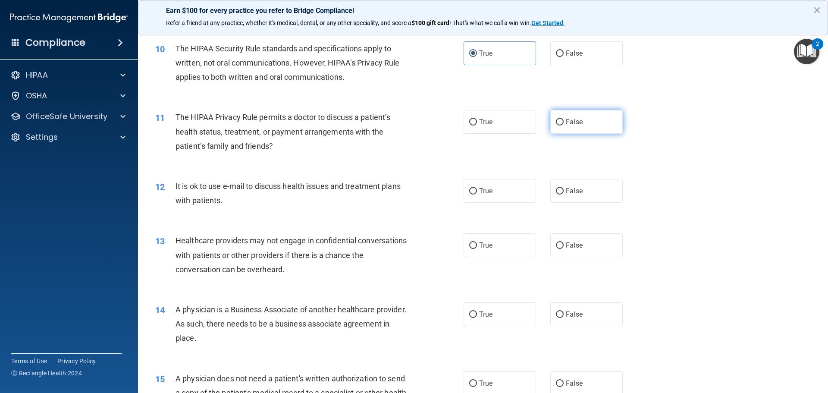
click at [559, 129] on label "False" at bounding box center [586, 122] width 72 height 24
click at [559, 125] on input "False" at bounding box center [560, 122] width 8 height 6
radio input "true"
click at [567, 187] on span "False" at bounding box center [574, 191] width 17 height 8
click at [564, 188] on input "False" at bounding box center [560, 191] width 8 height 6
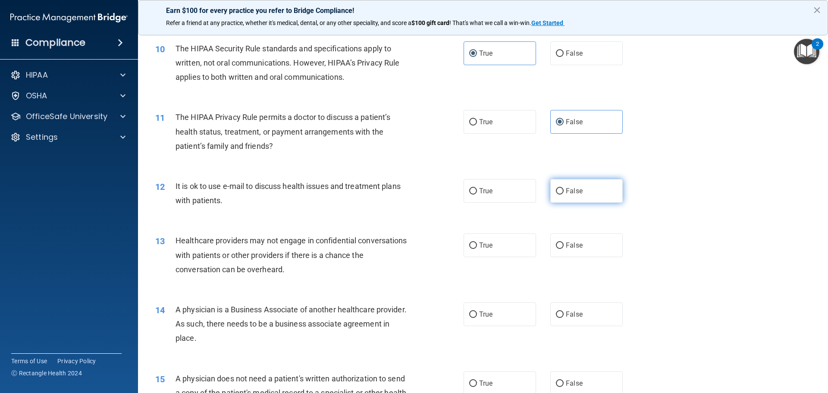
radio input "true"
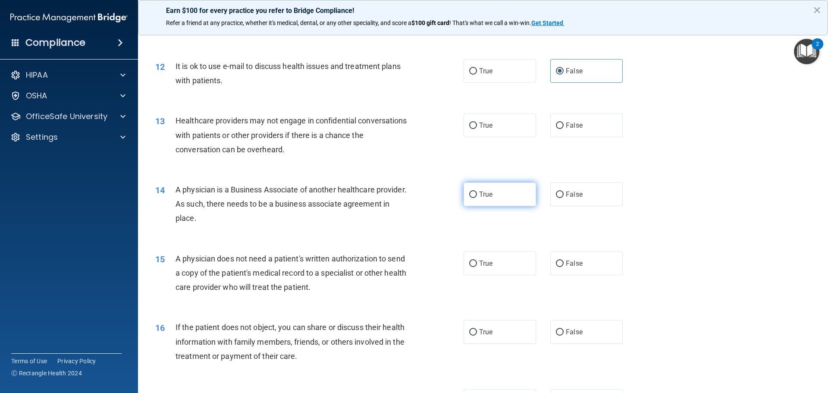
scroll to position [733, 0]
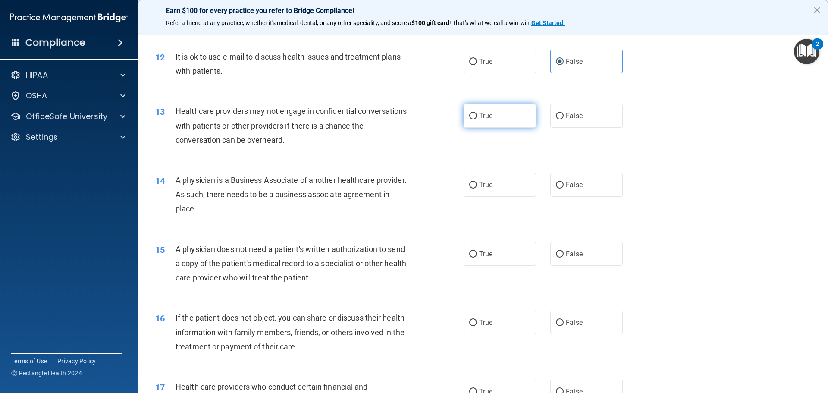
click at [482, 114] on span "True" at bounding box center [485, 116] width 13 height 8
click at [477, 114] on input "True" at bounding box center [473, 116] width 8 height 6
radio input "true"
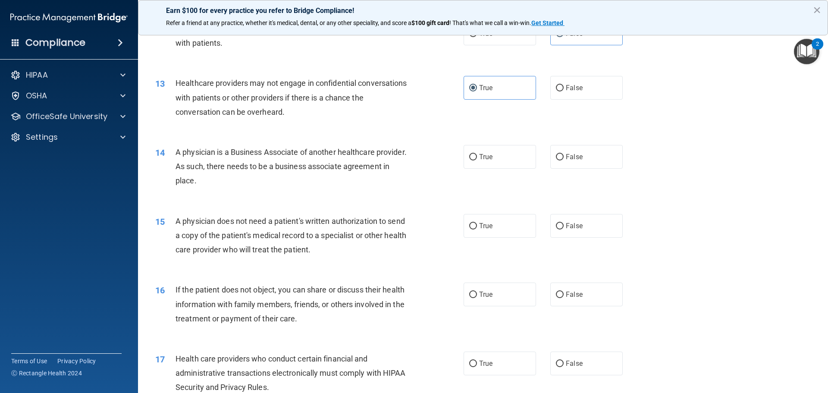
scroll to position [776, 0]
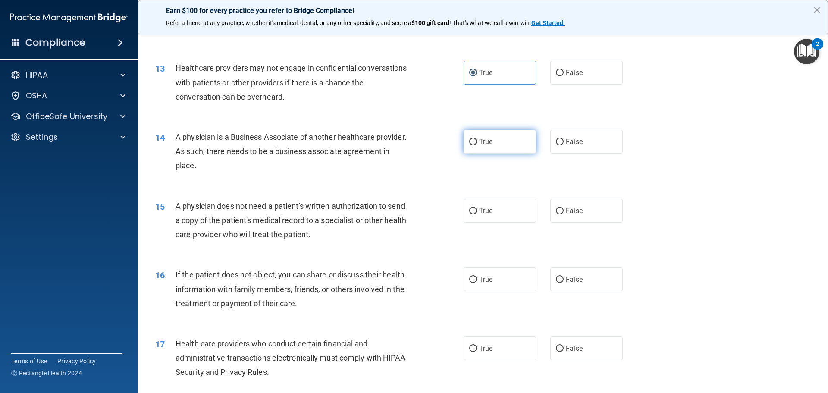
click at [487, 148] on label "True" at bounding box center [500, 142] width 72 height 24
click at [477, 145] on input "True" at bounding box center [473, 142] width 8 height 6
radio input "true"
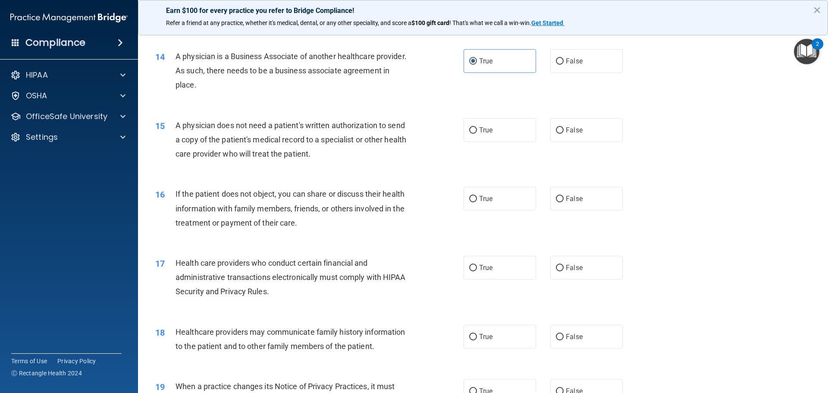
scroll to position [862, 0]
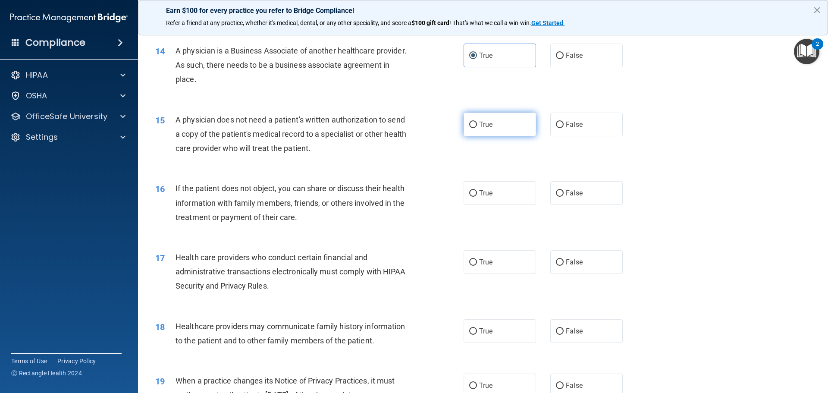
click at [469, 126] on input "True" at bounding box center [473, 125] width 8 height 6
radio input "true"
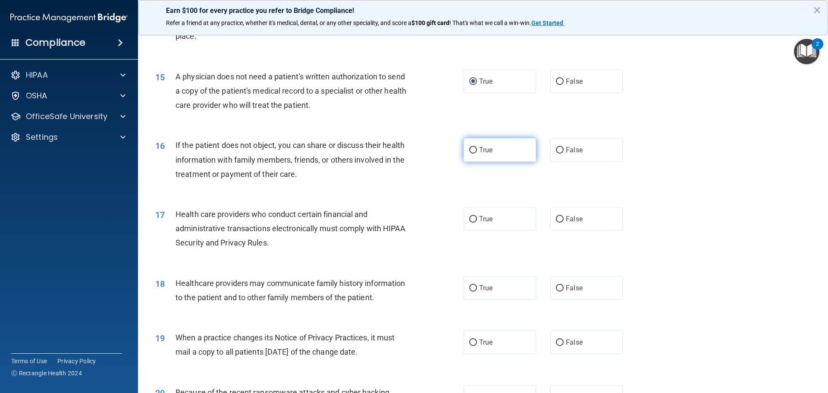
click at [479, 151] on span "True" at bounding box center [485, 150] width 13 height 8
click at [477, 151] on input "True" at bounding box center [473, 150] width 8 height 6
radio input "true"
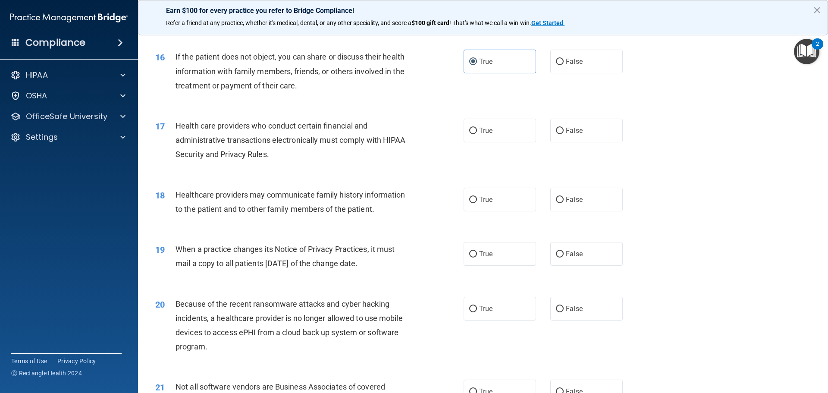
scroll to position [1035, 0]
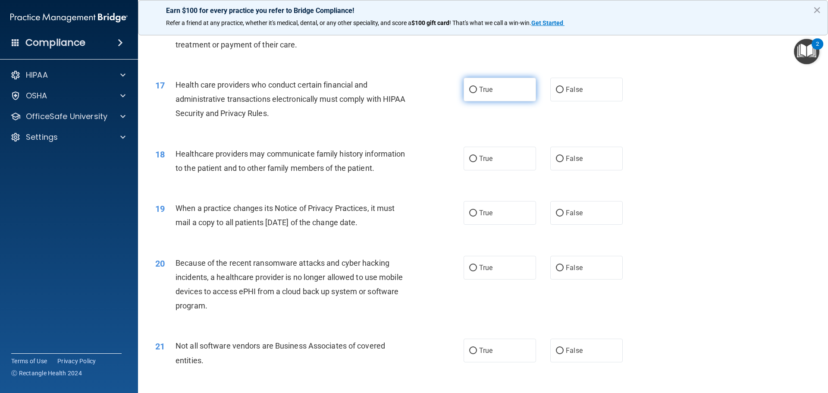
click at [501, 96] on label "True" at bounding box center [500, 90] width 72 height 24
click at [477, 93] on input "True" at bounding box center [473, 90] width 8 height 6
radio input "true"
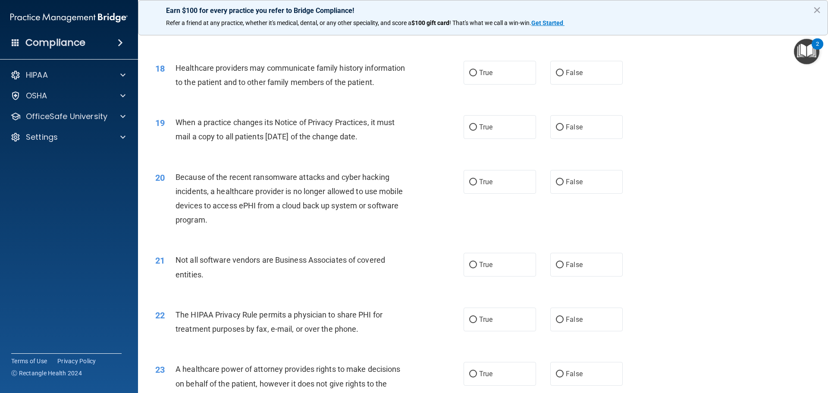
scroll to position [1121, 0]
click at [504, 80] on label "True" at bounding box center [500, 72] width 72 height 24
click at [477, 76] on input "True" at bounding box center [473, 72] width 8 height 6
radio input "true"
click at [561, 75] on label "False" at bounding box center [586, 72] width 72 height 24
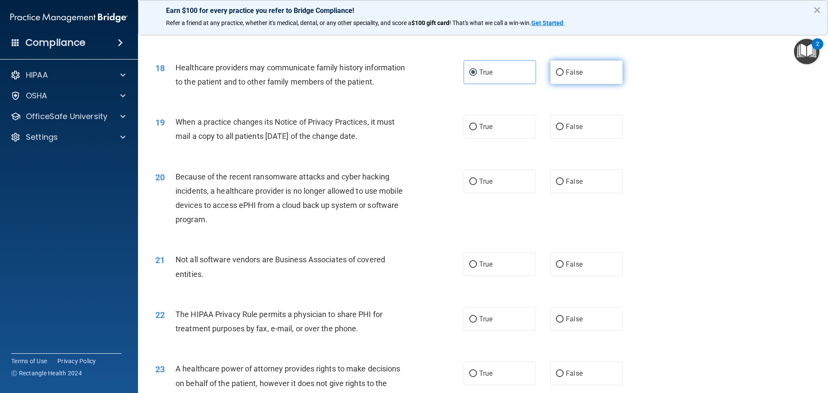
click at [561, 75] on input "False" at bounding box center [560, 72] width 8 height 6
radio input "true"
radio input "false"
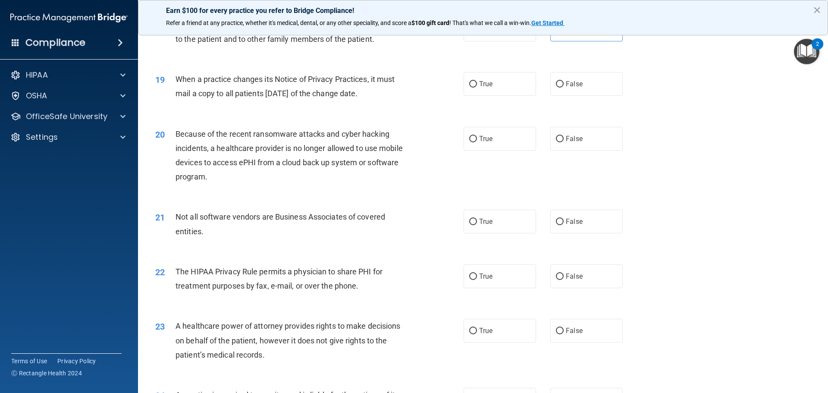
scroll to position [1164, 0]
click at [478, 92] on label "True" at bounding box center [500, 84] width 72 height 24
click at [477, 87] on input "True" at bounding box center [473, 84] width 8 height 6
radio input "true"
click at [480, 137] on span "True" at bounding box center [485, 138] width 13 height 8
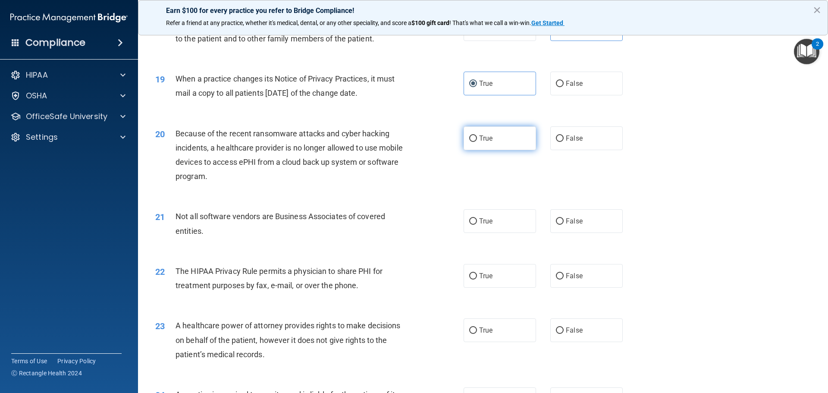
click at [477, 137] on input "True" at bounding box center [473, 138] width 8 height 6
radio input "true"
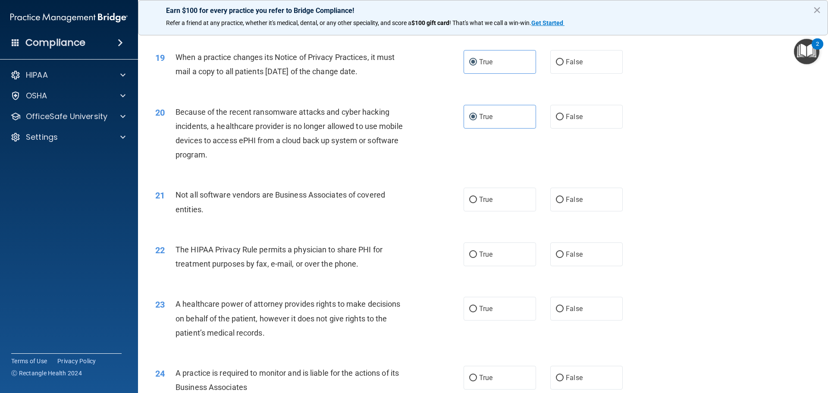
scroll to position [1207, 0]
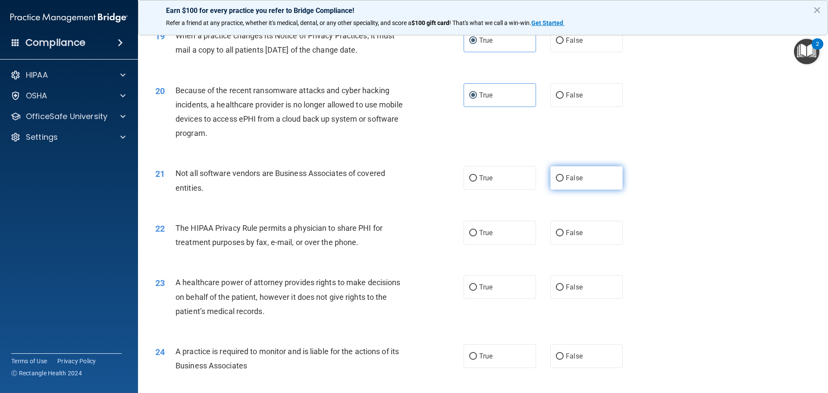
click at [556, 182] on label "False" at bounding box center [586, 178] width 72 height 24
click at [556, 182] on input "False" at bounding box center [560, 178] width 8 height 6
radio input "true"
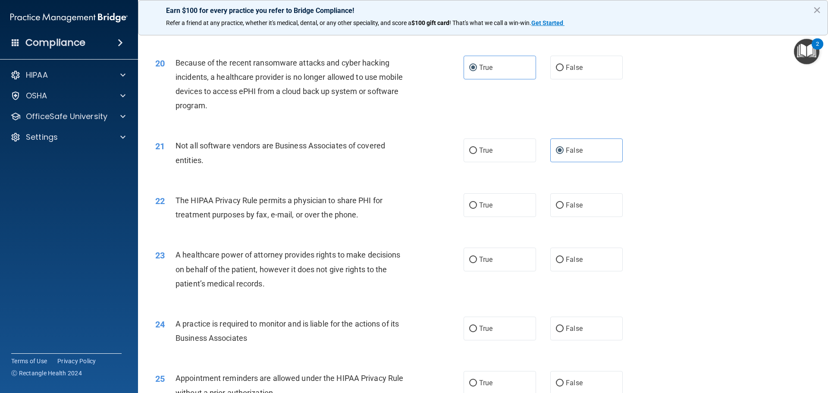
scroll to position [1294, 0]
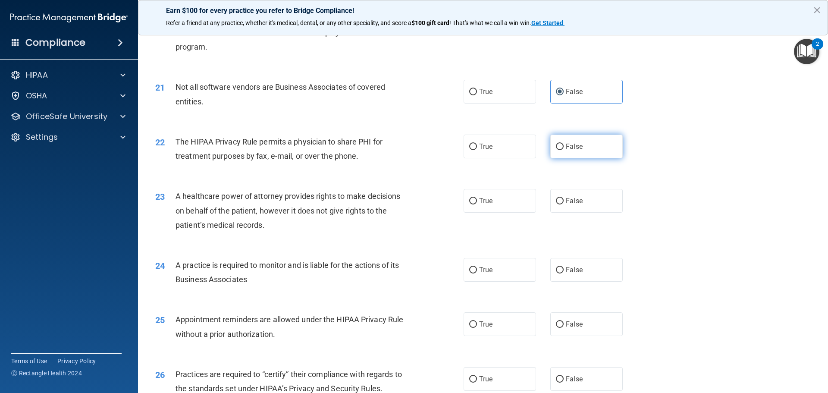
click at [553, 153] on label "False" at bounding box center [586, 147] width 72 height 24
click at [556, 150] on input "False" at bounding box center [560, 147] width 8 height 6
radio input "true"
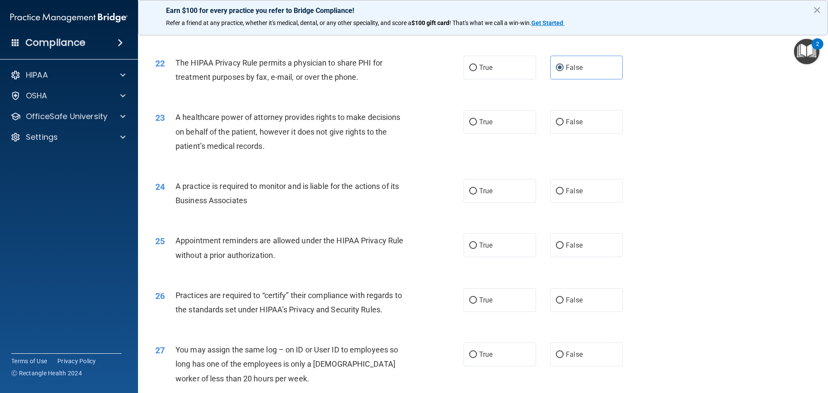
scroll to position [1380, 0]
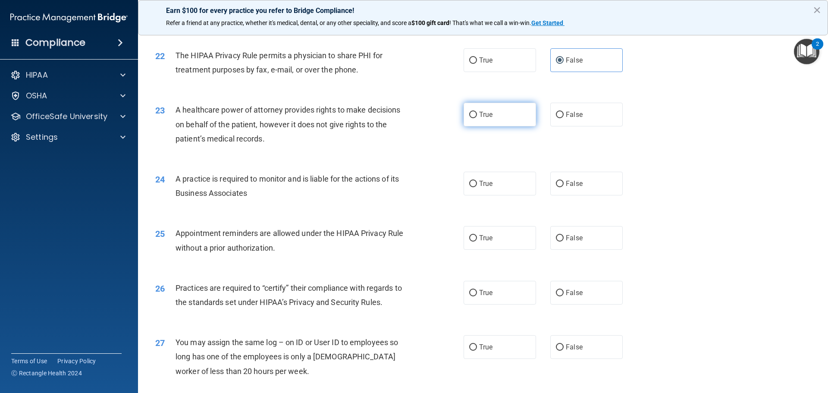
click at [489, 122] on label "True" at bounding box center [500, 115] width 72 height 24
click at [477, 118] on input "True" at bounding box center [473, 115] width 8 height 6
radio input "true"
click at [564, 122] on label "False" at bounding box center [586, 115] width 72 height 24
click at [564, 118] on input "False" at bounding box center [560, 115] width 8 height 6
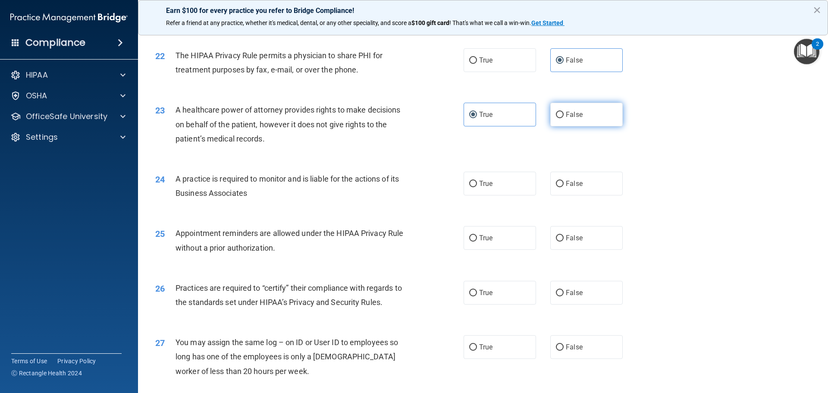
radio input "true"
click at [506, 111] on label "True" at bounding box center [500, 115] width 72 height 24
click at [477, 112] on input "True" at bounding box center [473, 115] width 8 height 6
radio input "true"
radio input "false"
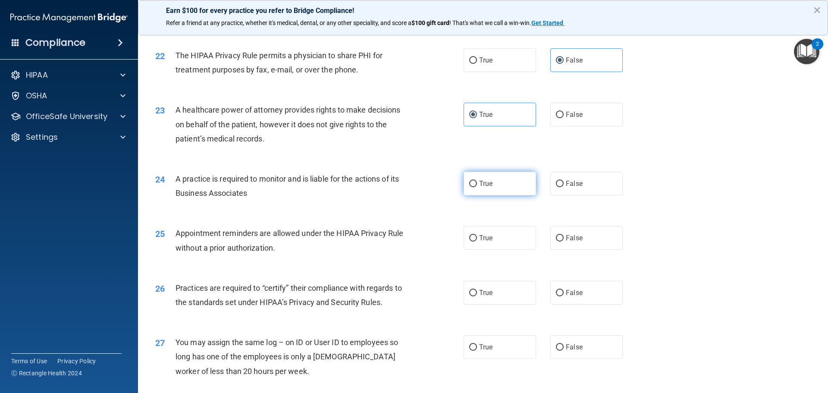
click at [485, 188] on label "True" at bounding box center [500, 184] width 72 height 24
click at [477, 187] on input "True" at bounding box center [473, 184] width 8 height 6
radio input "true"
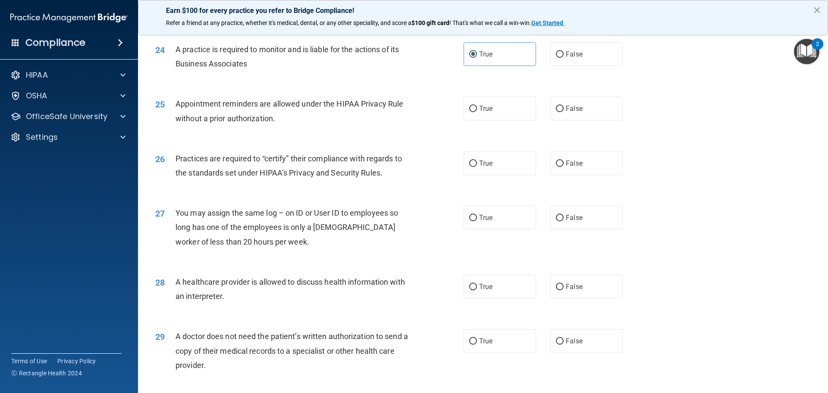
scroll to position [1552, 0]
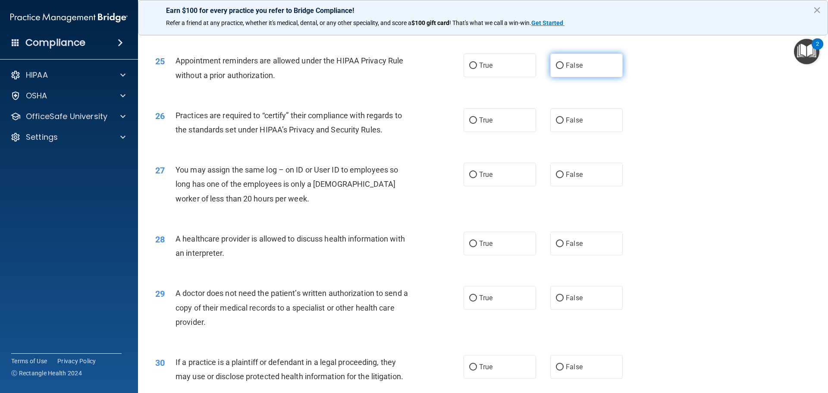
click at [574, 69] on label "False" at bounding box center [586, 65] width 72 height 24
click at [564, 69] on input "False" at bounding box center [560, 66] width 8 height 6
radio input "true"
click at [474, 122] on label "True" at bounding box center [500, 120] width 72 height 24
click at [474, 122] on input "True" at bounding box center [473, 120] width 8 height 6
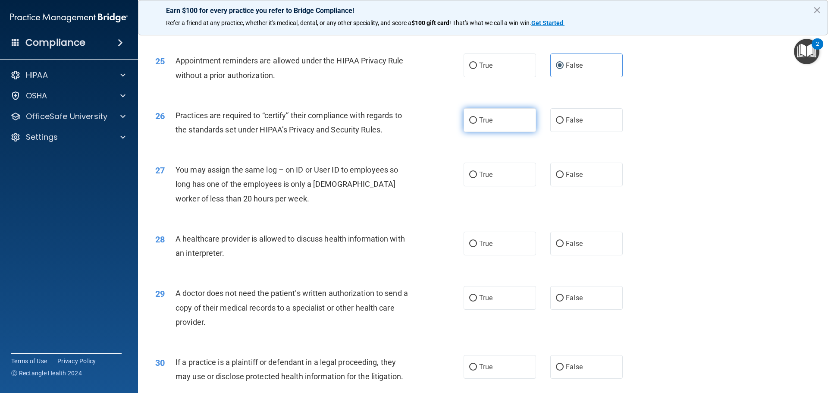
radio input "true"
click at [566, 176] on span "False" at bounding box center [574, 174] width 17 height 8
click at [562, 176] on input "False" at bounding box center [560, 175] width 8 height 6
radio input "true"
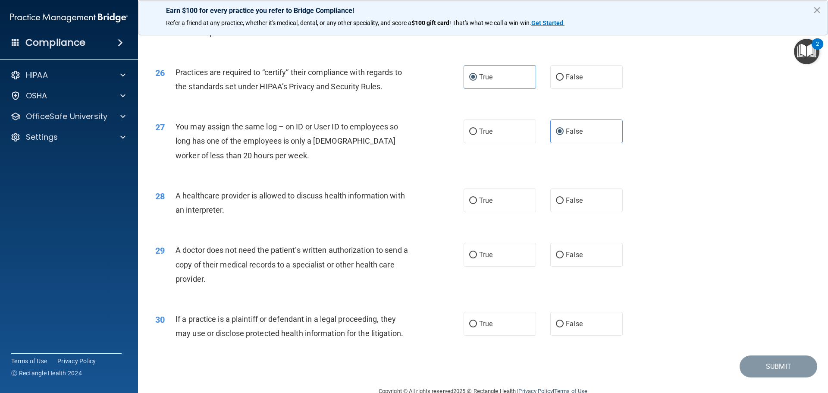
scroll to position [1615, 0]
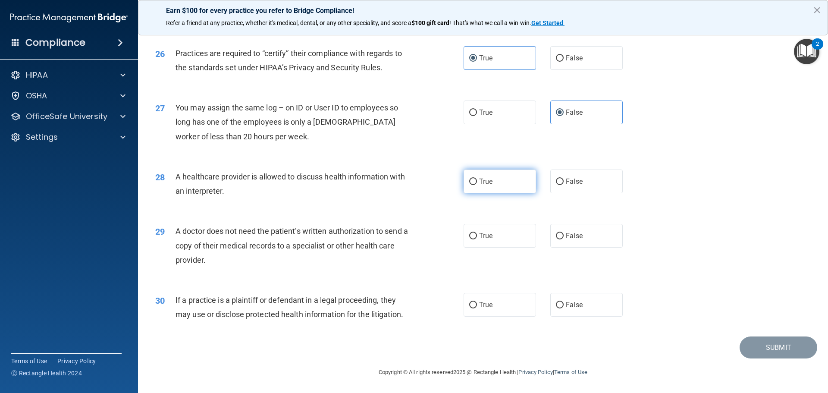
click at [481, 190] on label "True" at bounding box center [500, 181] width 72 height 24
click at [477, 185] on input "True" at bounding box center [473, 182] width 8 height 6
radio input "true"
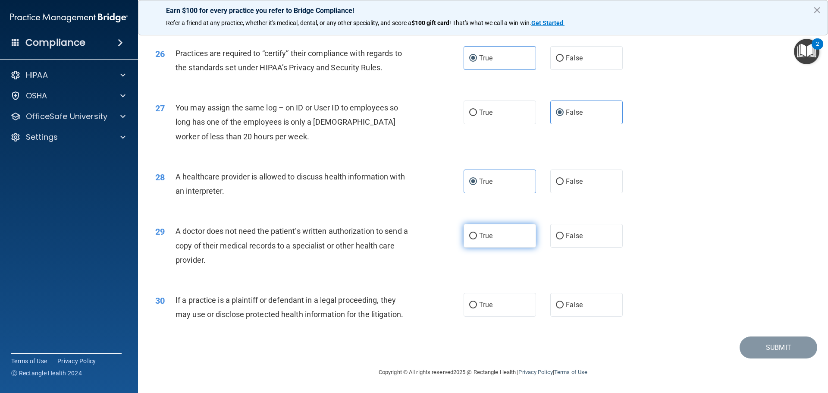
click at [502, 233] on label "True" at bounding box center [500, 236] width 72 height 24
click at [477, 233] on input "True" at bounding box center [473, 236] width 8 height 6
radio input "true"
click at [566, 304] on span "False" at bounding box center [574, 305] width 17 height 8
click at [564, 304] on input "False" at bounding box center [560, 305] width 8 height 6
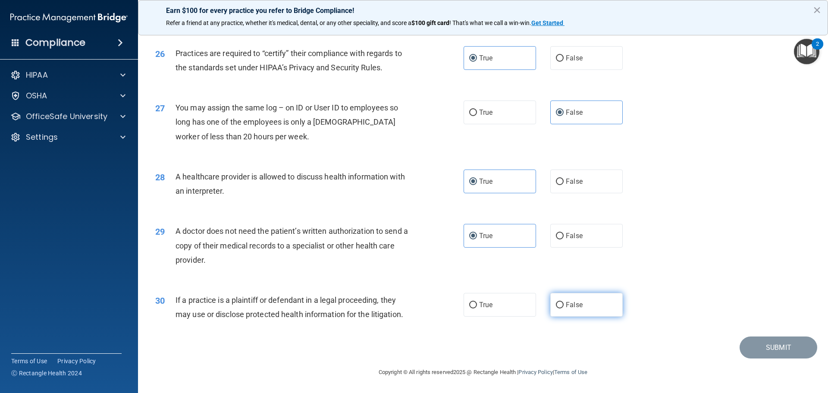
radio input "true"
click at [771, 342] on button "Submit" at bounding box center [779, 347] width 78 height 22
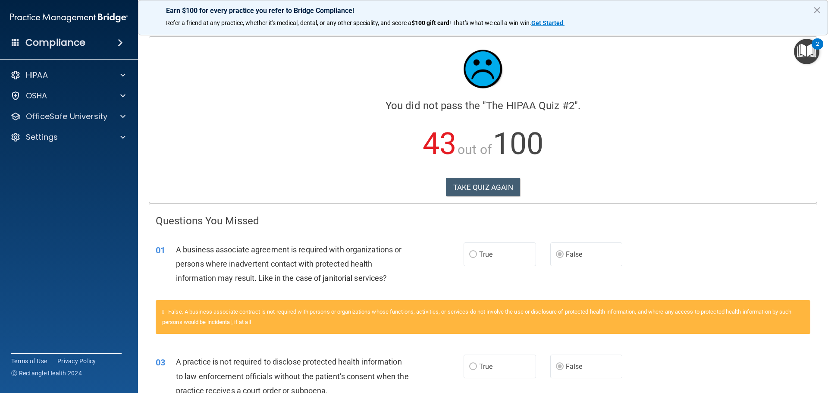
click at [38, 17] on img at bounding box center [68, 17] width 117 height 17
click at [69, 135] on div "Settings" at bounding box center [57, 137] width 107 height 10
click at [53, 179] on p "Sign Out" at bounding box center [65, 178] width 118 height 9
